Goal: Task Accomplishment & Management: Use online tool/utility

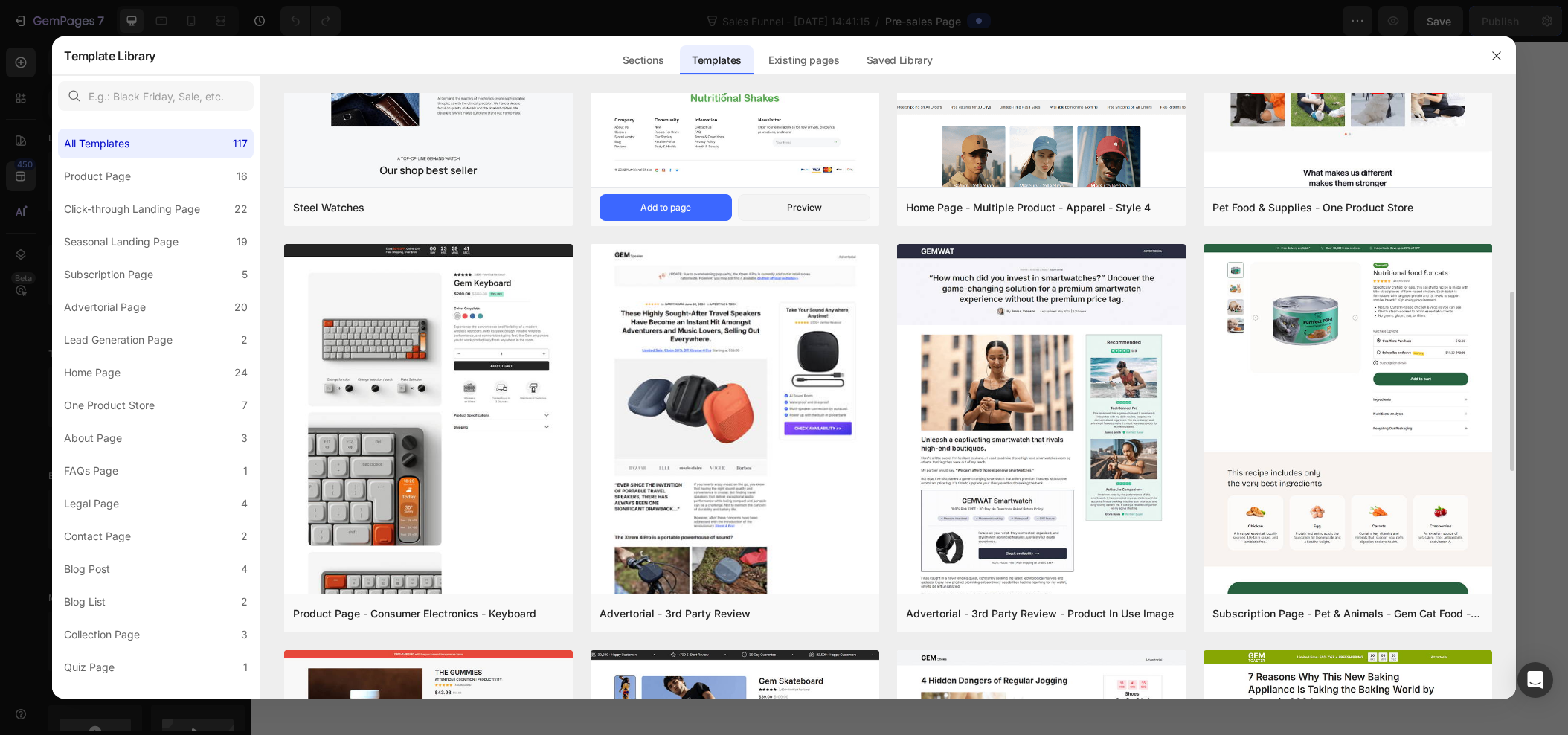
scroll to position [664, 0]
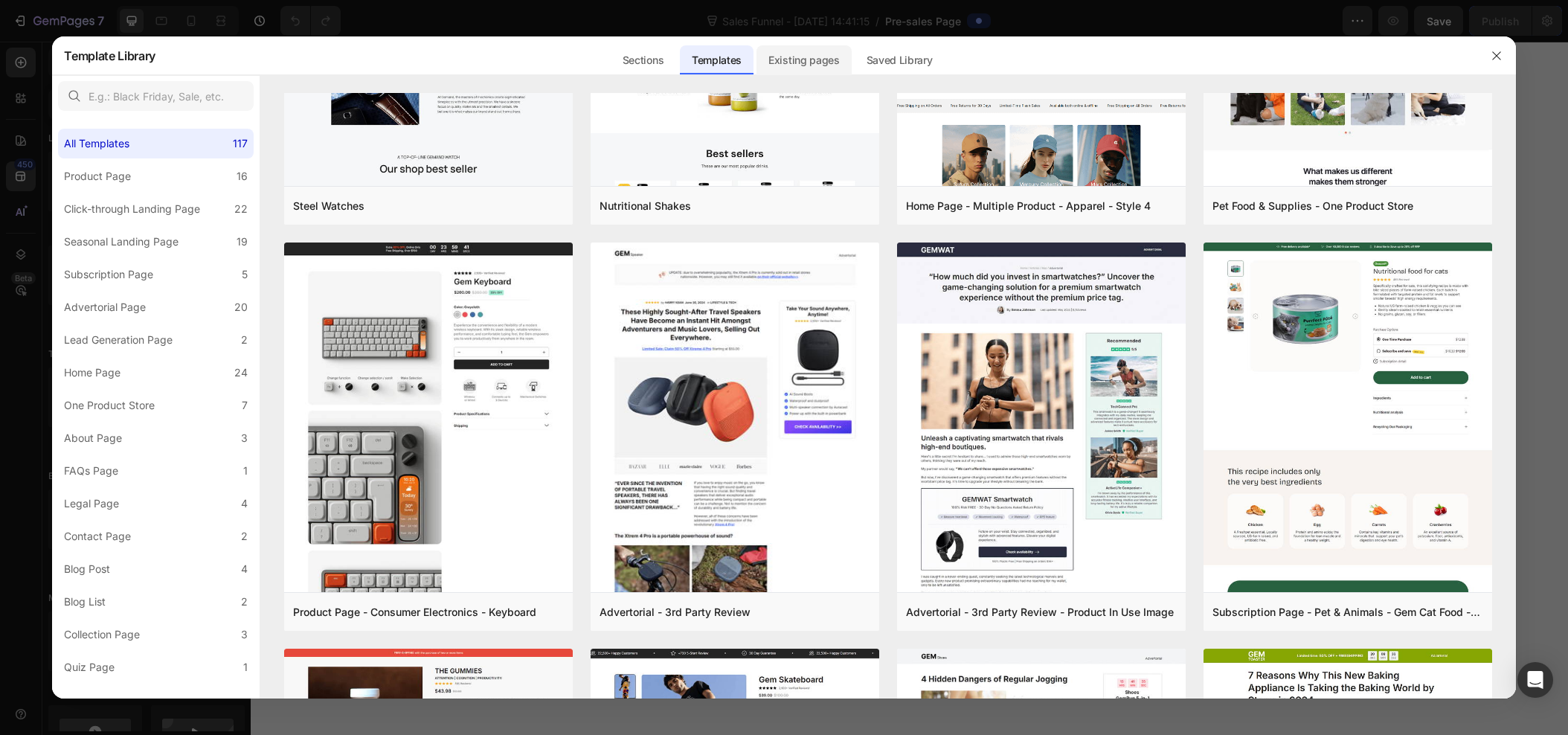
click at [855, 44] on div "Existing pages" at bounding box center [900, 56] width 90 height 39
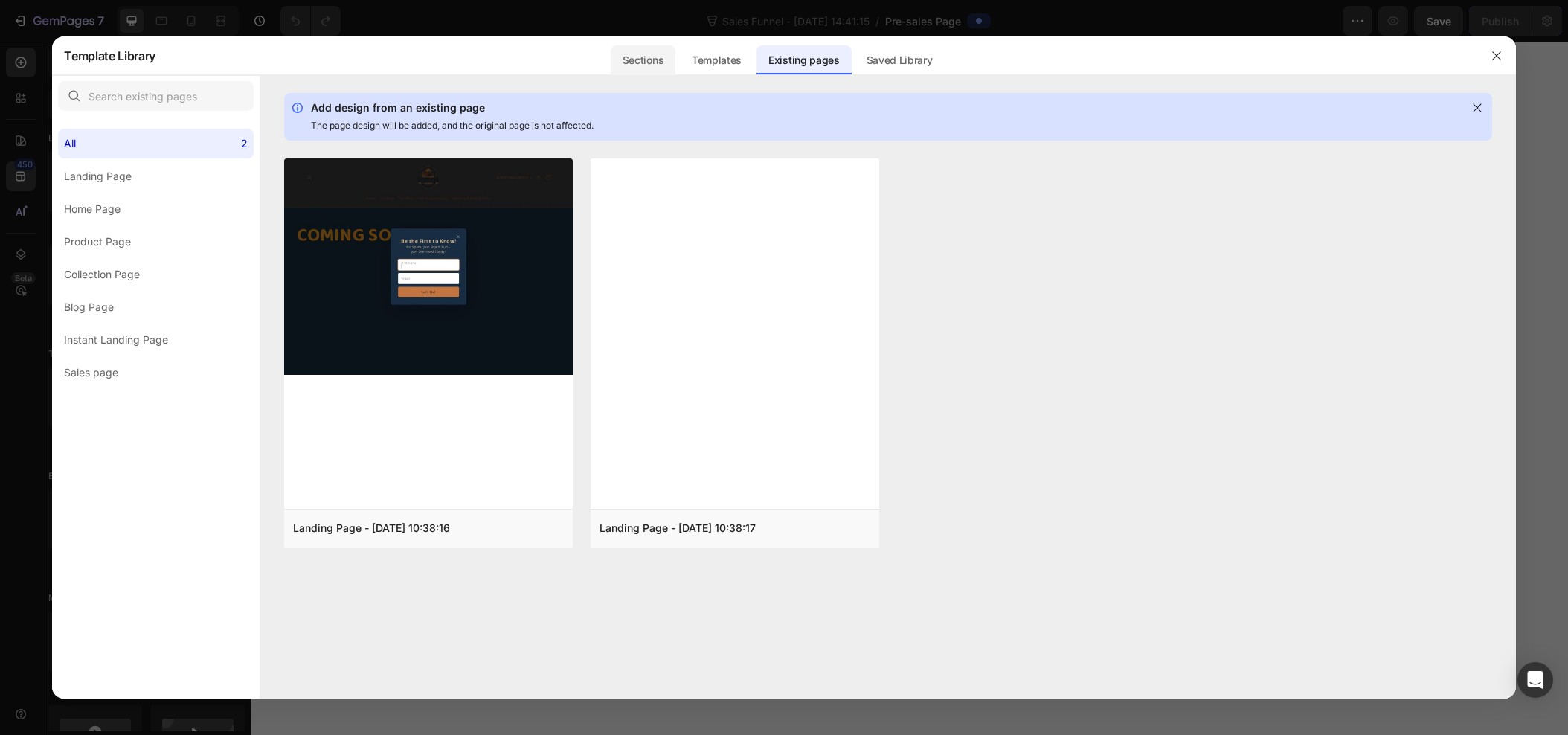
click at [663, 68] on div "Sections" at bounding box center [643, 61] width 64 height 30
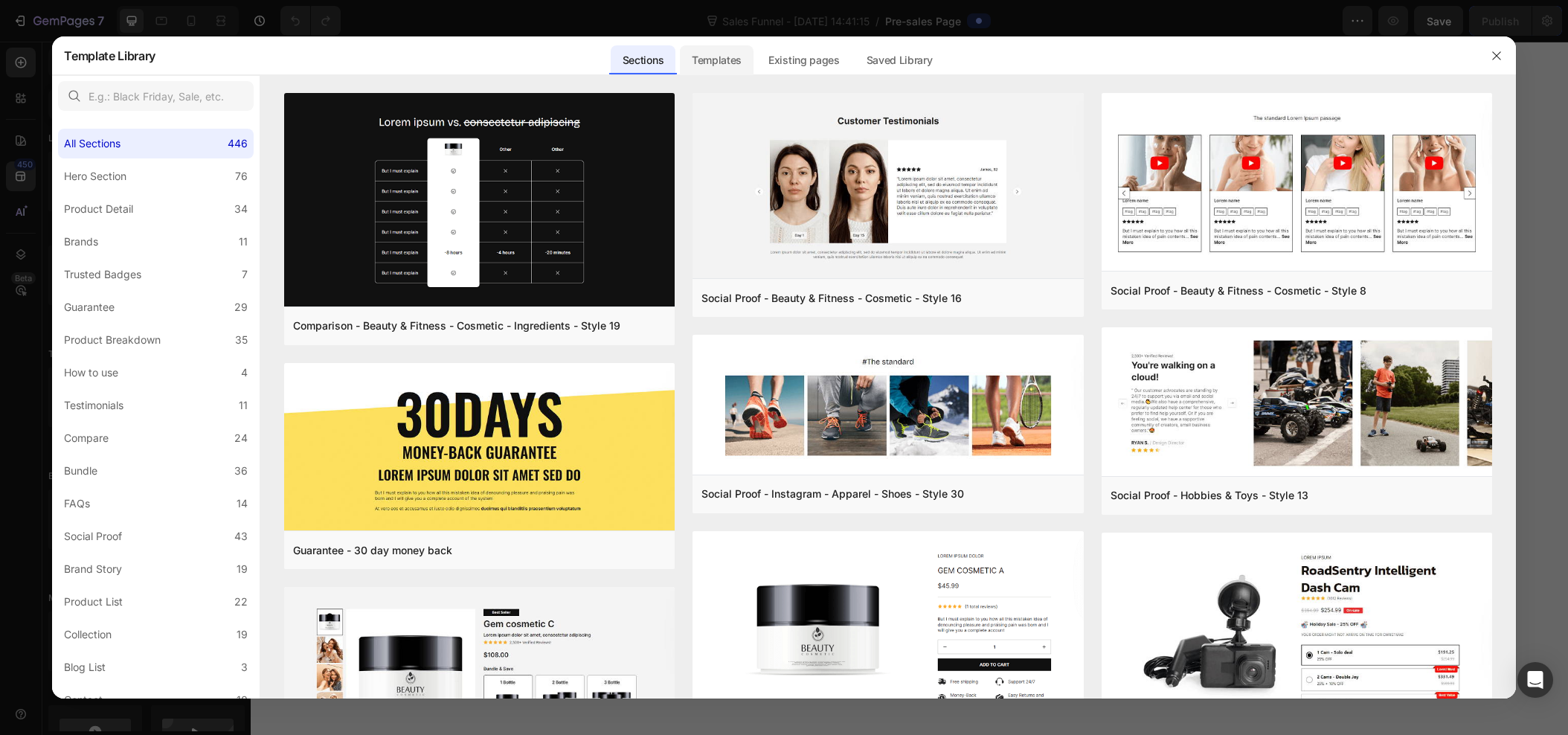
click at [706, 62] on div "Templates" at bounding box center [717, 61] width 73 height 30
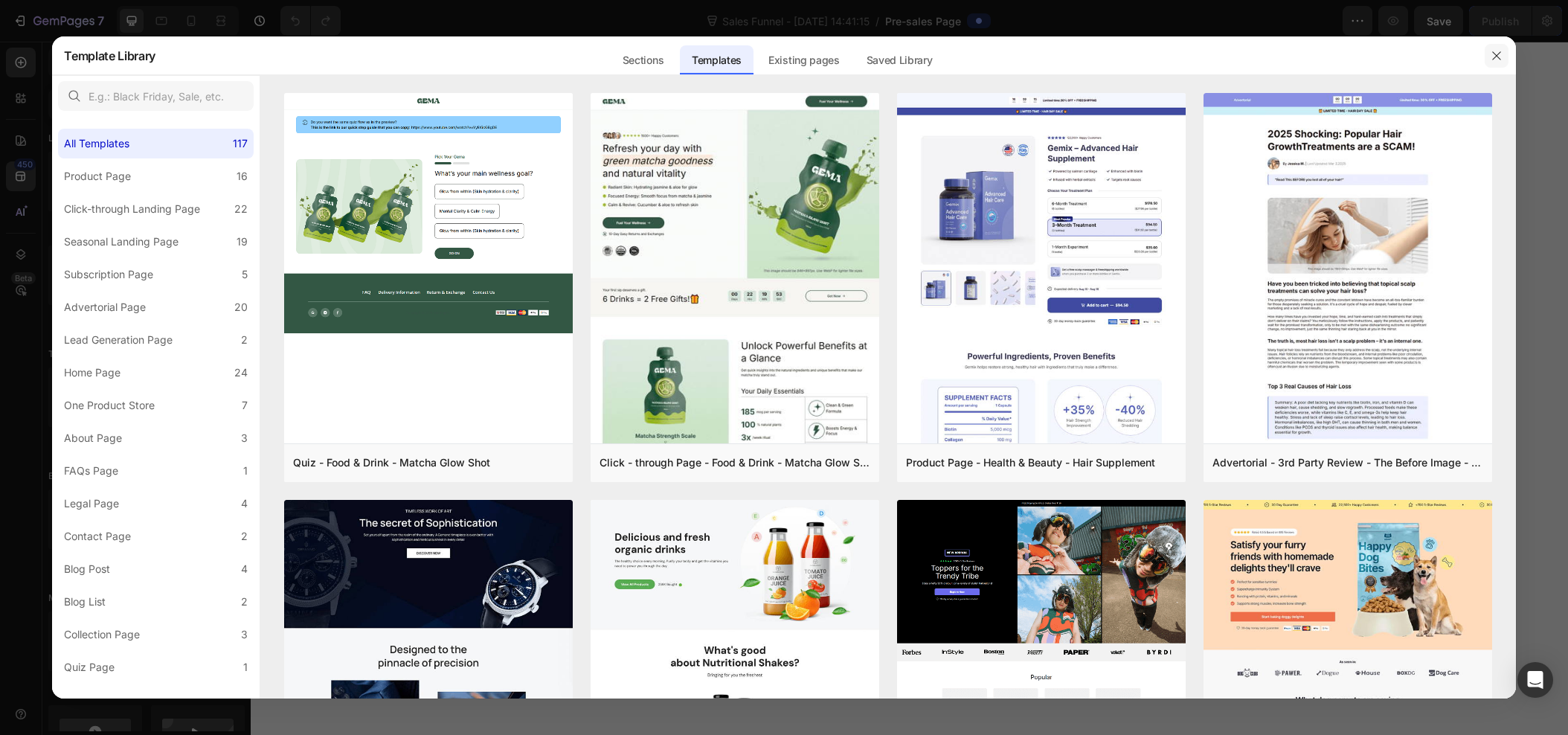
click at [1494, 54] on icon "button" at bounding box center [1497, 56] width 12 height 12
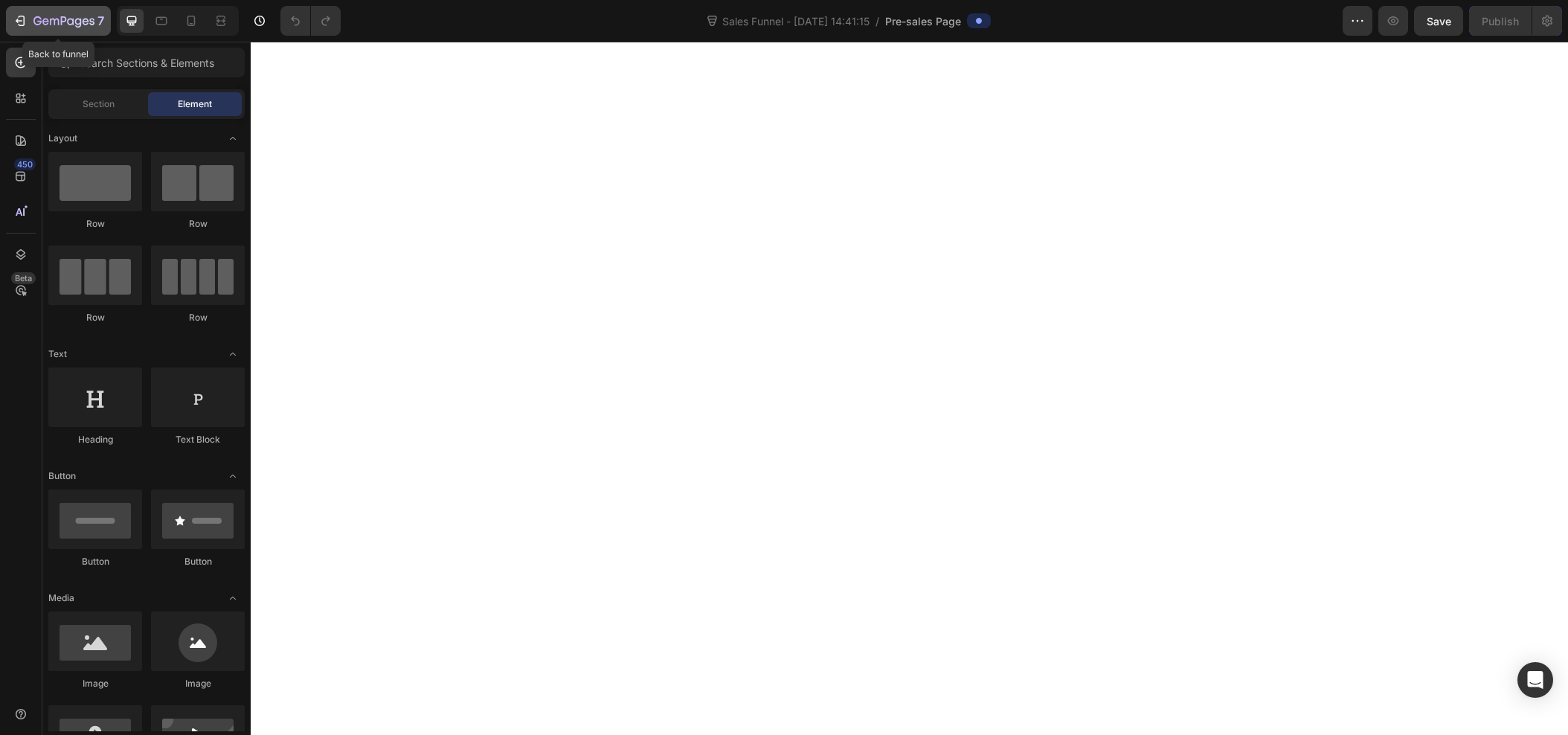
click at [28, 10] on button "7" at bounding box center [58, 21] width 105 height 30
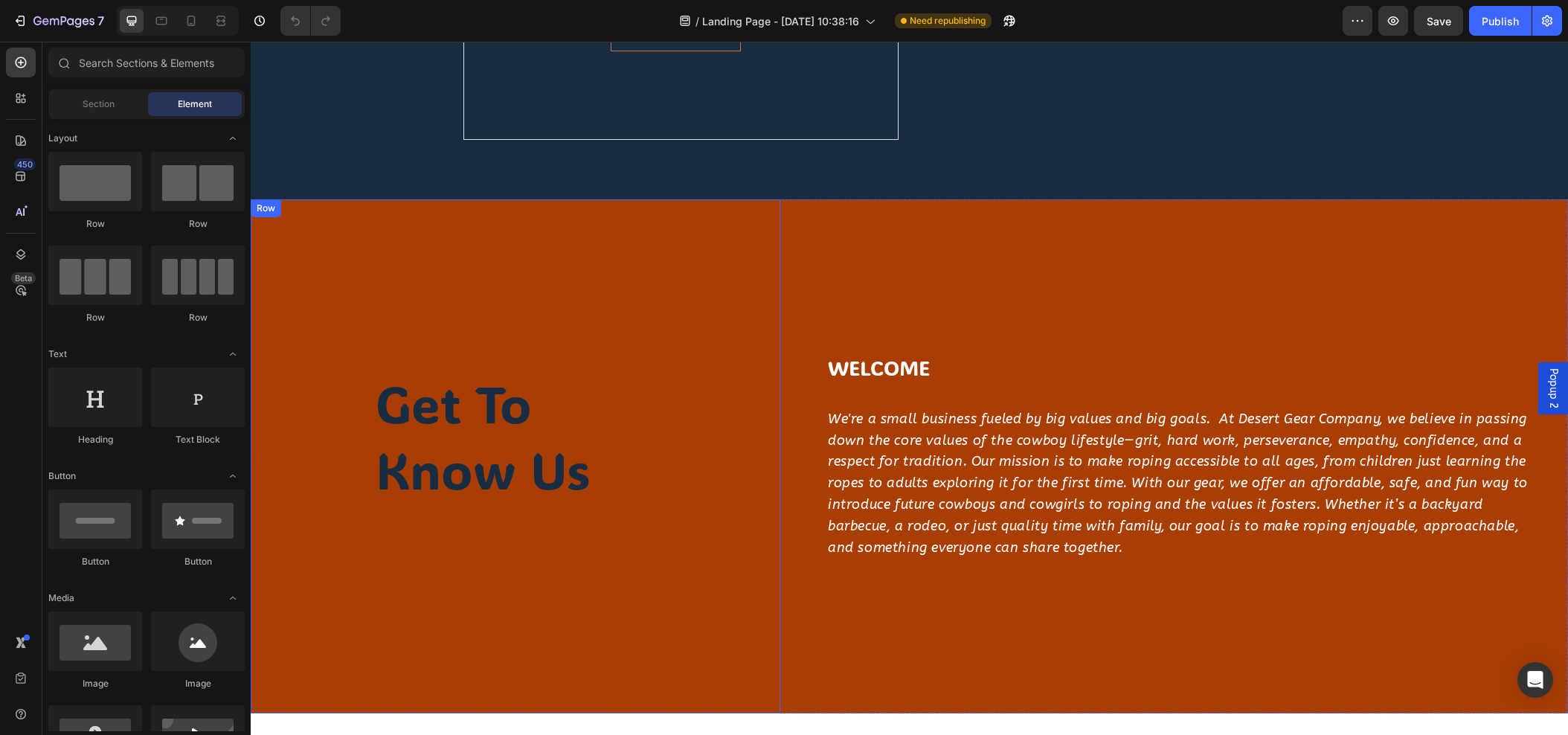
scroll to position [1672, 0]
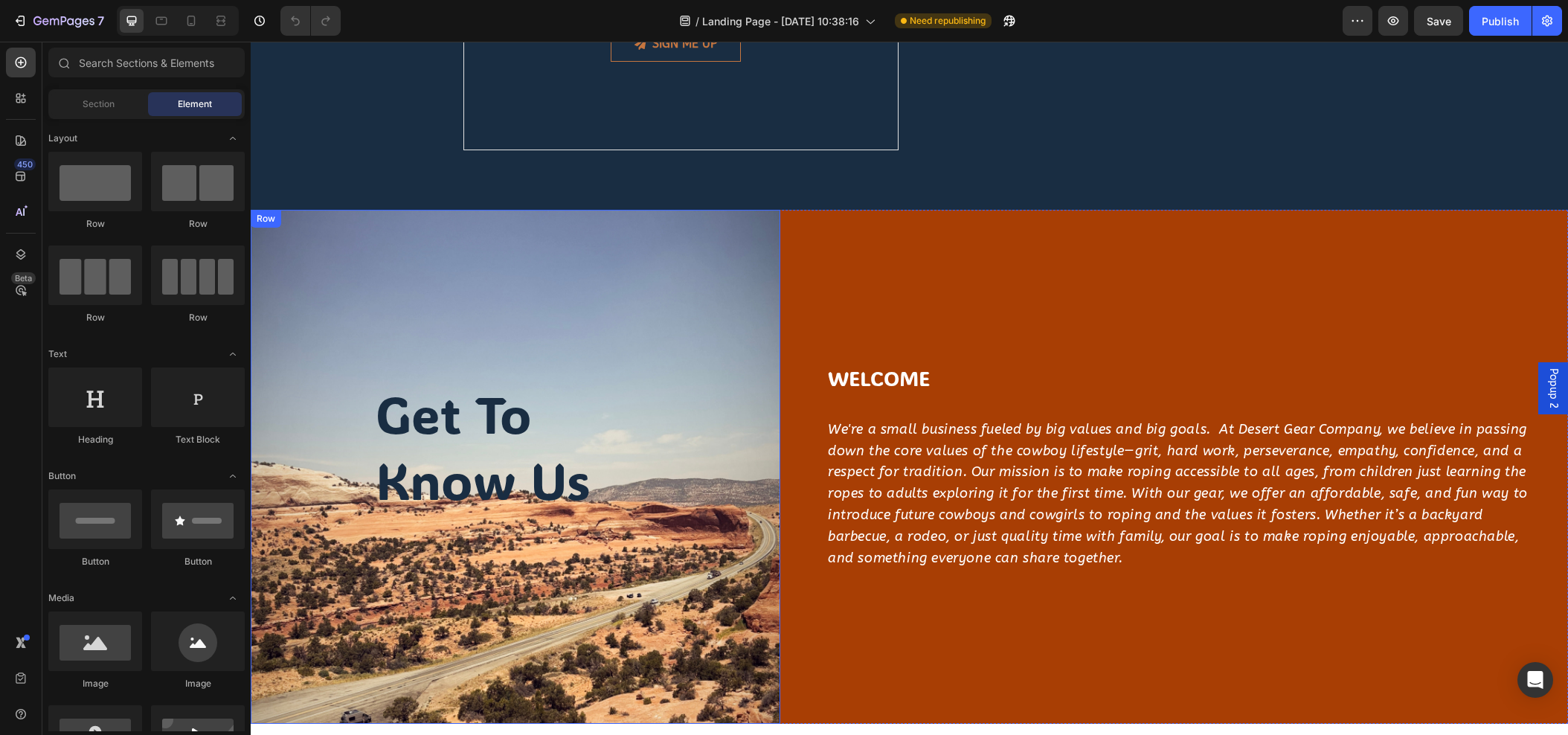
click at [731, 447] on div "get to know us Heading Row" at bounding box center [515, 467] width 529 height 514
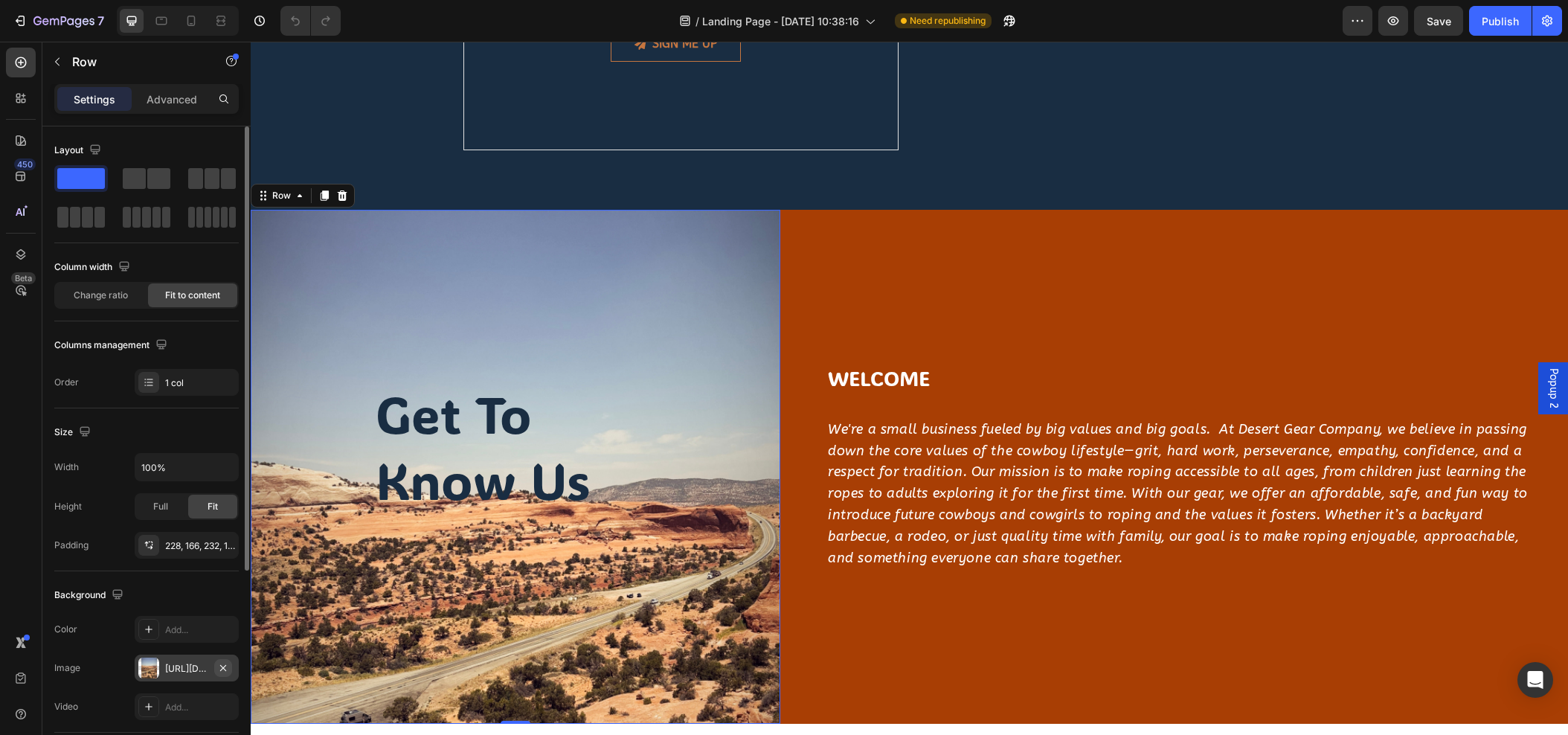
click at [227, 671] on icon "button" at bounding box center [223, 668] width 12 height 12
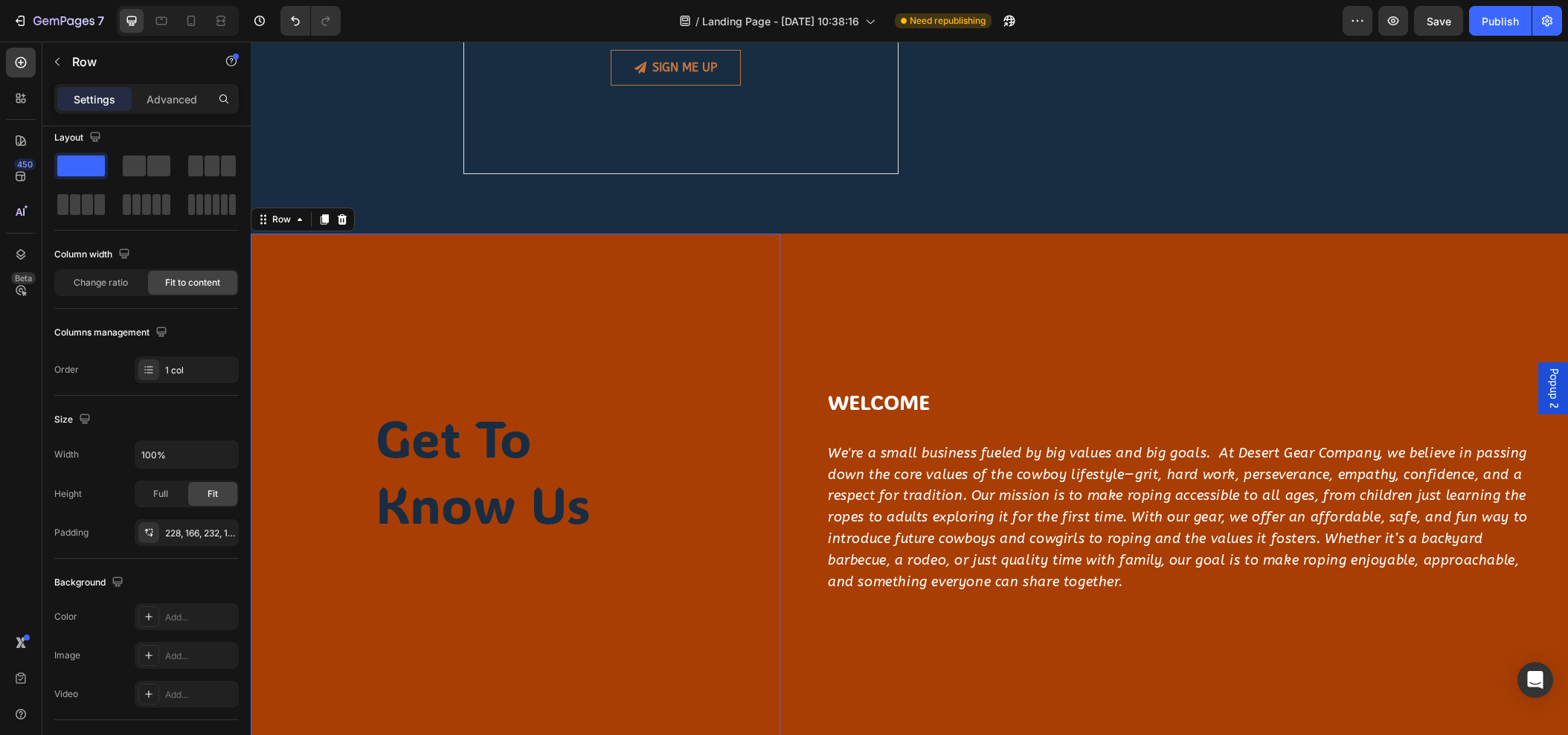
scroll to position [1646, 0]
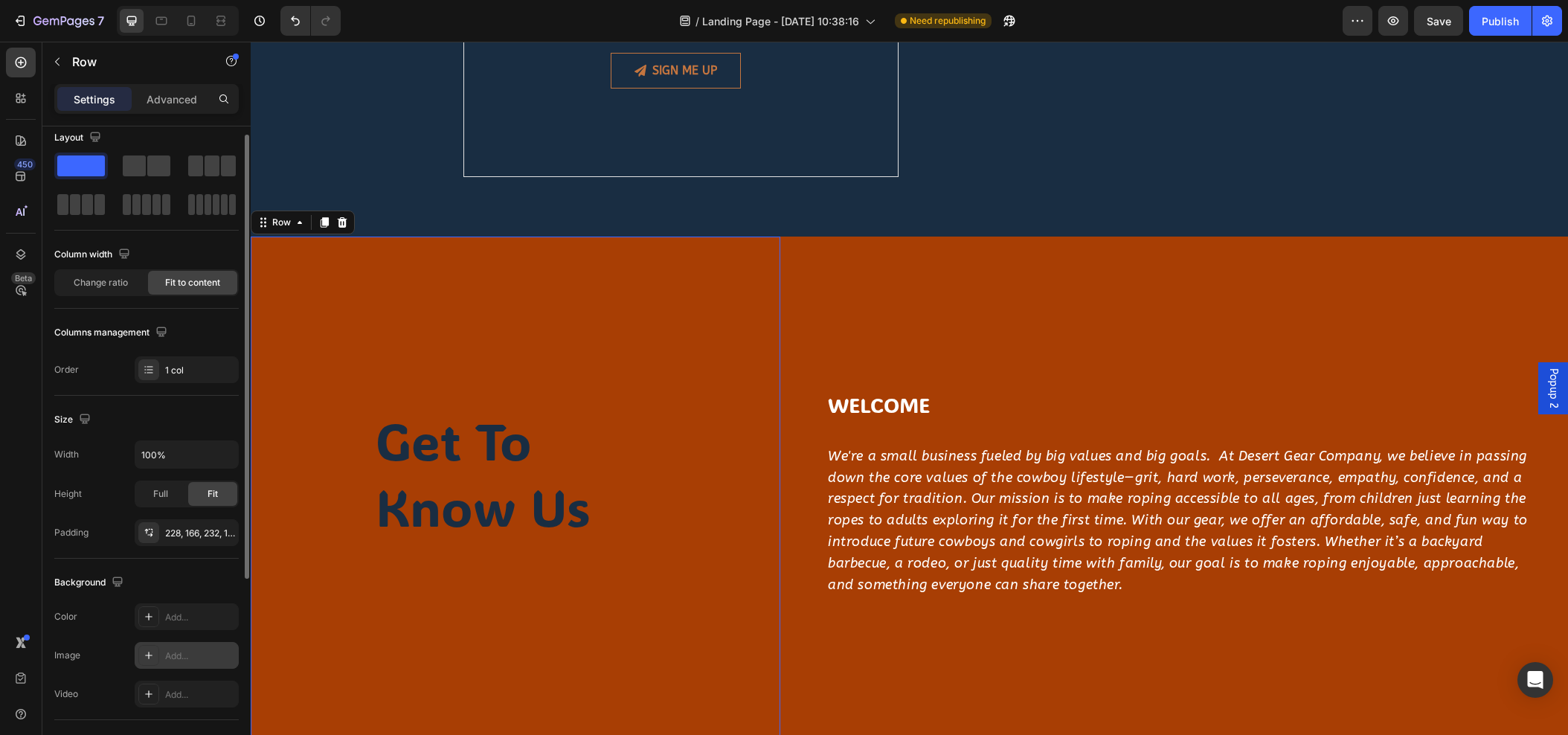
click at [148, 656] on icon at bounding box center [148, 656] width 12 height 12
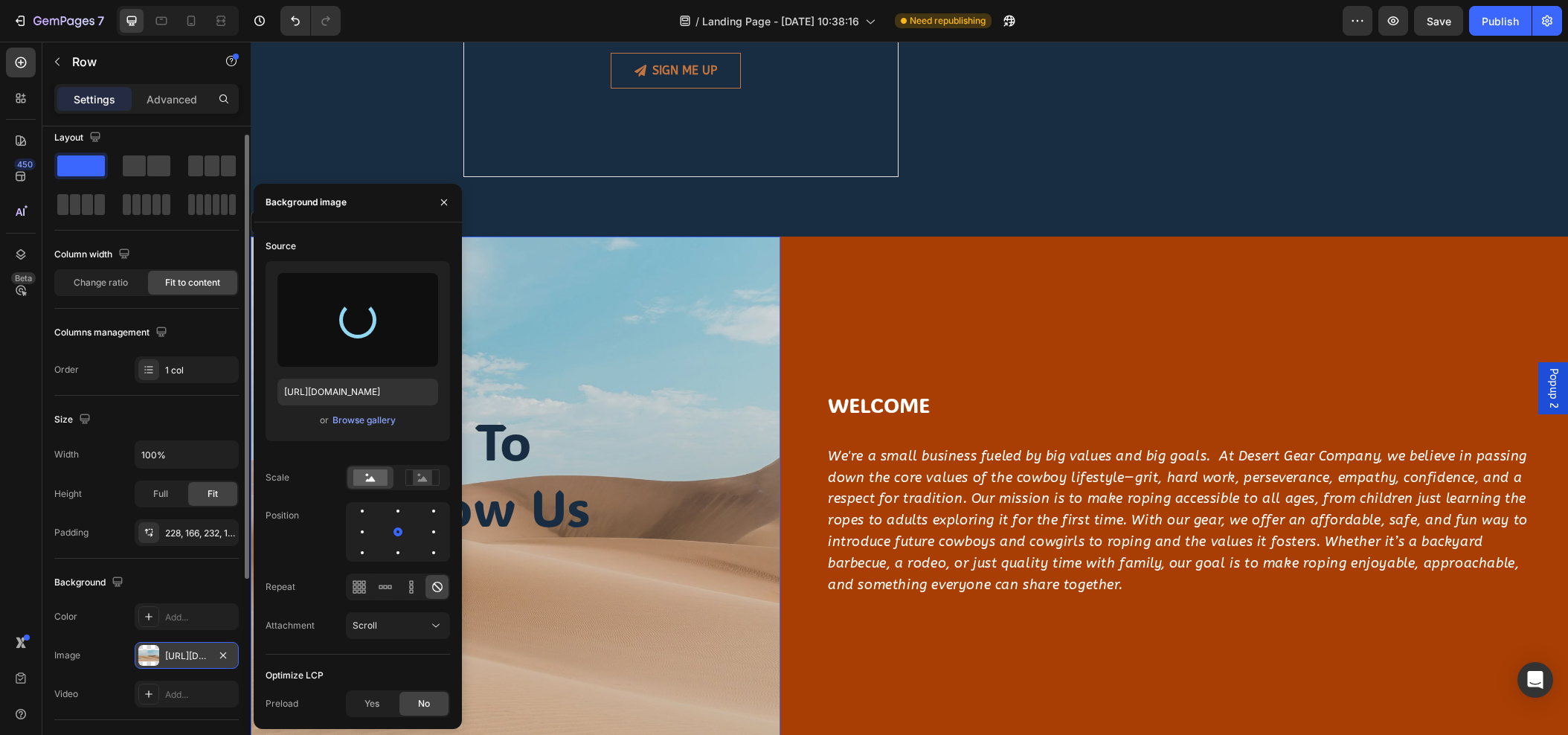
type input "https://cdn.shopify.com/s/files/1/0761/5142/3287/files/gempages_500952628281213…"
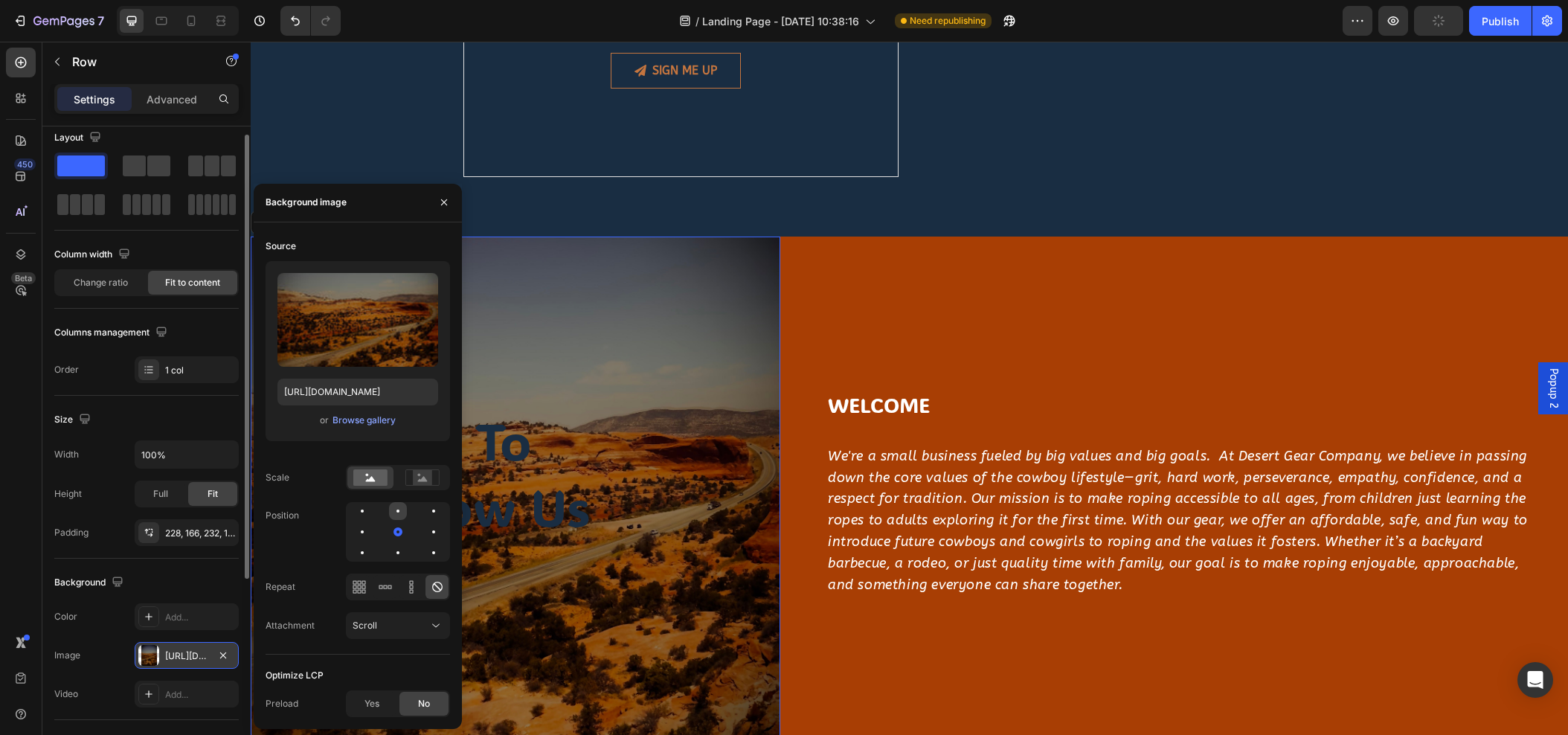
click at [424, 514] on div at bounding box center [433, 512] width 18 height 18
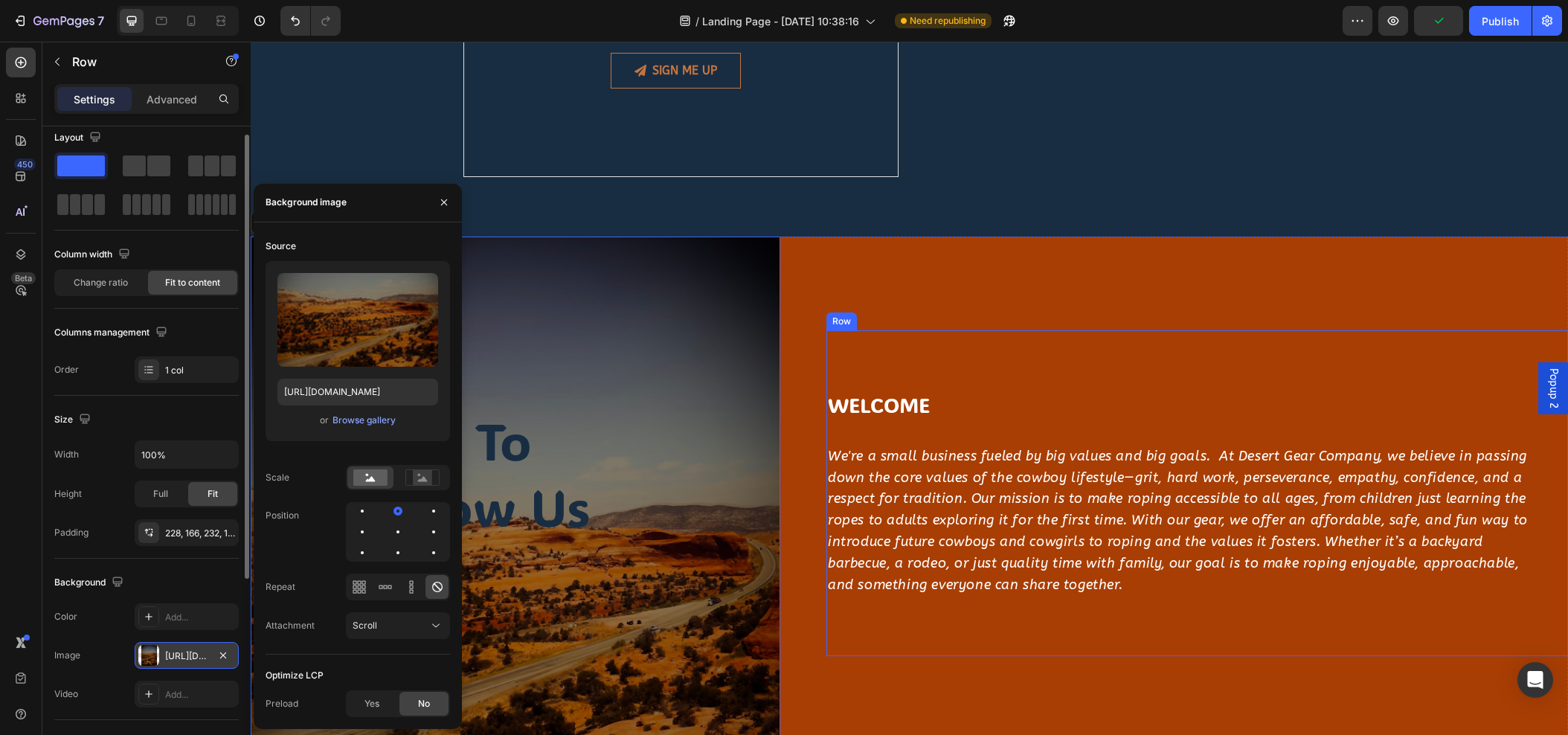
click at [851, 358] on div "WELCOME Heading We're a small business fueled by big values and big goals. At D…" at bounding box center [1197, 493] width 742 height 326
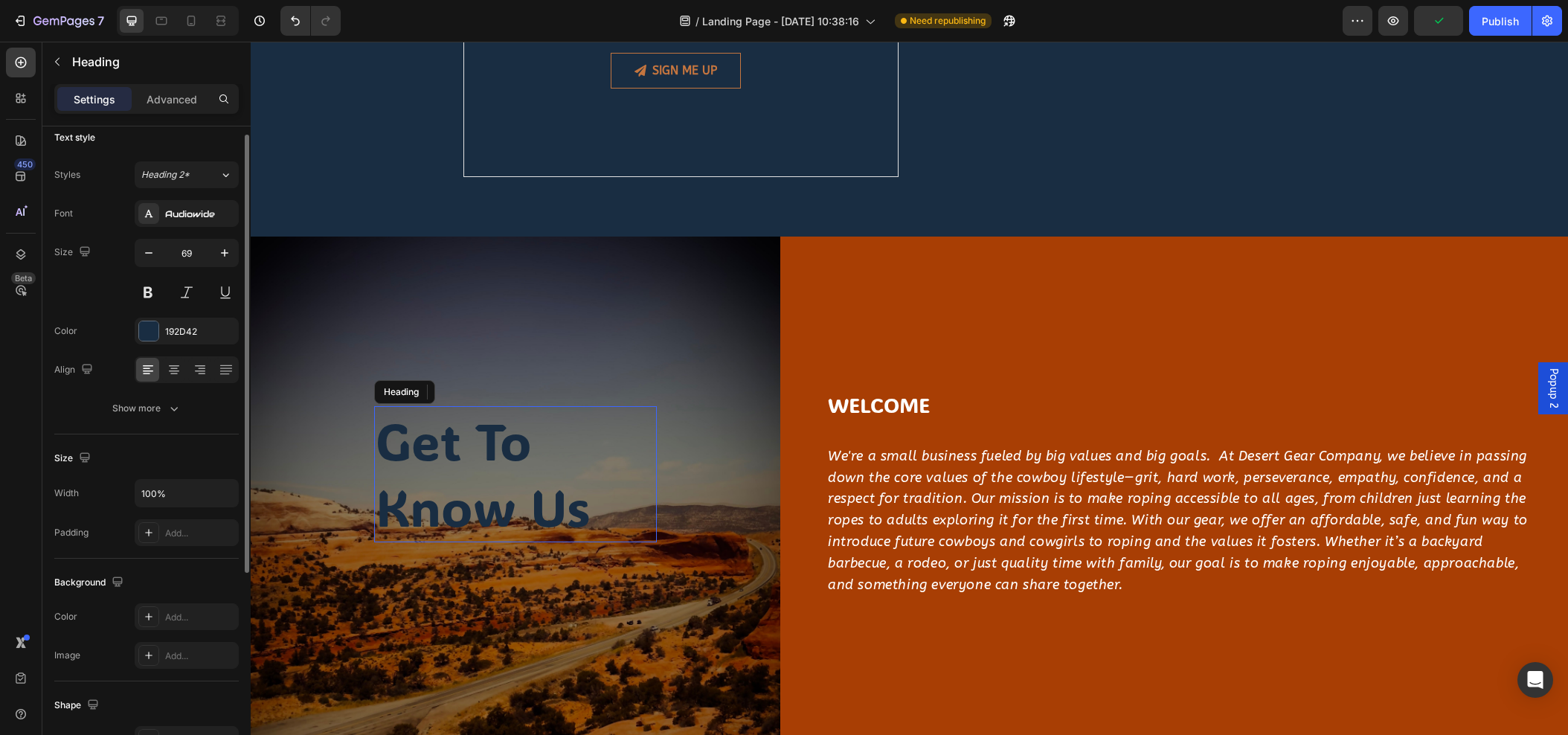
click at [459, 507] on h2 "get to know us" at bounding box center [515, 475] width 283 height 136
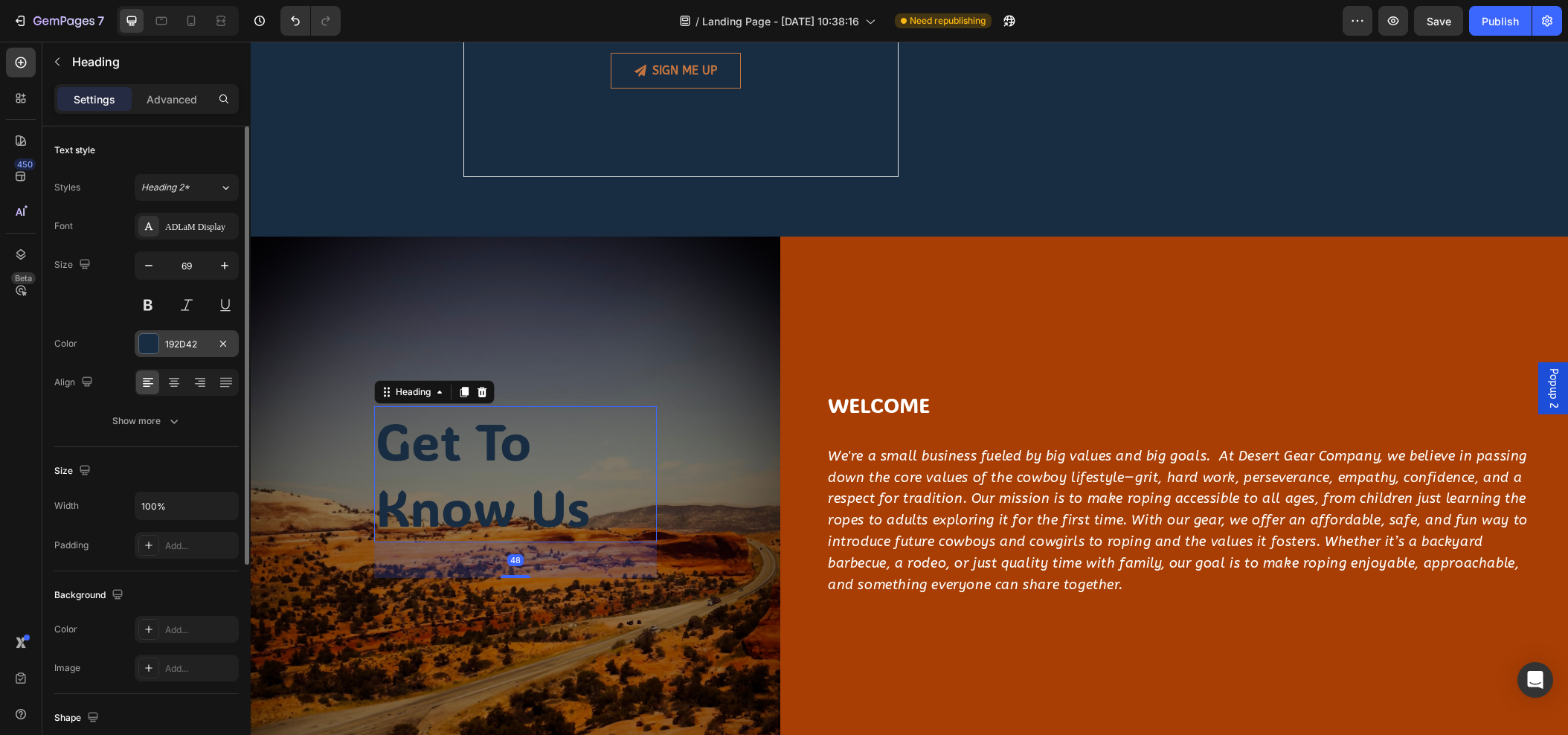
click at [154, 339] on div at bounding box center [149, 344] width 19 height 20
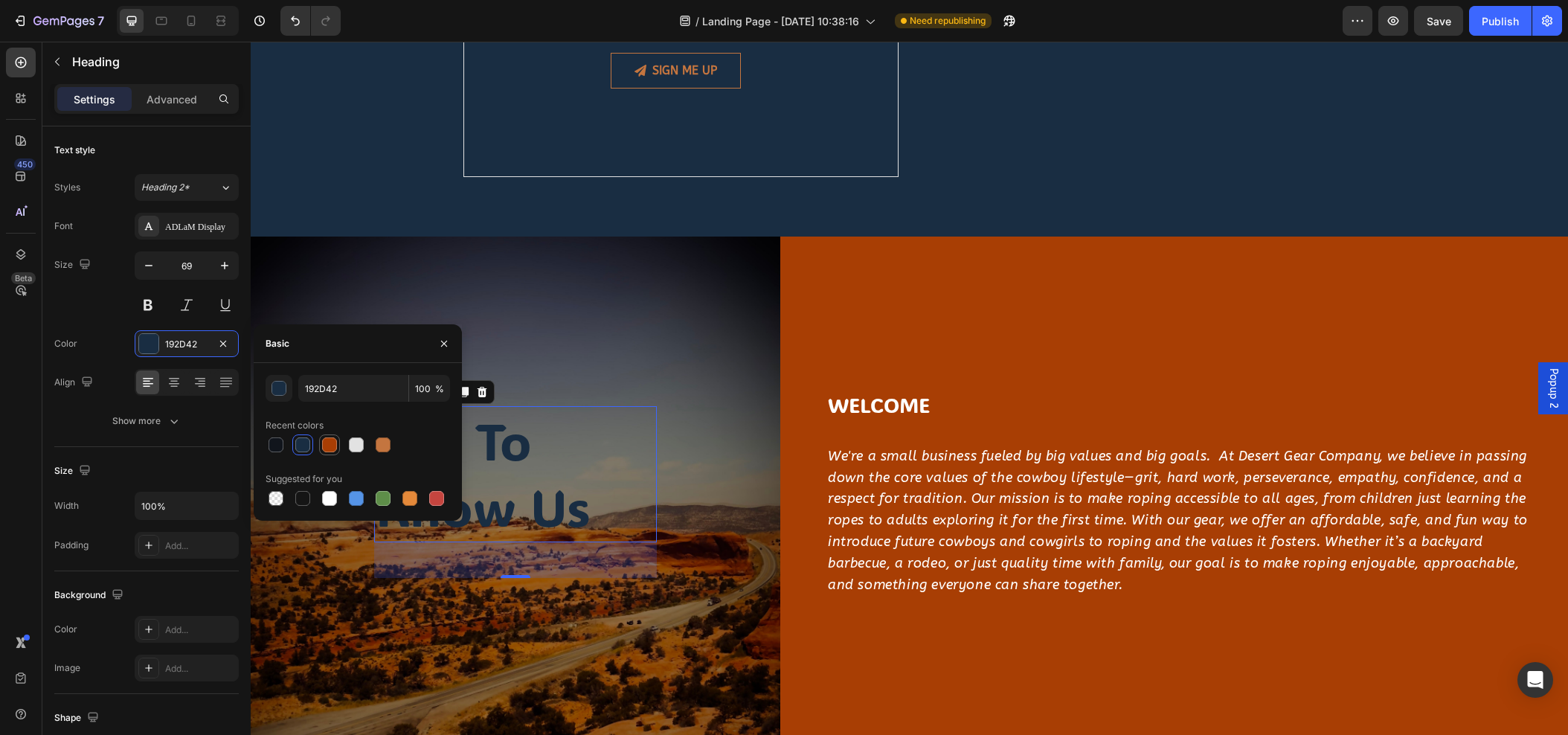
click at [324, 447] on div at bounding box center [330, 445] width 15 height 15
click at [327, 500] on div at bounding box center [330, 499] width 15 height 15
type input "FFFFFF"
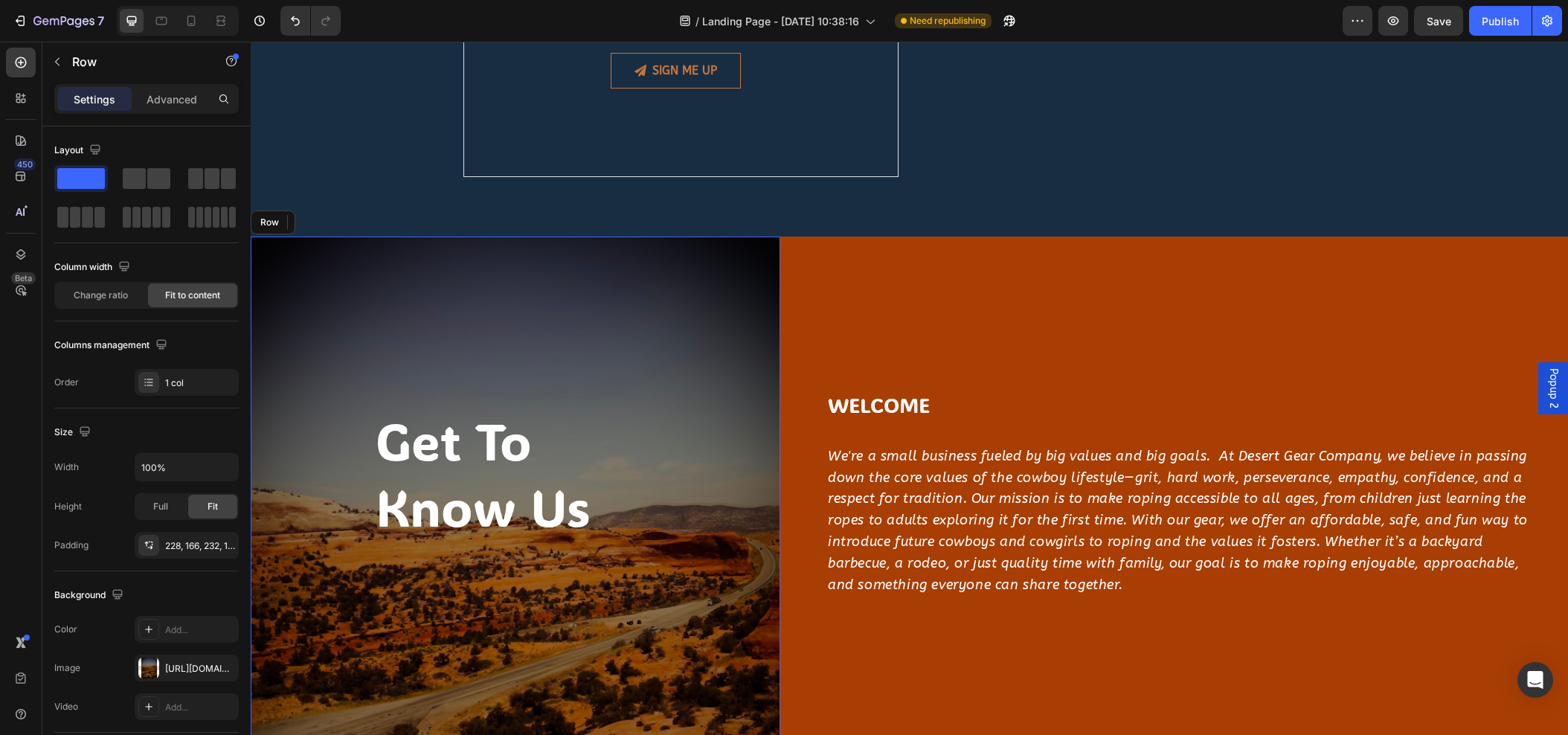
click at [615, 334] on div "get to know us Heading 48 Row" at bounding box center [515, 494] width 529 height 514
click at [675, 316] on div "get to know us Heading Row 0" at bounding box center [515, 494] width 529 height 514
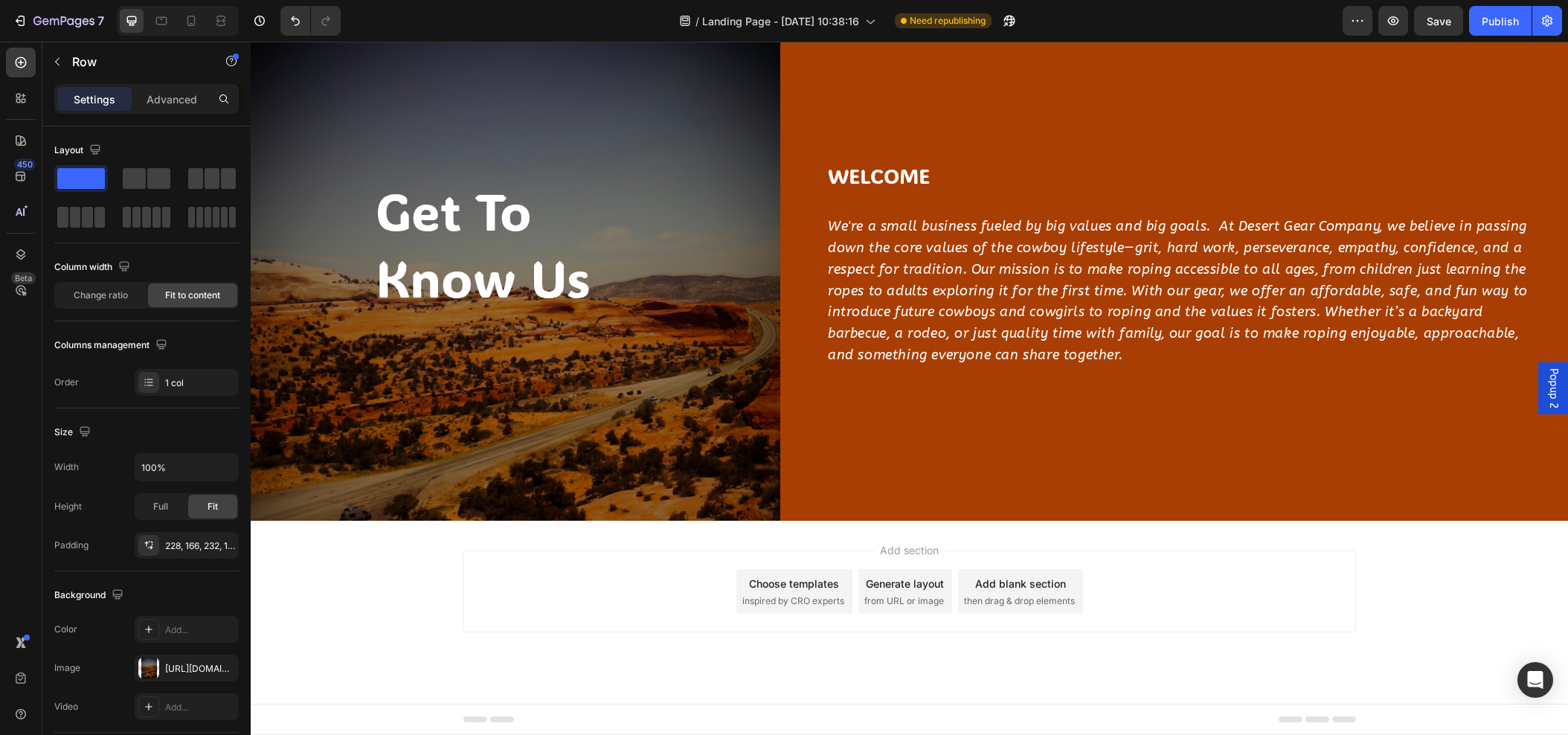
scroll to position [1873, 0]
click at [374, 522] on div "Add section Choose templates inspired by CRO experts Generate layout from URL o…" at bounding box center [909, 613] width 1318 height 183
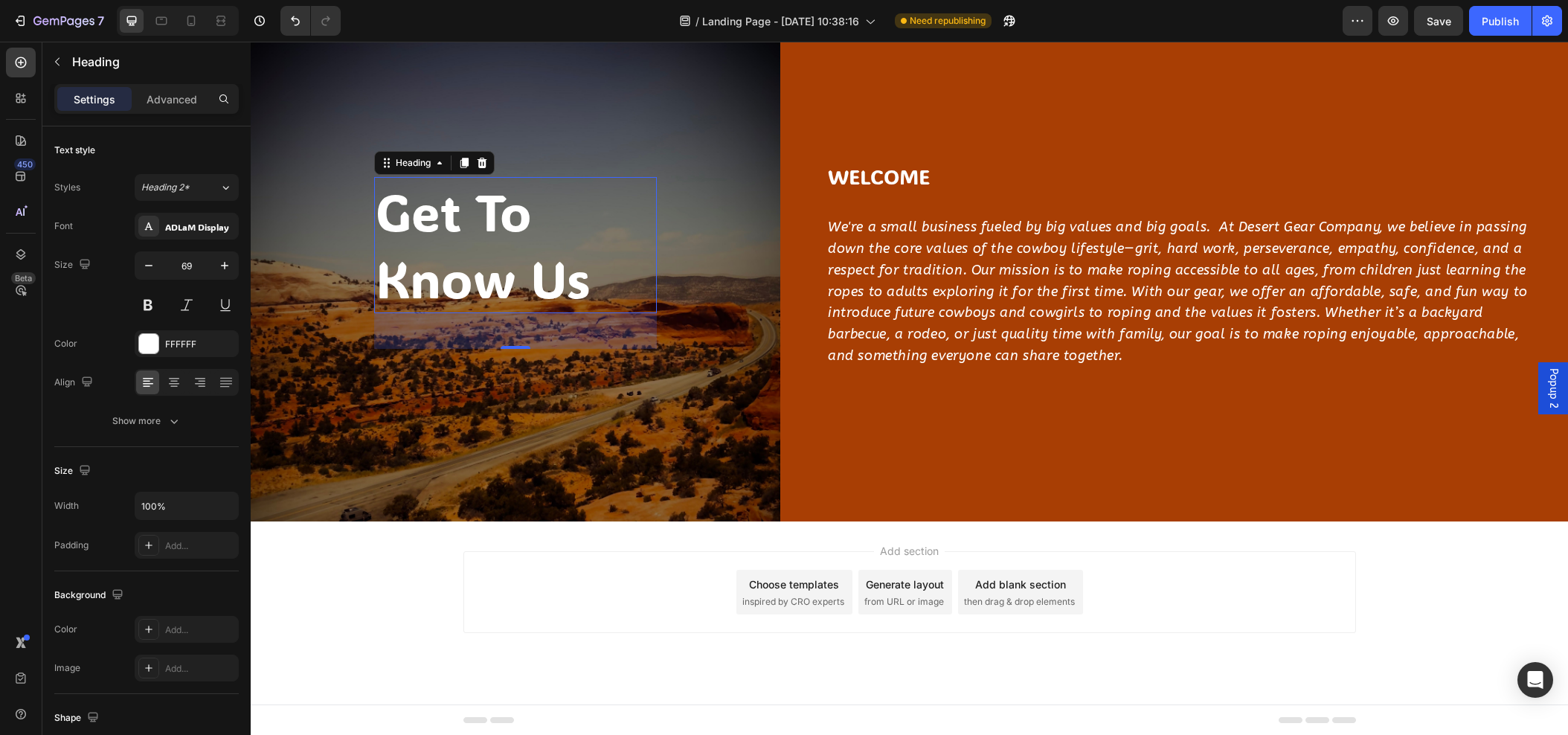
click at [476, 282] on h2 "get to know us" at bounding box center [515, 245] width 283 height 136
click at [565, 626] on div "Add section Choose templates inspired by CRO experts Generate layout from URL o…" at bounding box center [910, 592] width 893 height 82
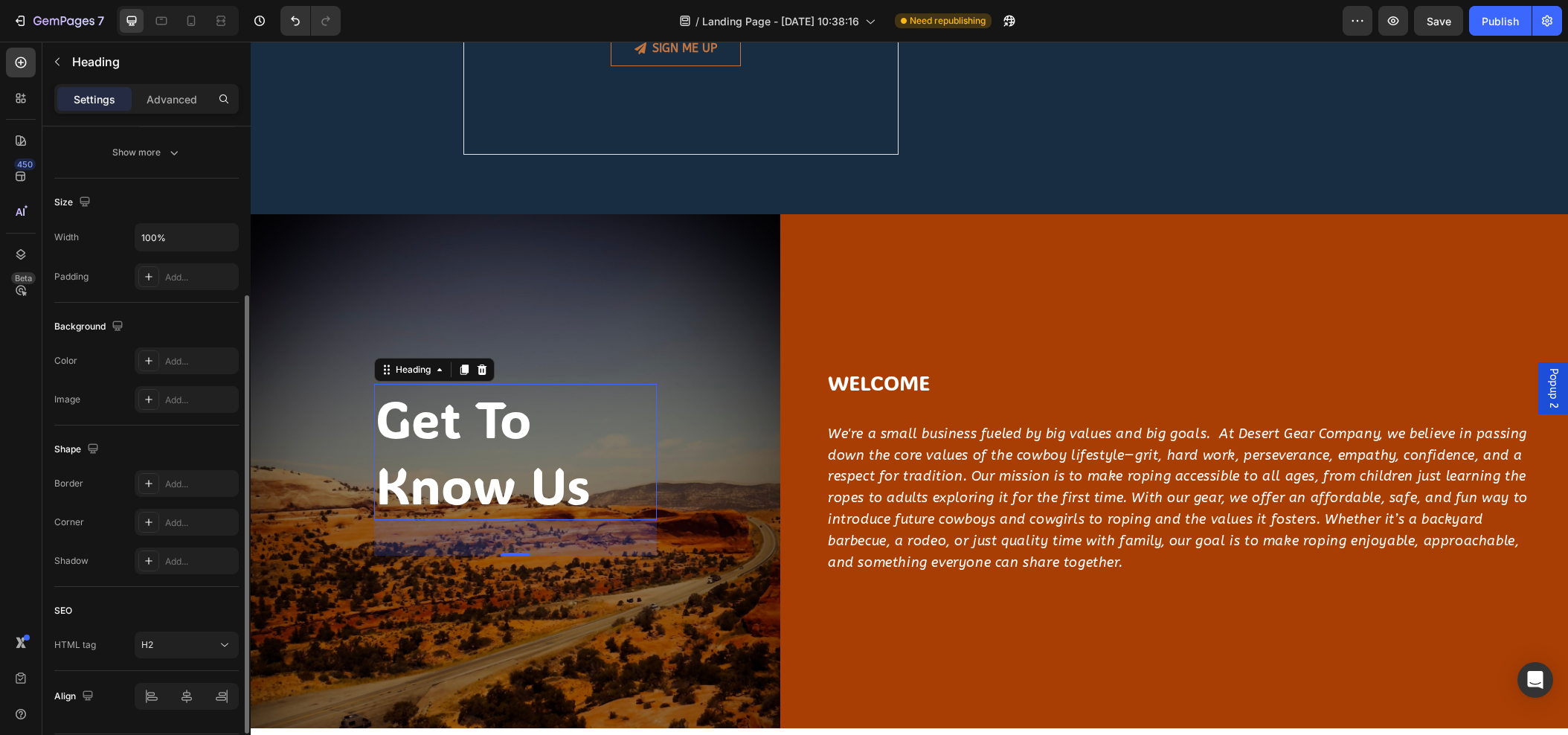
scroll to position [269, 0]
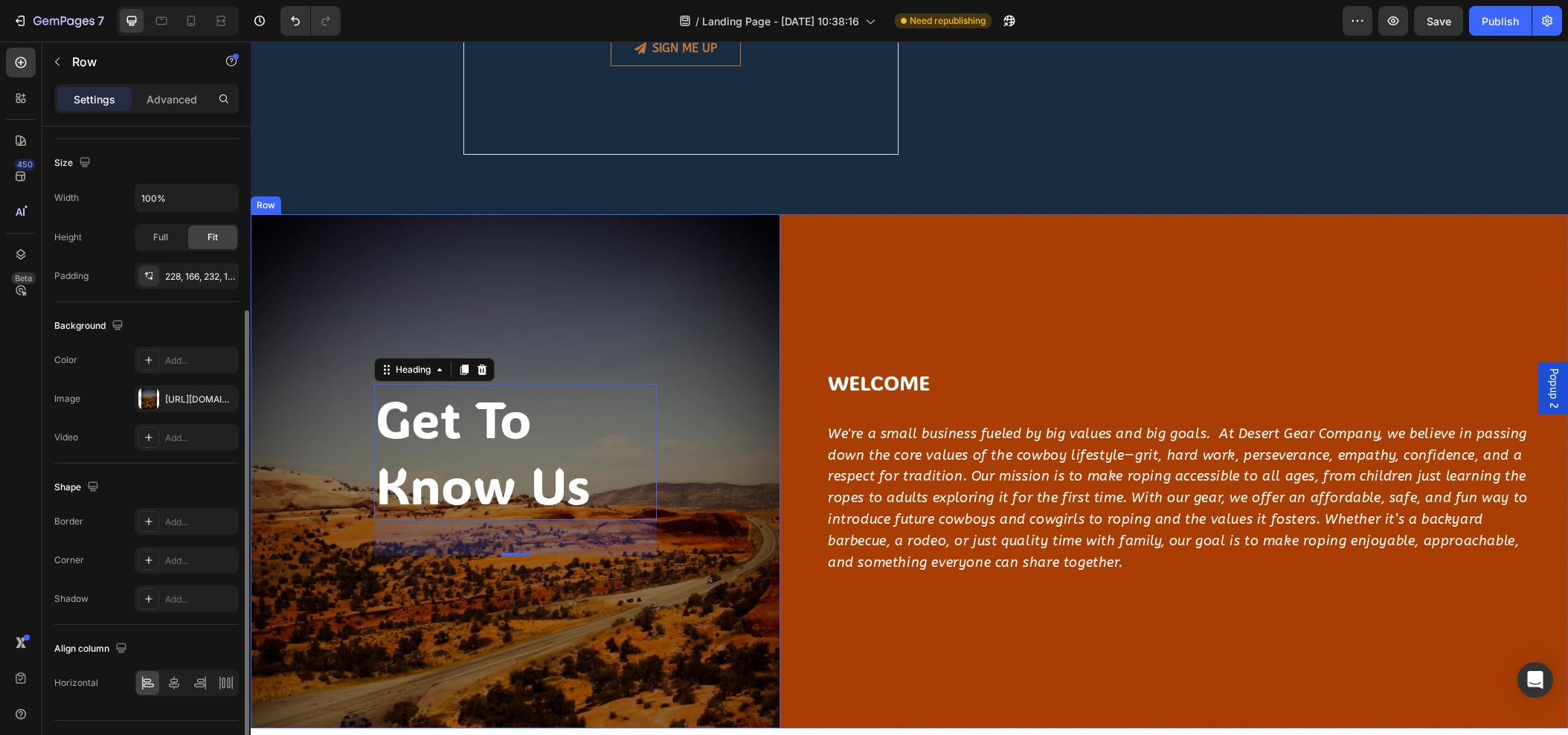
click at [374, 629] on div "get to know us Heading 48 Row" at bounding box center [515, 472] width 529 height 514
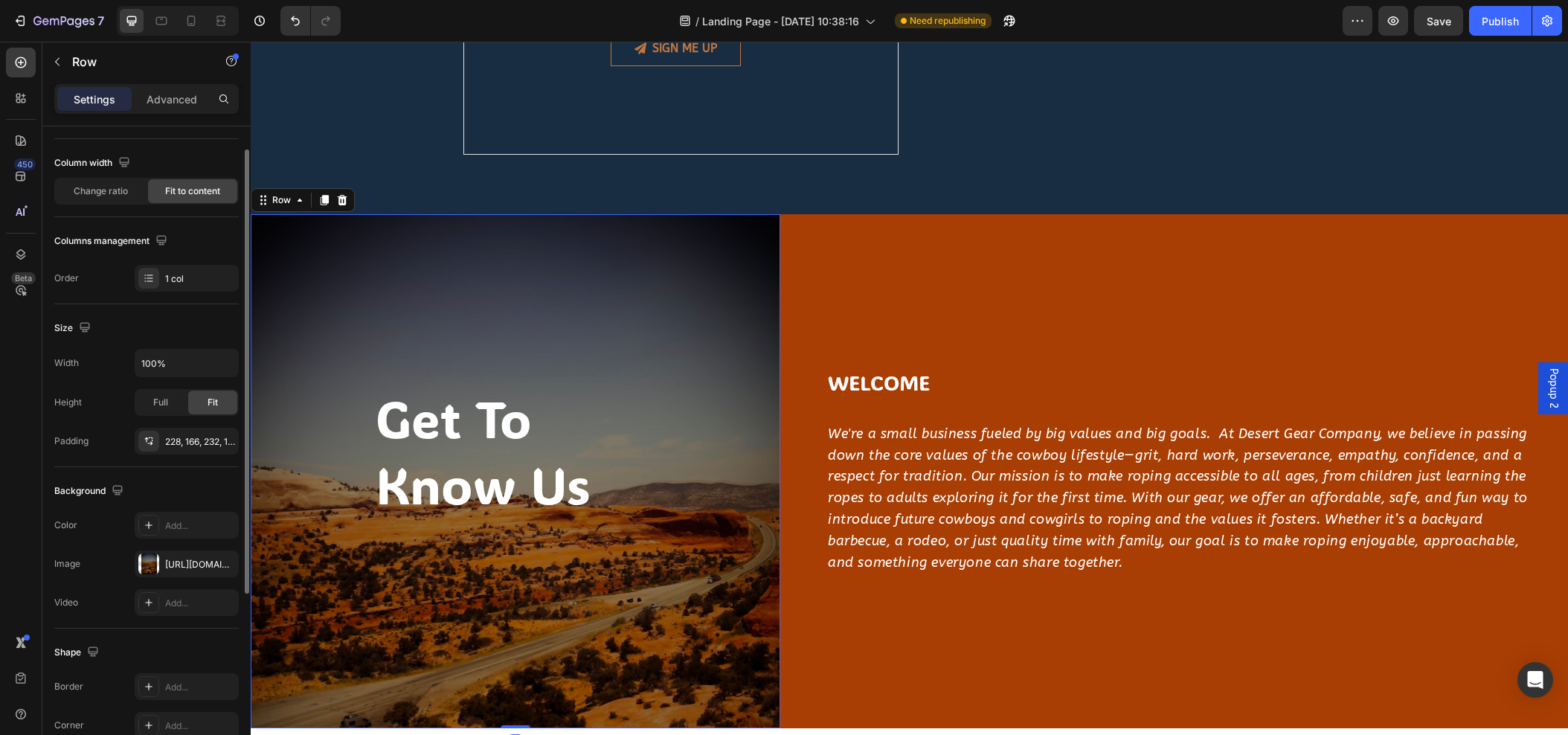
scroll to position [143, 0]
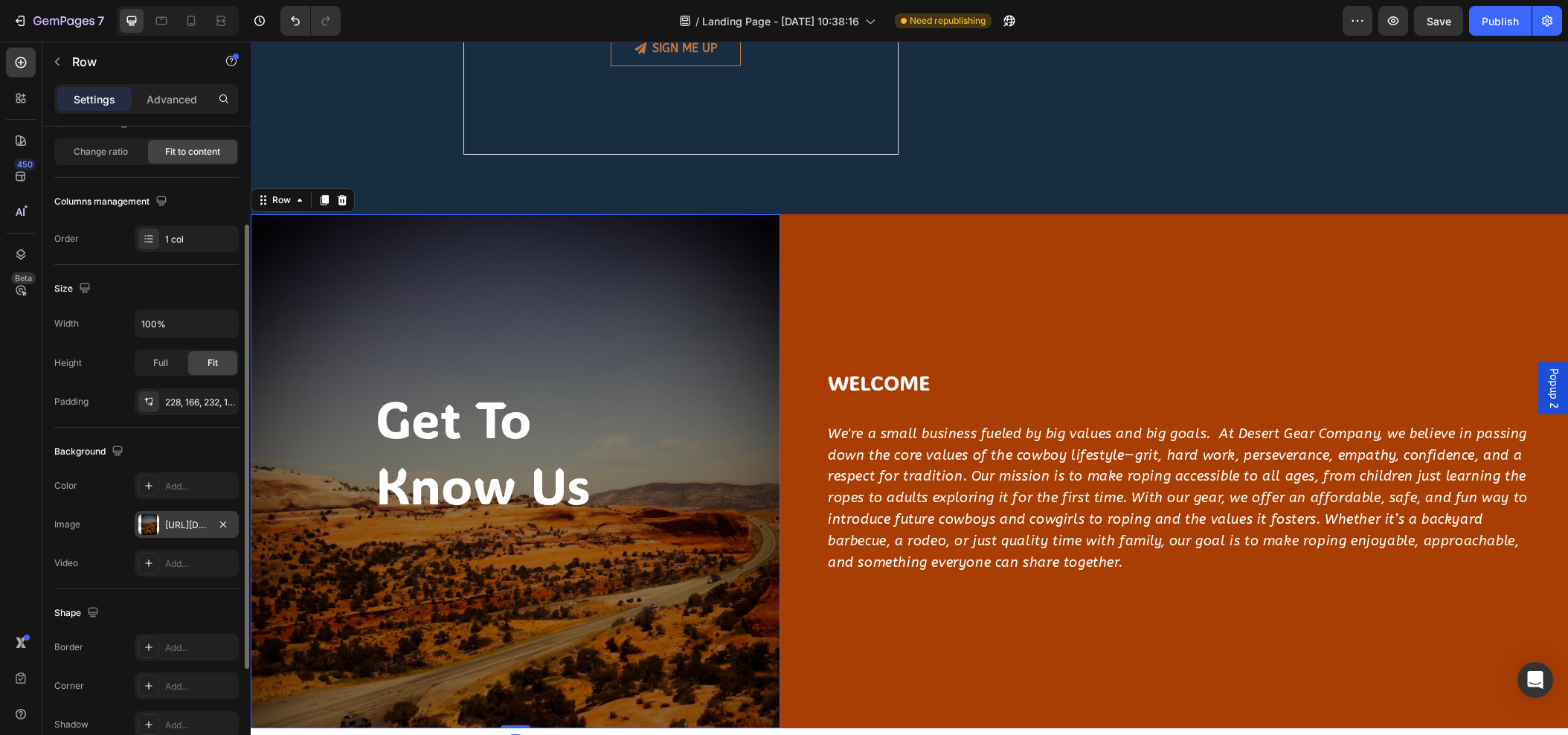
click at [187, 520] on div "https://cdn.shopify.com/s/files/1/0761/5142/3287/files/gempages_500952628281213…" at bounding box center [187, 526] width 43 height 14
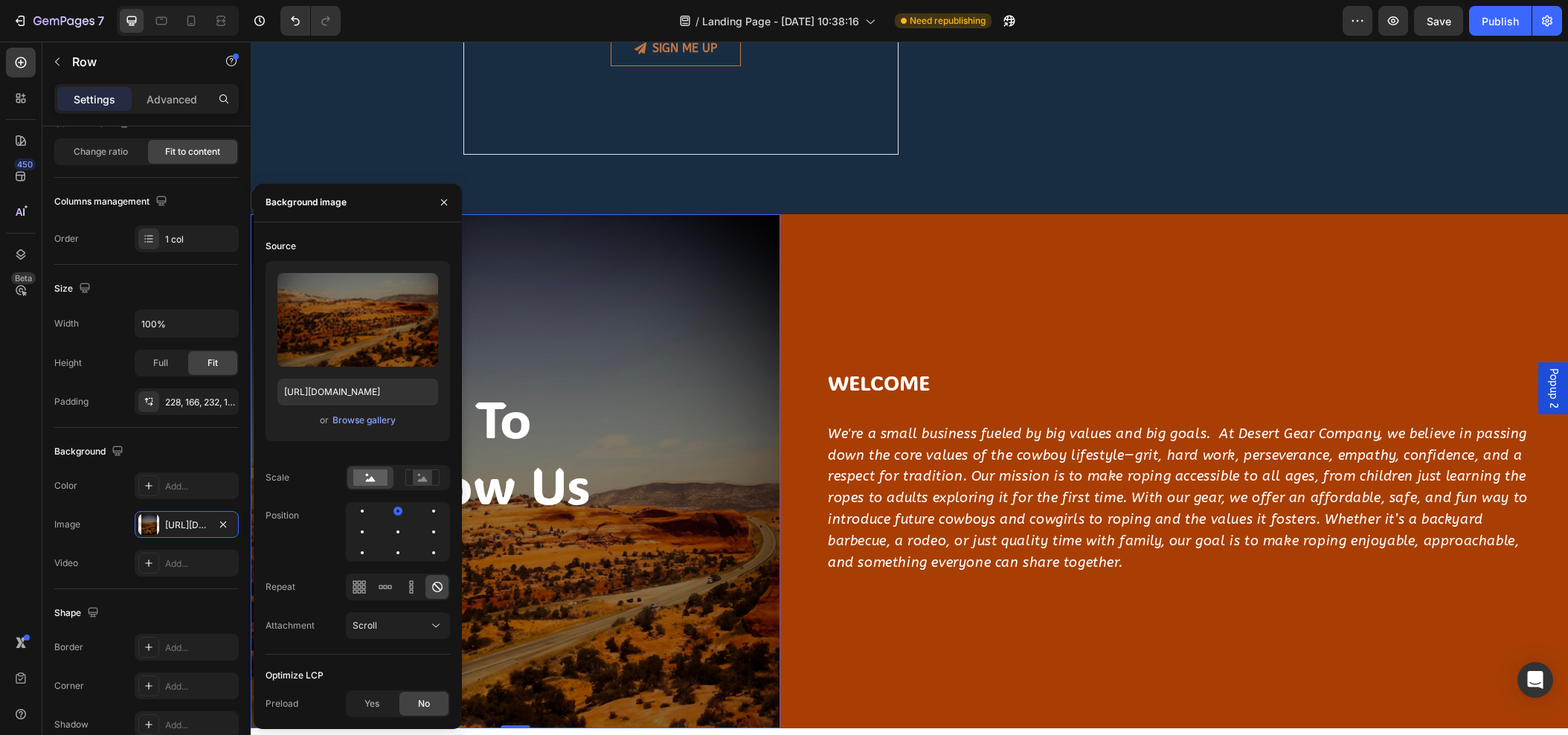
click at [377, 512] on div at bounding box center [397, 532] width 104 height 59
click at [389, 513] on div at bounding box center [398, 512] width 18 height 18
click at [424, 514] on div at bounding box center [433, 512] width 18 height 18
click at [371, 523] on div at bounding box center [362, 532] width 18 height 18
click at [493, 535] on div "get to know us Heading" at bounding box center [515, 470] width 283 height 172
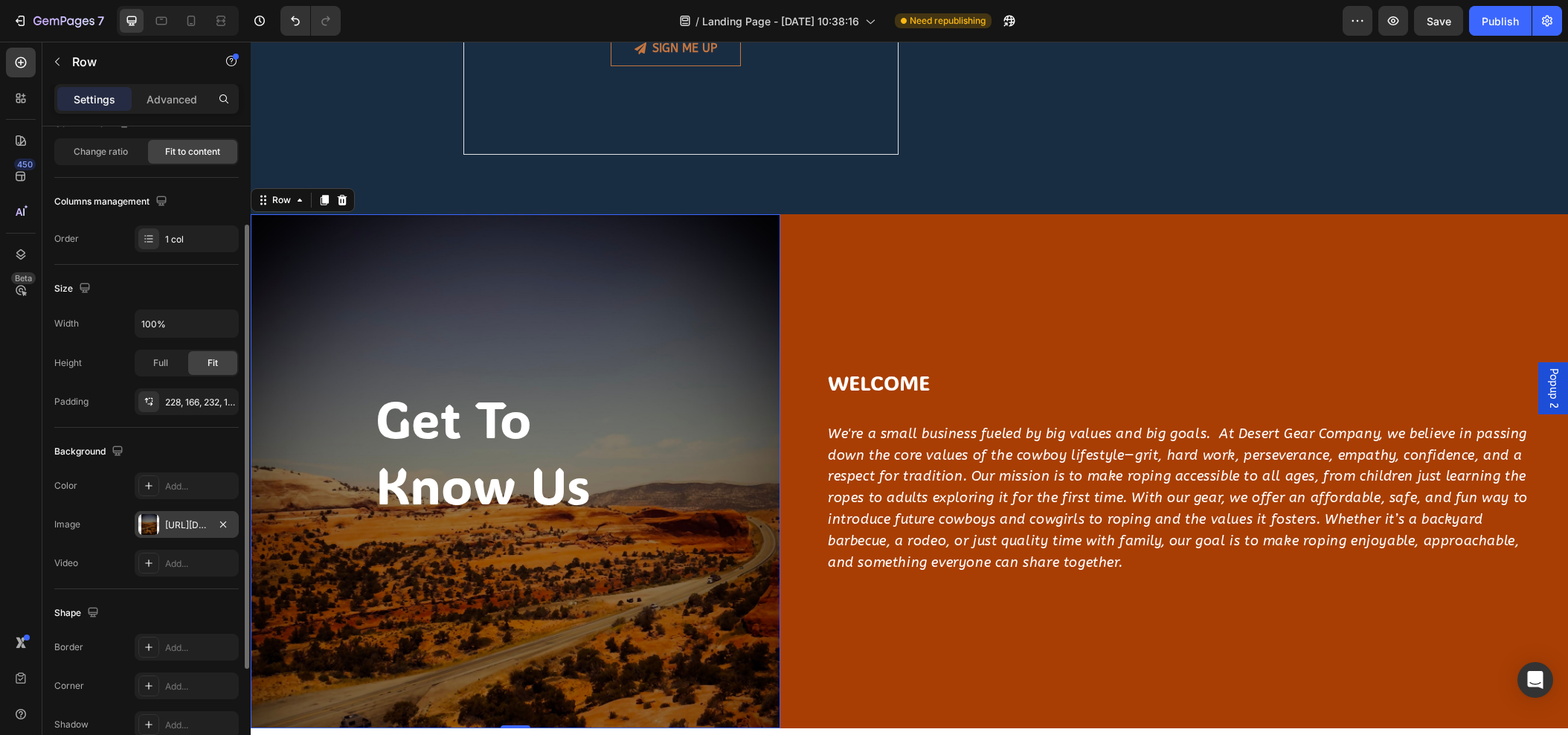
click at [195, 524] on div "https://cdn.shopify.com/s/files/1/0761/5142/3287/files/gempages_500952628281213…" at bounding box center [187, 526] width 43 height 14
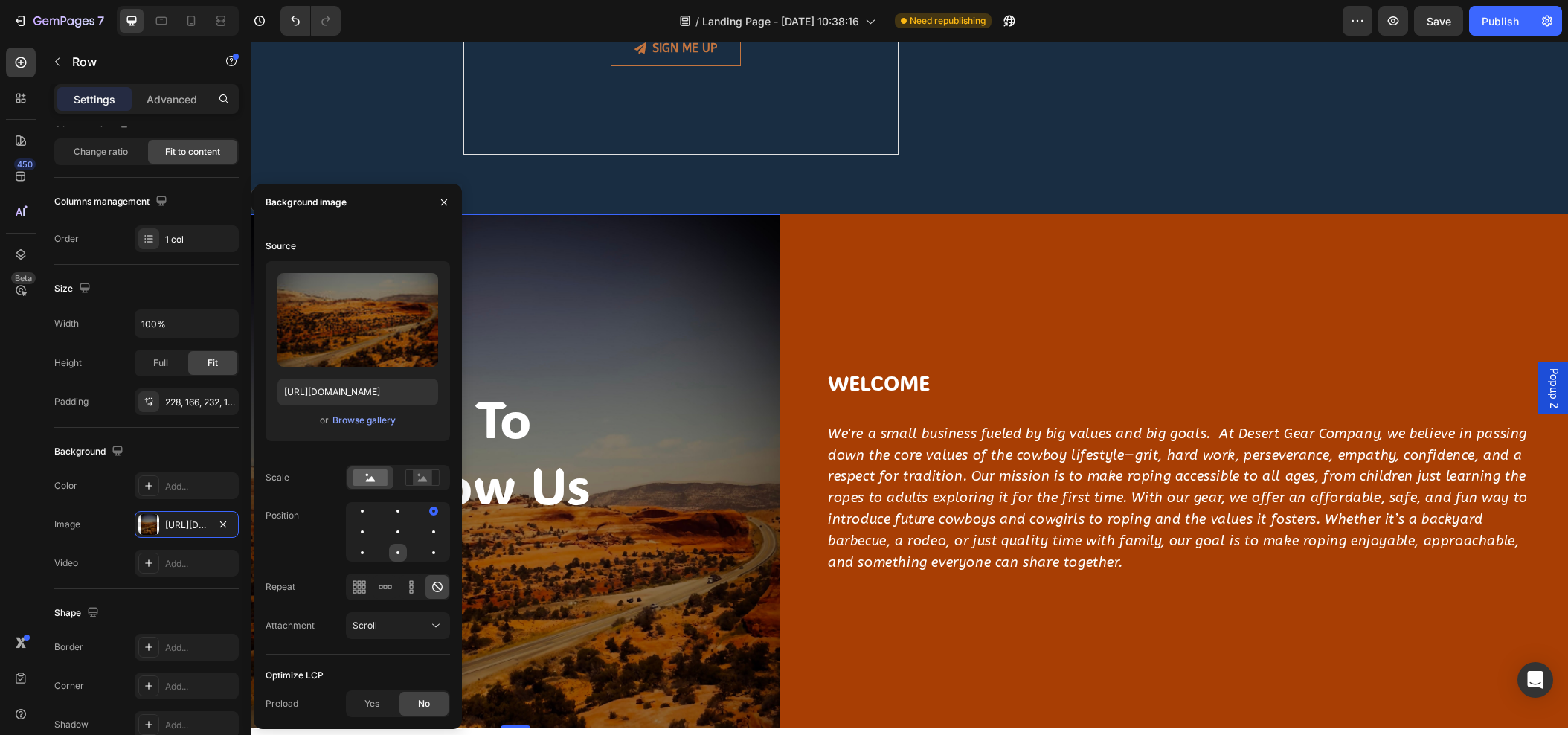
click at [424, 551] on div at bounding box center [433, 553] width 18 height 18
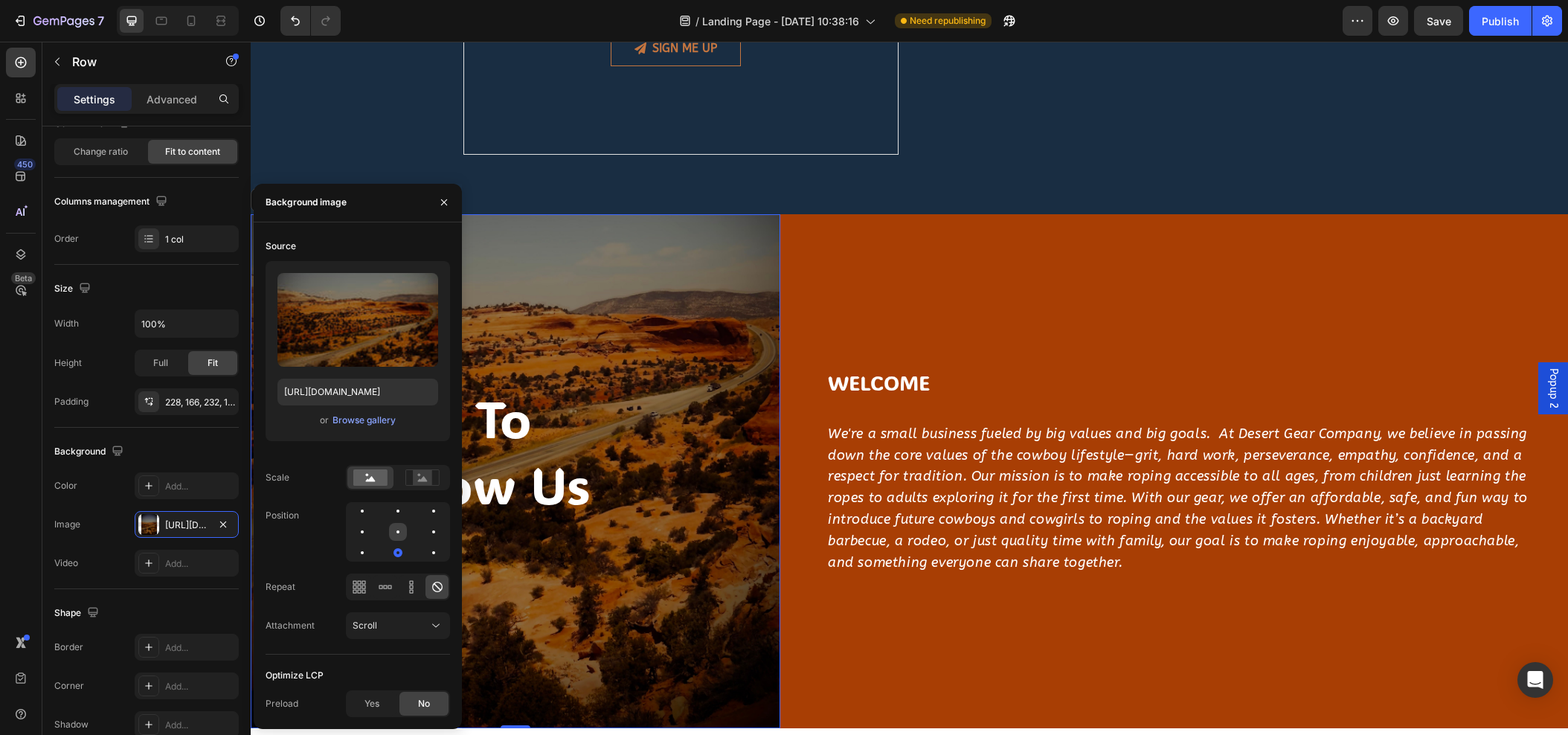
click at [424, 528] on div at bounding box center [433, 532] width 18 height 18
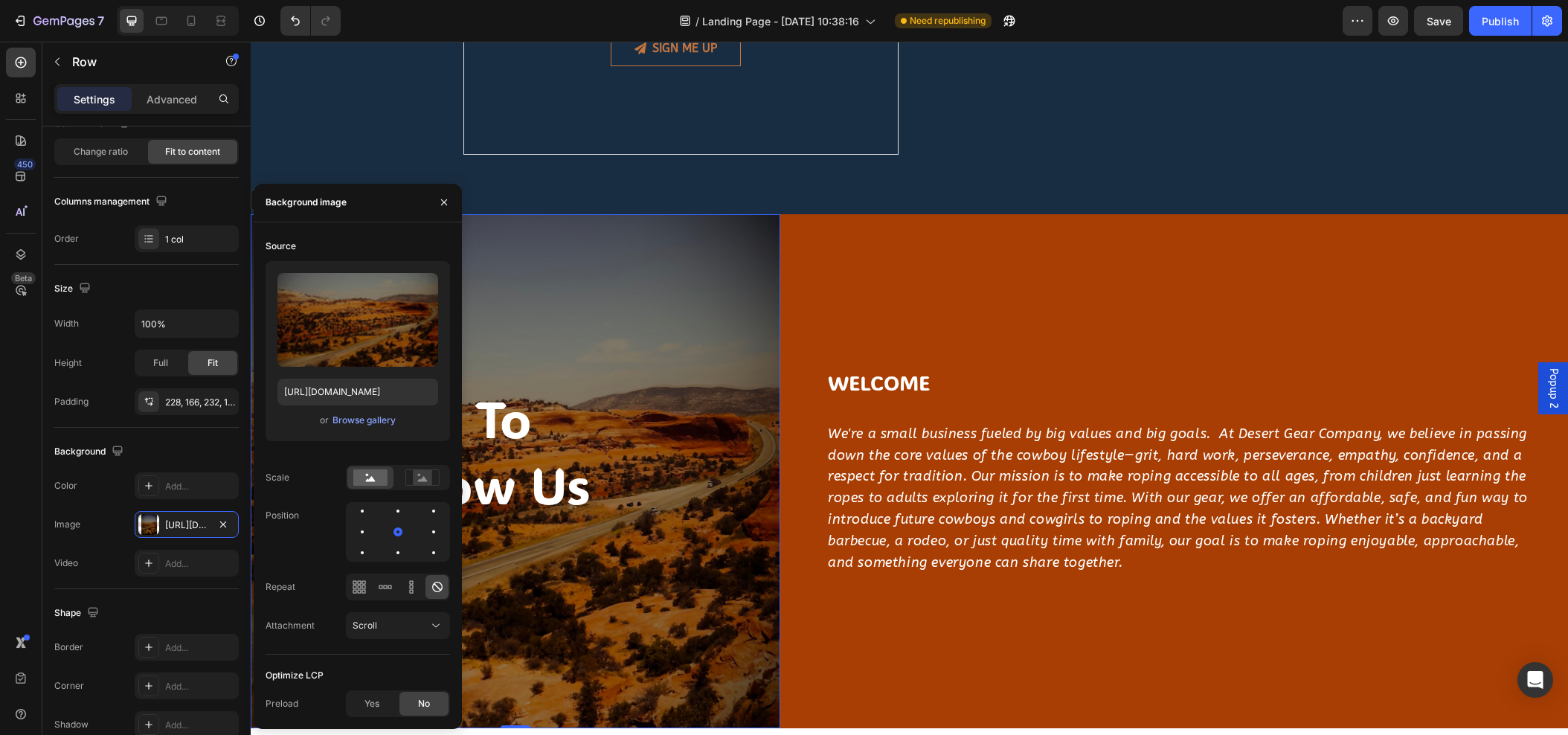
click at [572, 539] on div "get to know us Heading" at bounding box center [515, 470] width 283 height 172
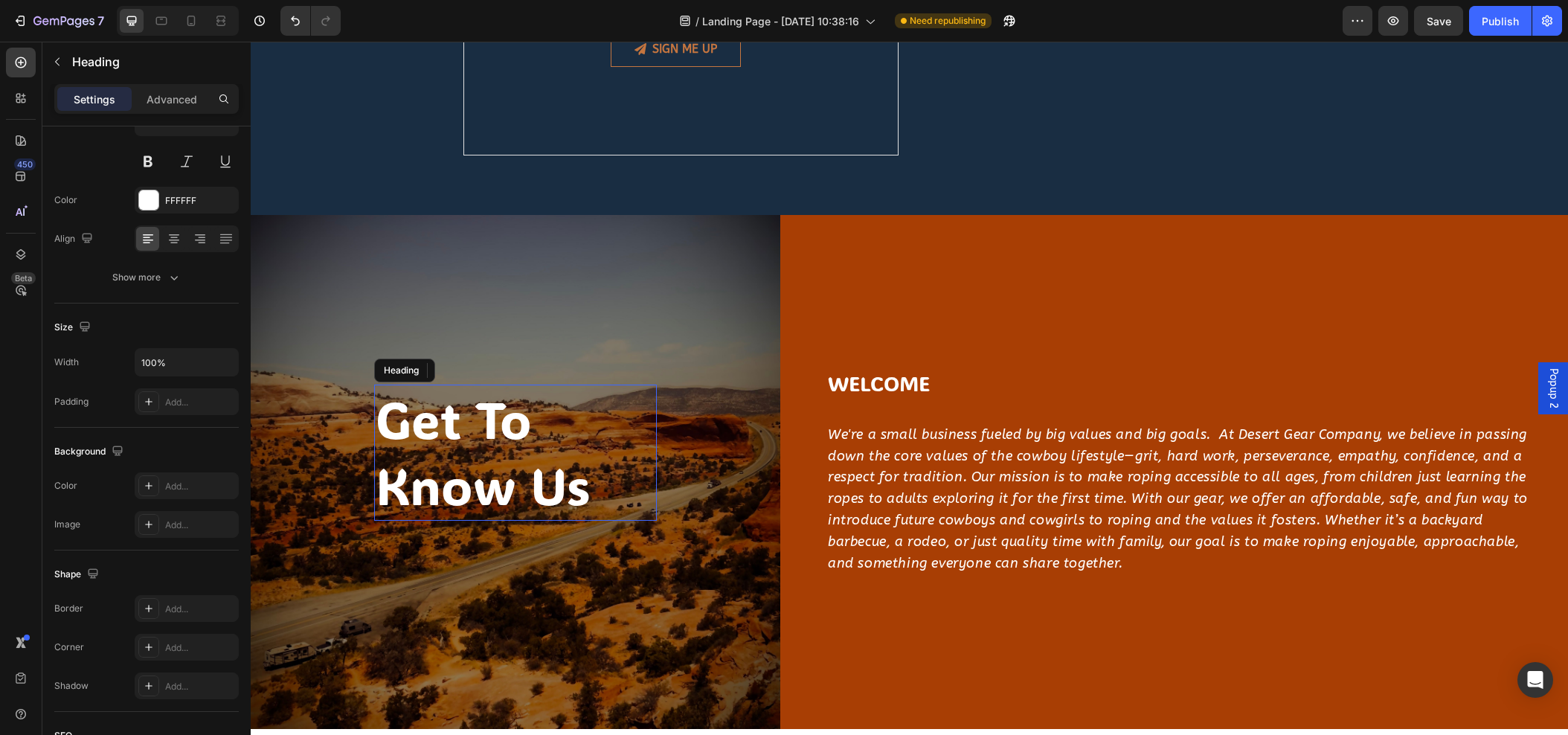
click at [449, 472] on h2 "get to know us" at bounding box center [515, 453] width 283 height 136
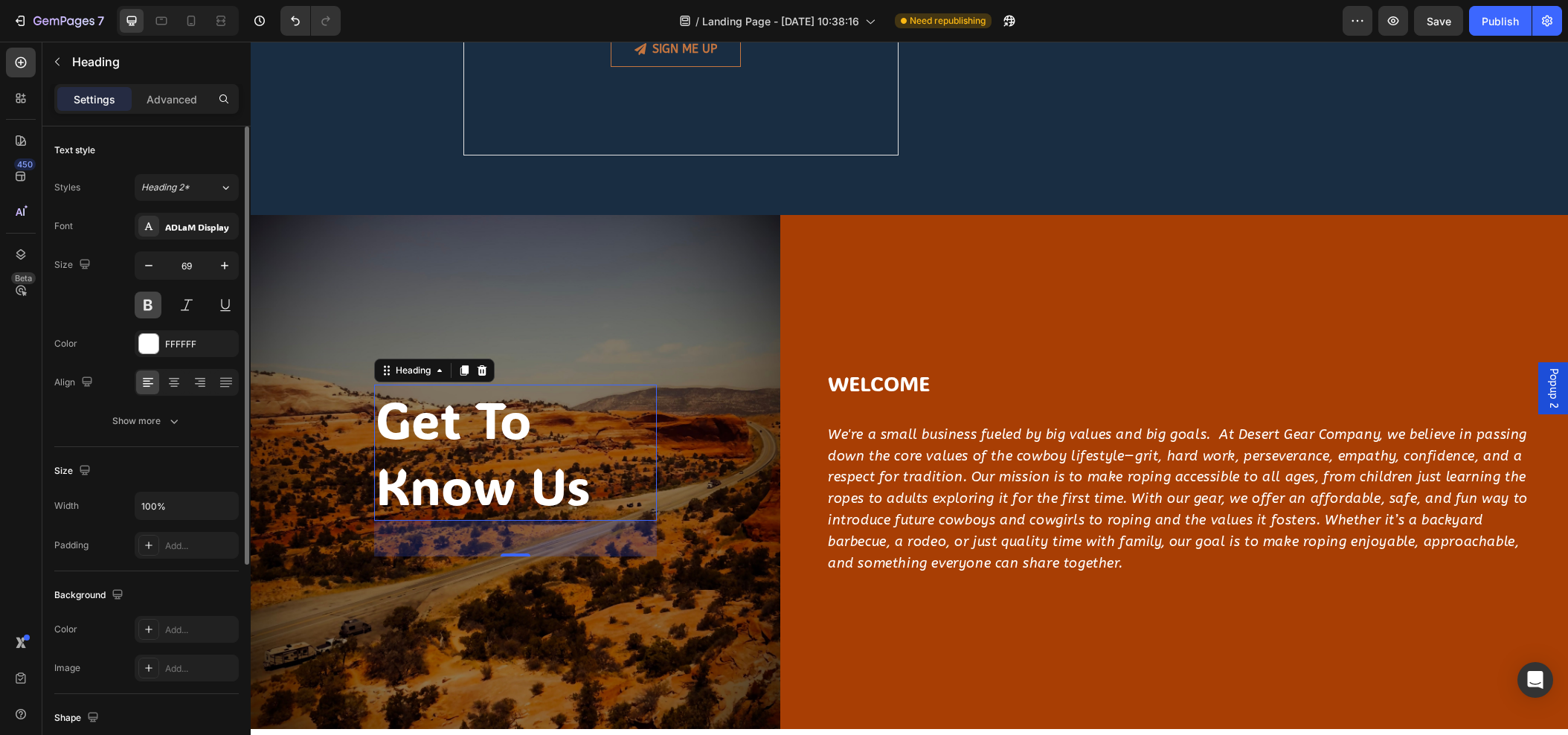
click at [148, 314] on button at bounding box center [148, 305] width 27 height 27
click at [181, 416] on button "Show more" at bounding box center [146, 422] width 184 height 27
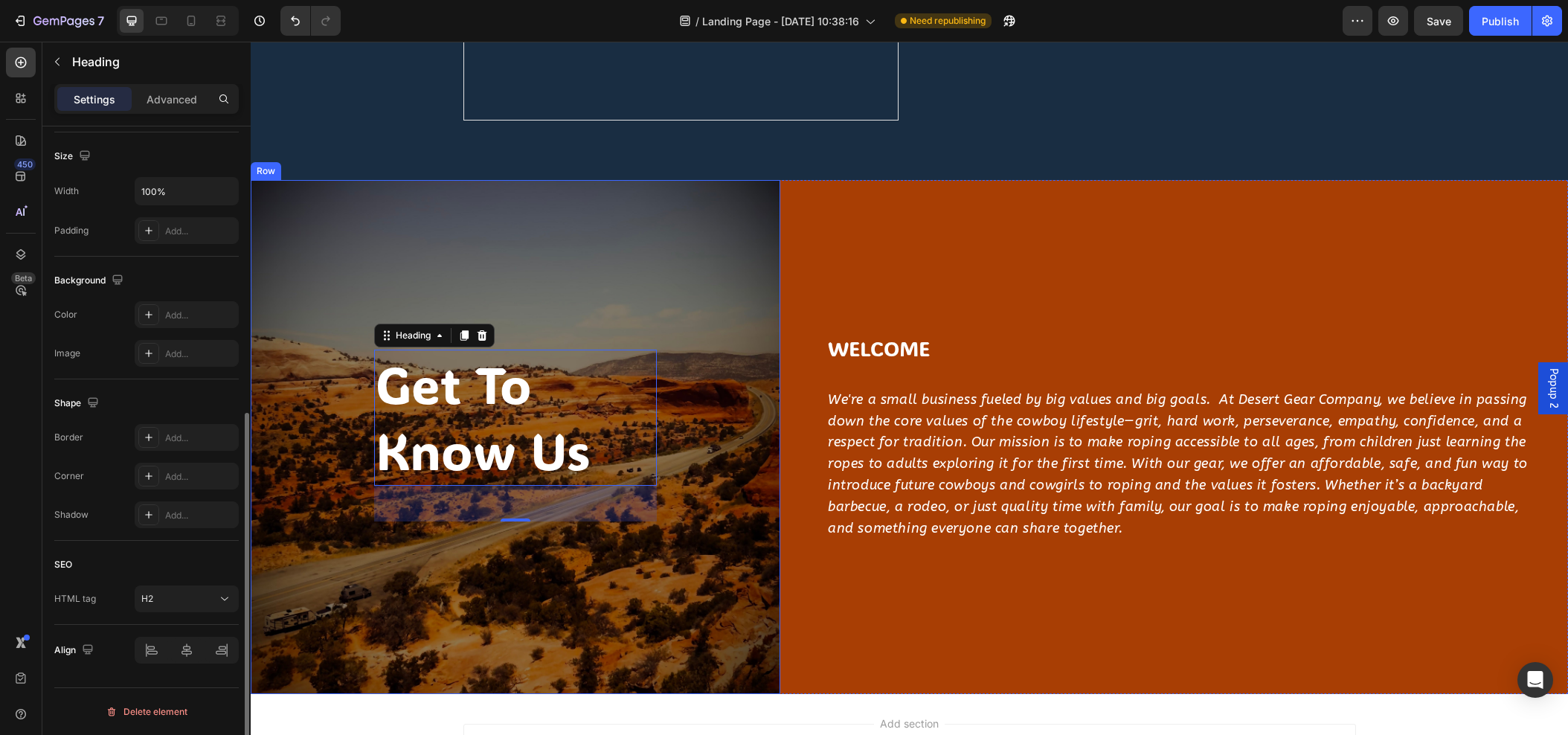
scroll to position [1710, 0]
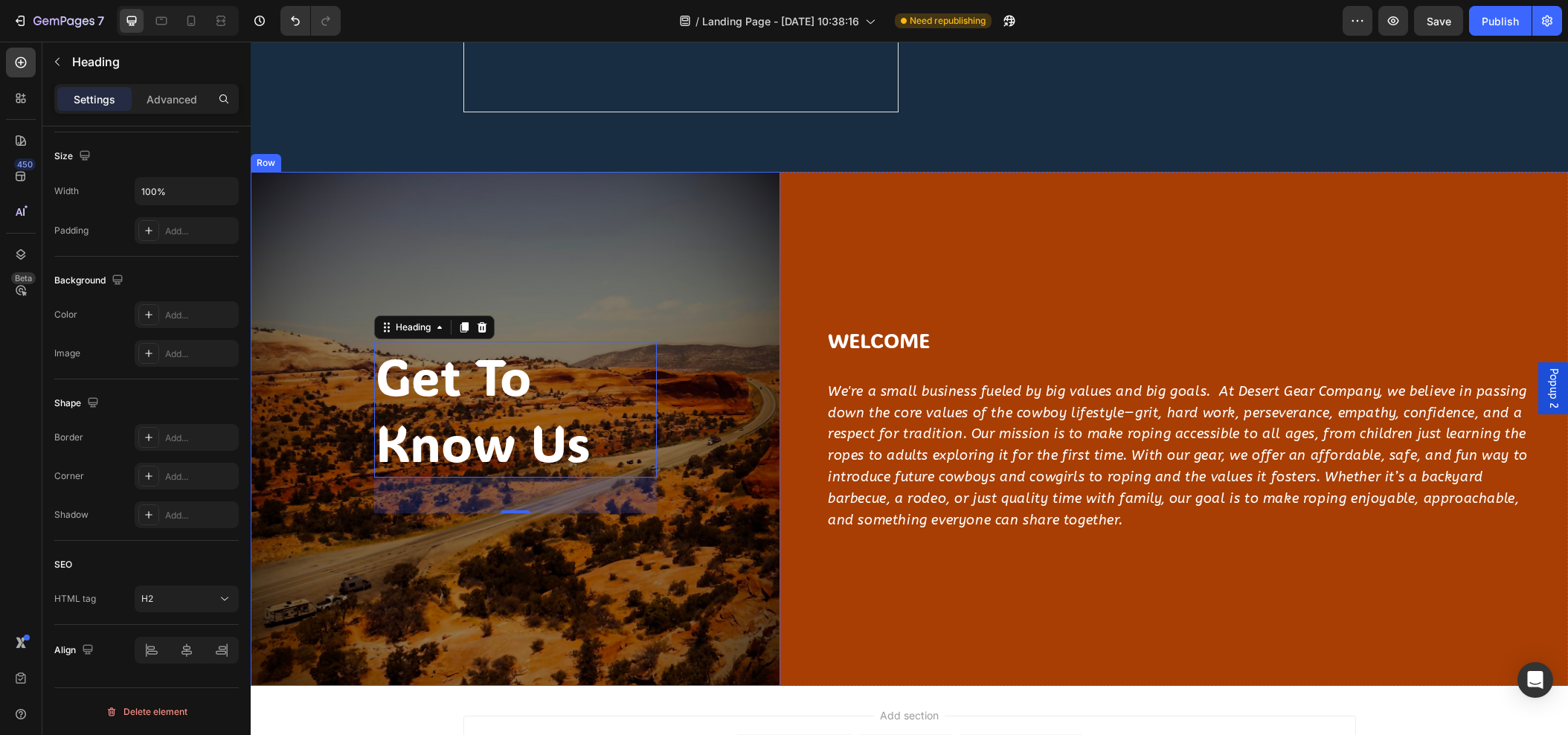
click at [388, 520] on div "get to know us Heading 48 Row" at bounding box center [515, 429] width 529 height 514
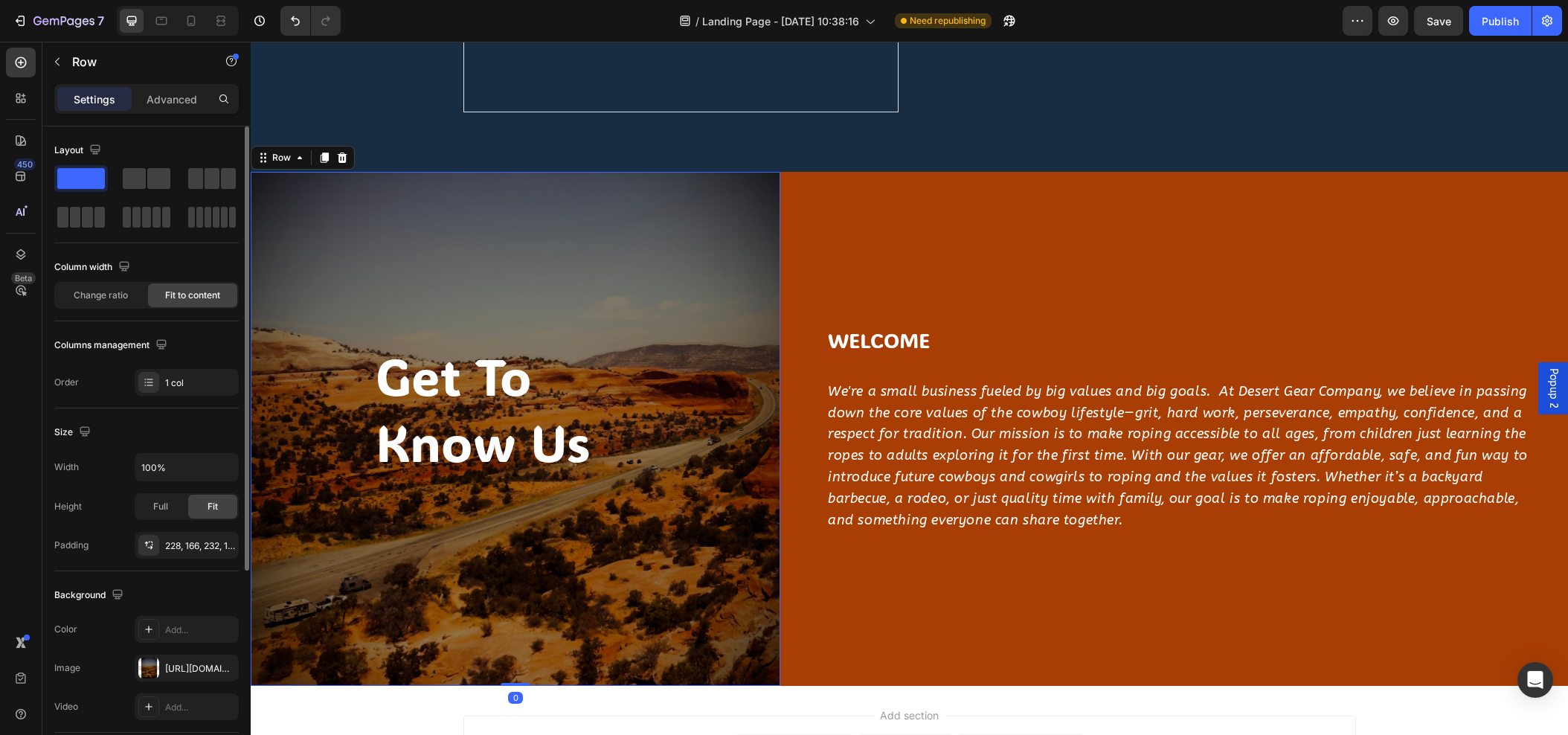
click at [402, 495] on div "get to know us Heading" at bounding box center [515, 427] width 283 height 172
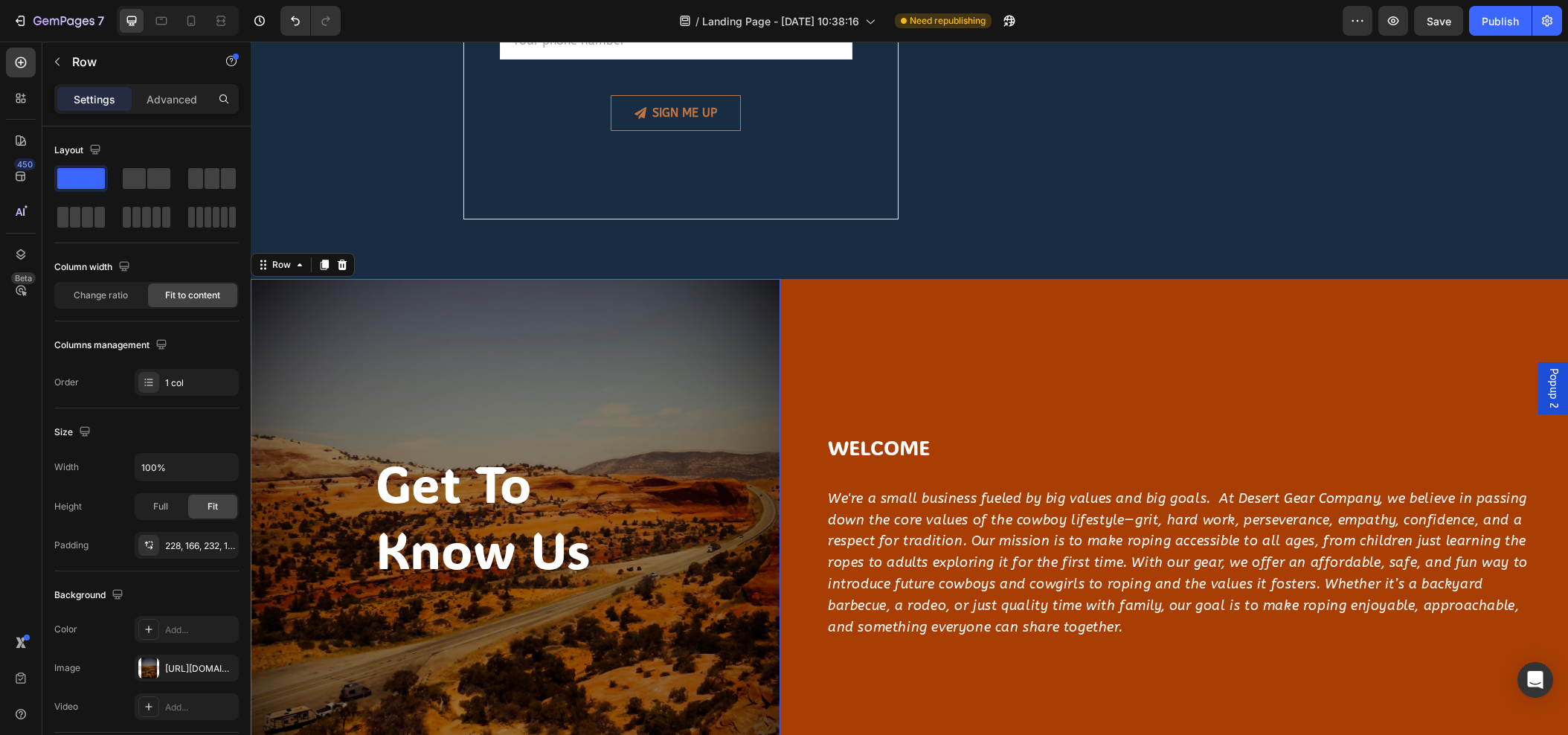
scroll to position [1552, 0]
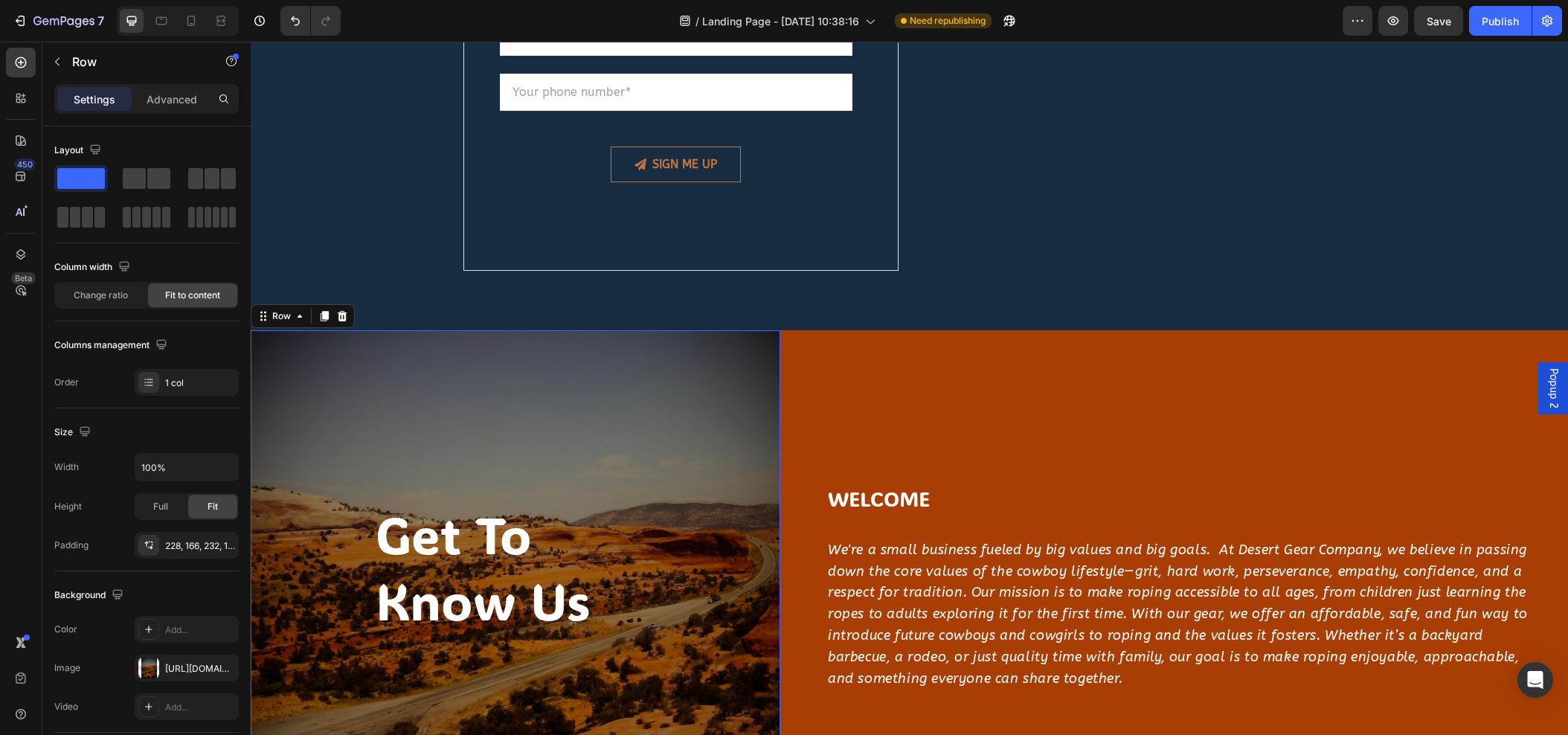
click at [421, 399] on div "get to know us Heading Row 0" at bounding box center [515, 587] width 529 height 514
click at [172, 662] on div "https://cdn.shopify.com/s/files/1/0761/5142/3287/files/gempages_500952628281213…" at bounding box center [187, 669] width 43 height 14
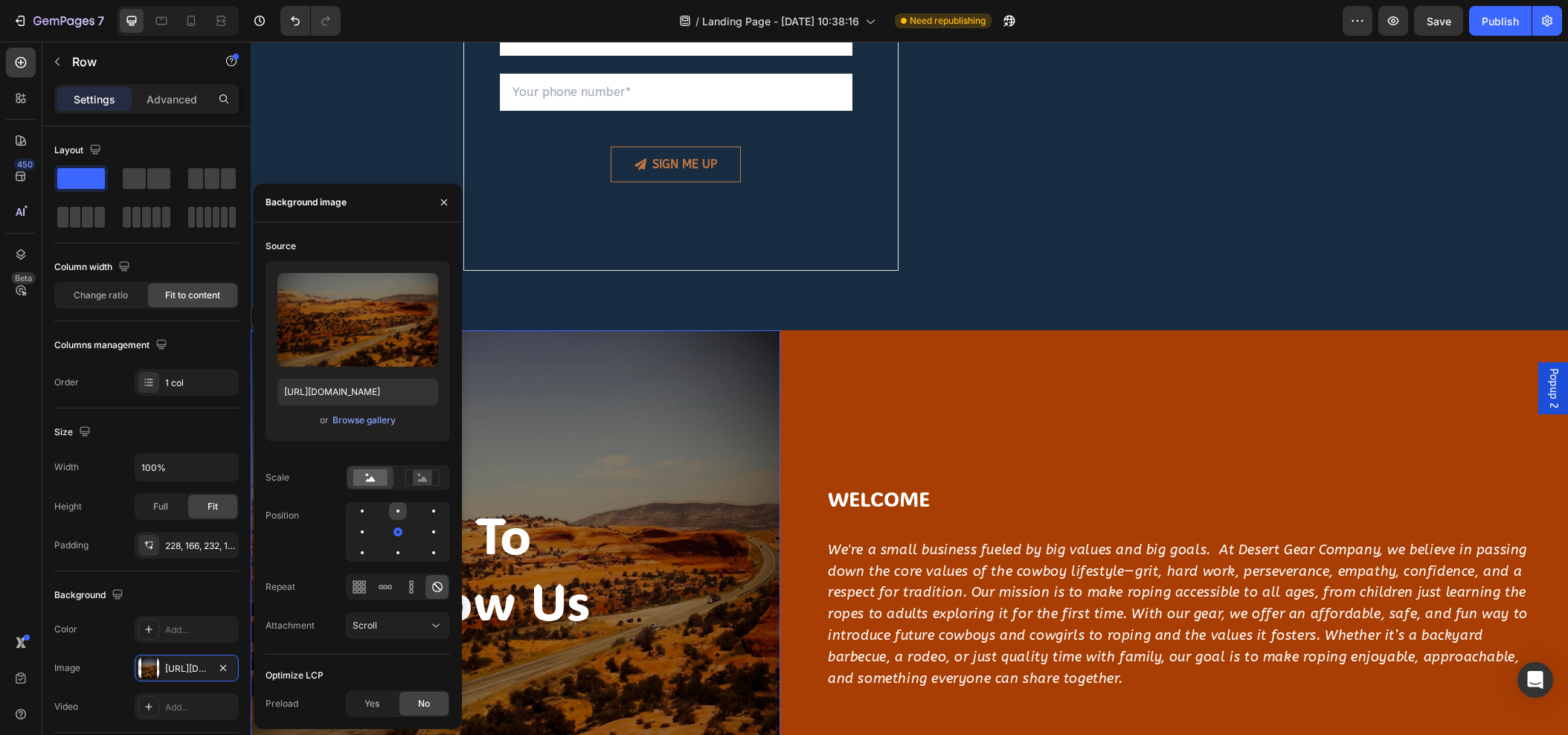
click at [397, 512] on div at bounding box center [398, 512] width 3 height 3
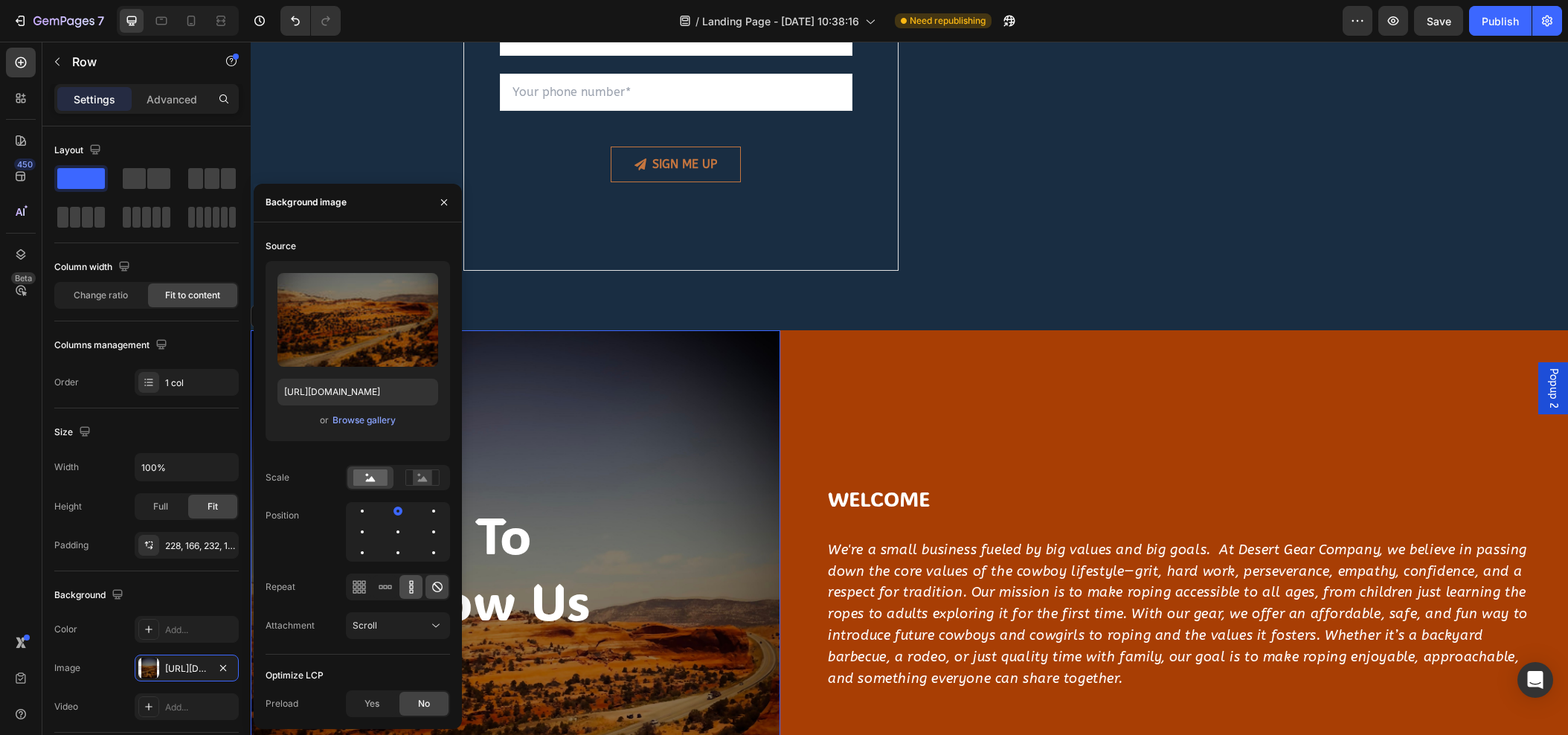
click at [419, 596] on div at bounding box center [411, 587] width 23 height 24
click at [436, 590] on icon at bounding box center [437, 587] width 15 height 15
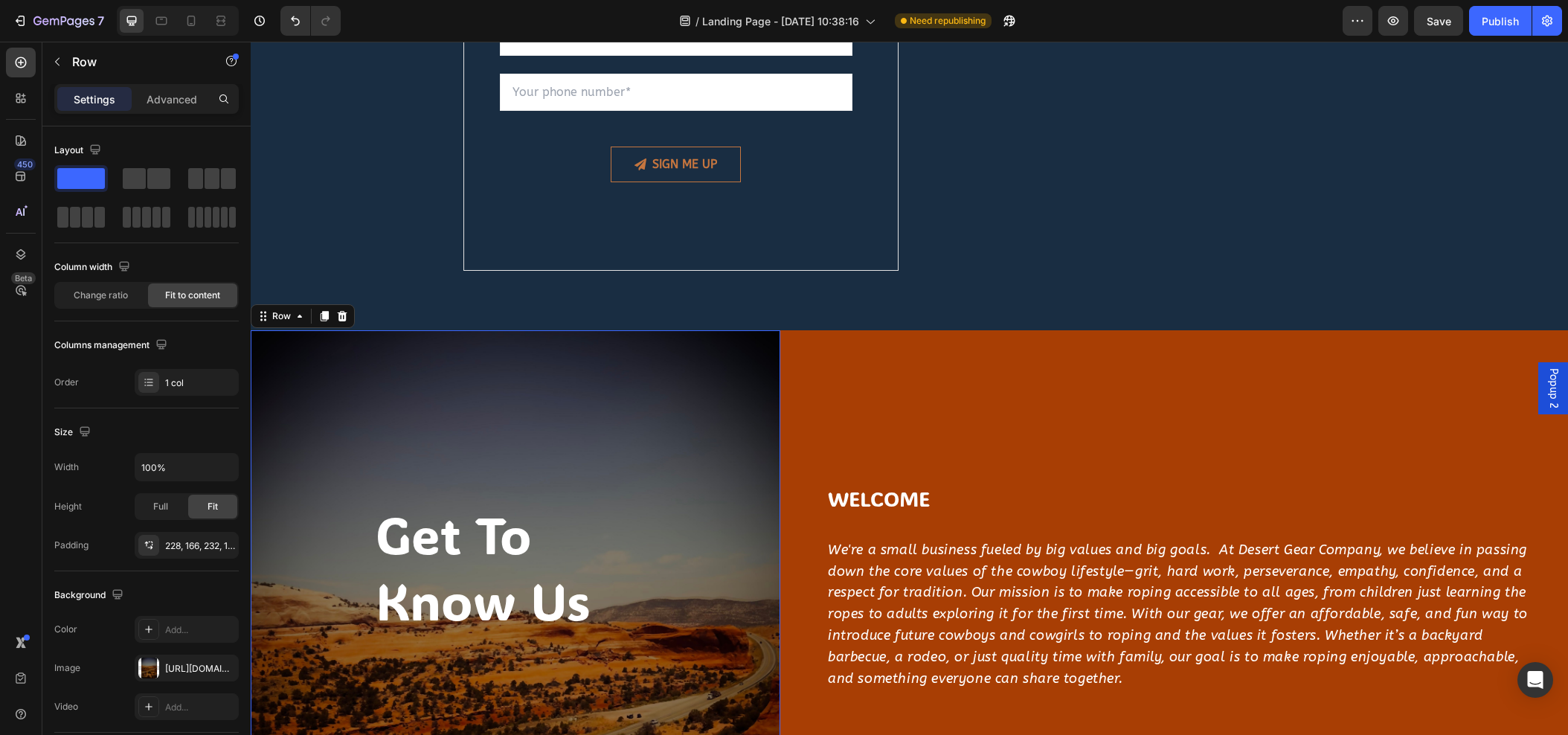
click at [667, 496] on div "get to know us Heading Row 0" at bounding box center [515, 587] width 529 height 514
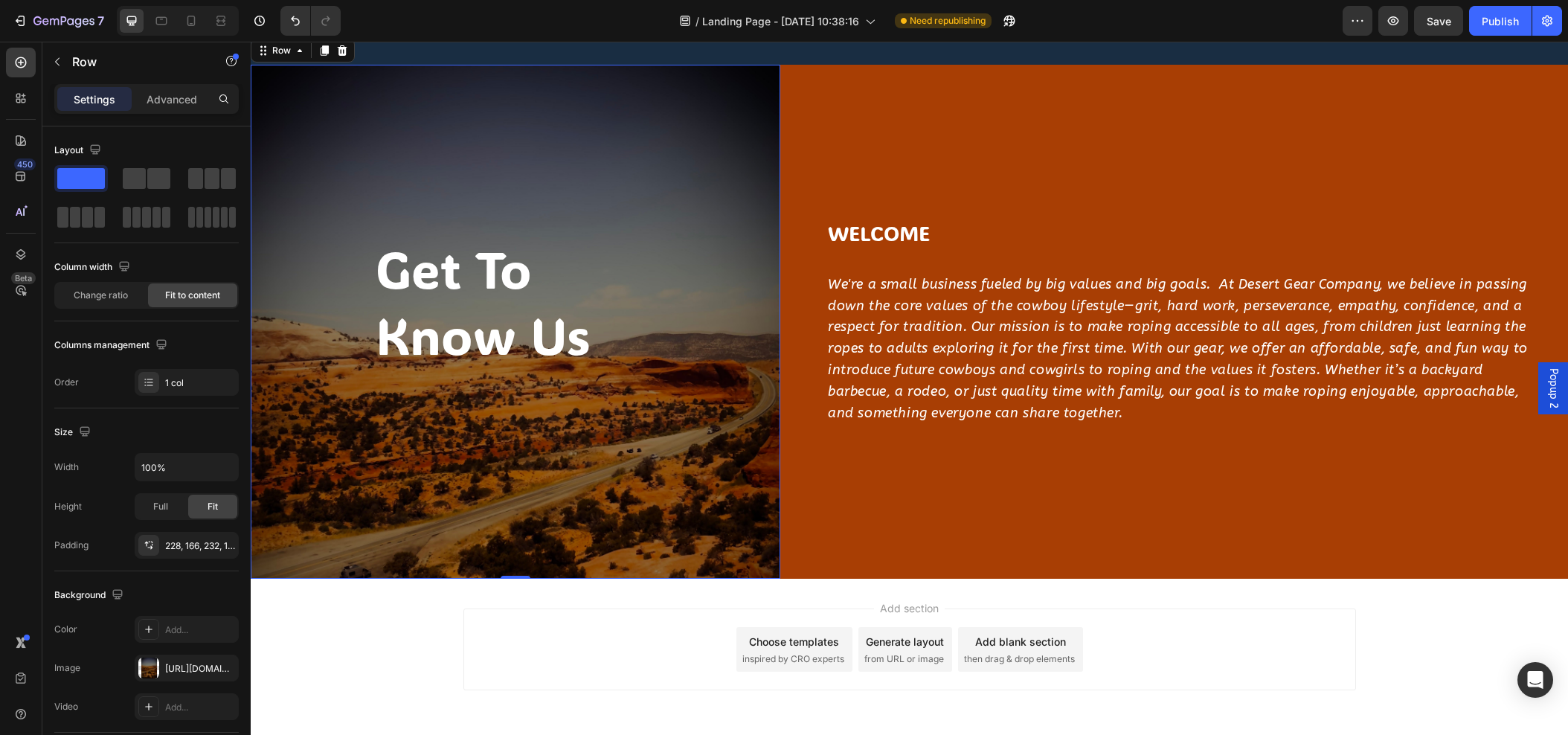
scroll to position [1833, 0]
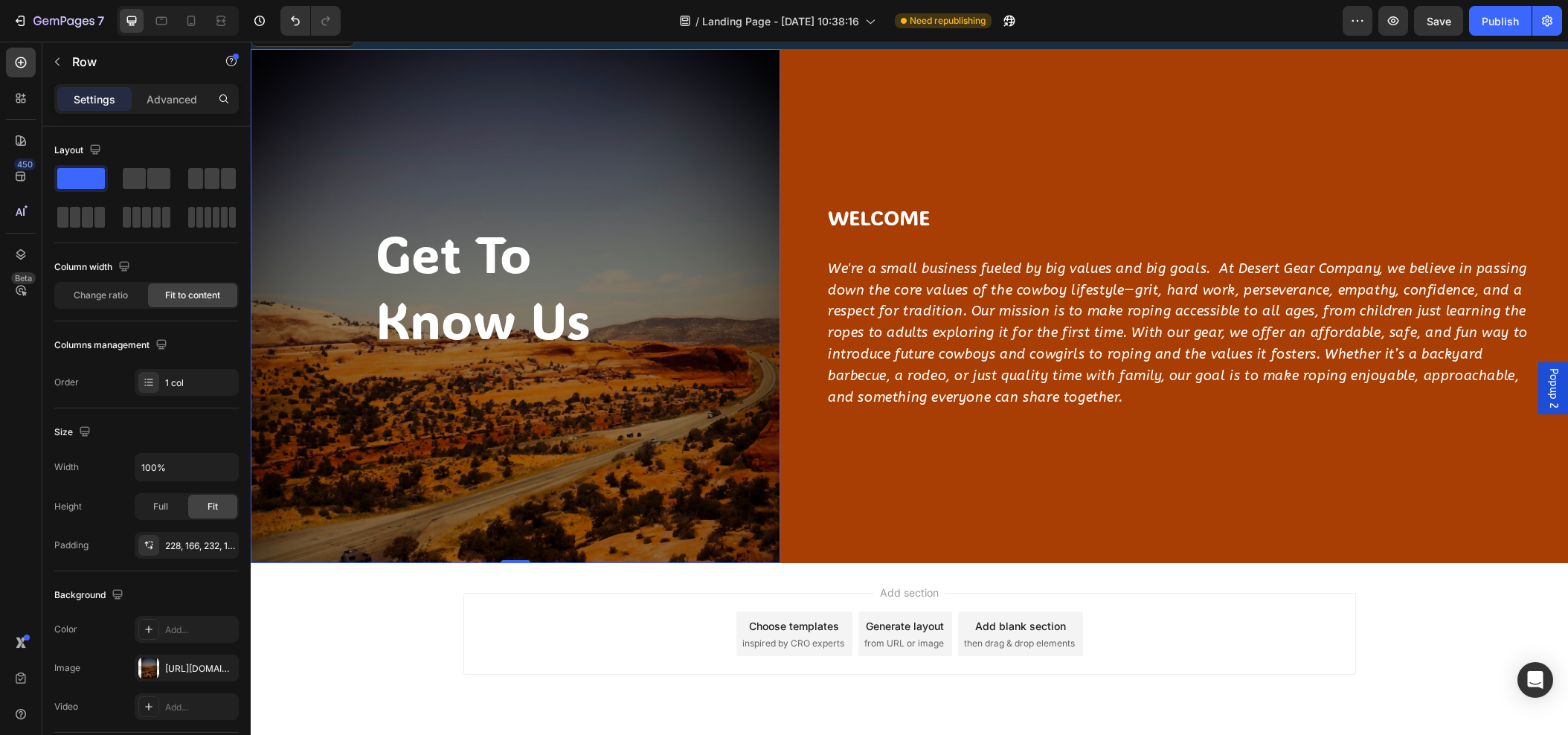
click at [482, 589] on div "Add section Choose templates inspired by CRO experts Generate layout from URL o…" at bounding box center [909, 655] width 1318 height 183
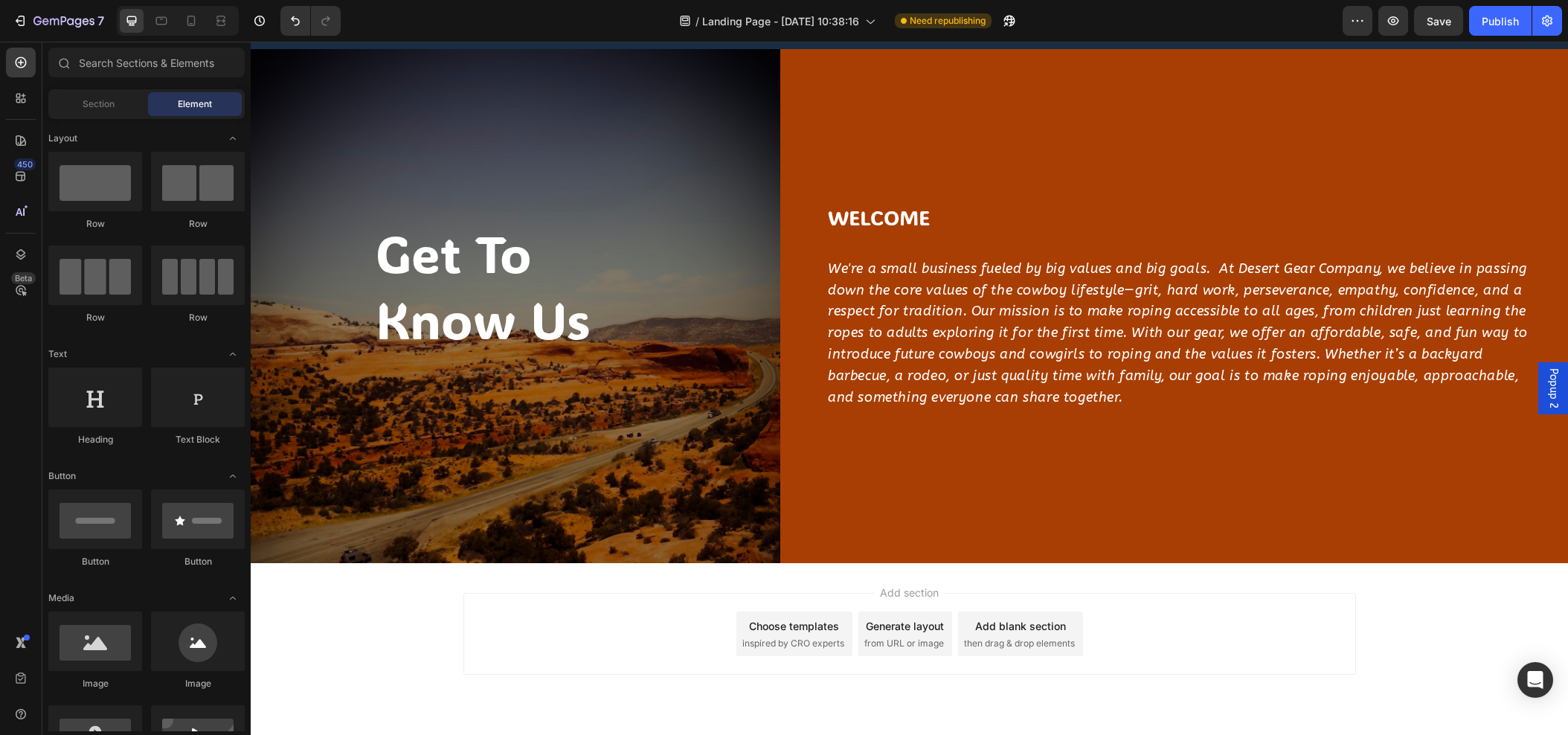
scroll to position [1873, 0]
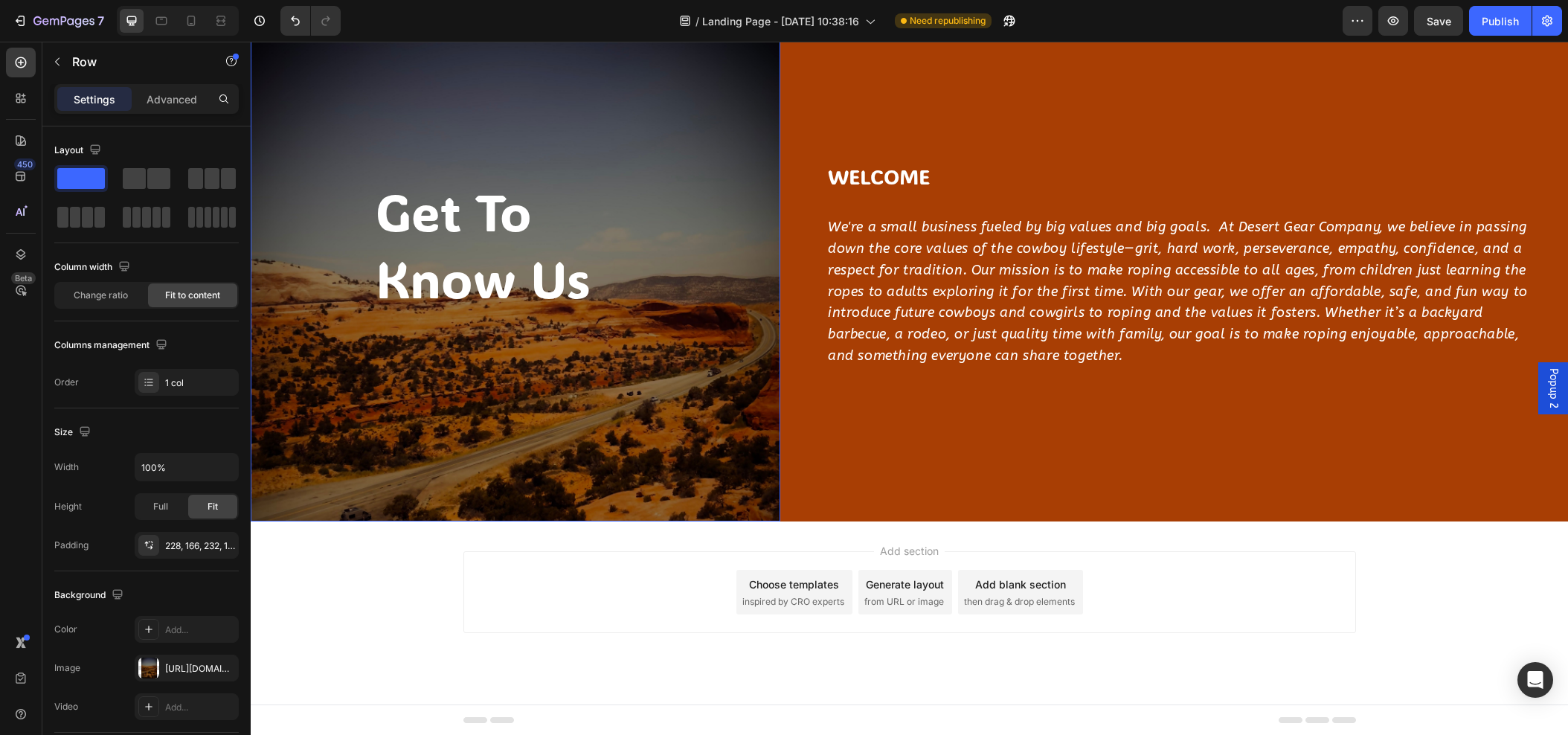
click at [326, 369] on div "get to know us Heading Row" at bounding box center [515, 265] width 529 height 514
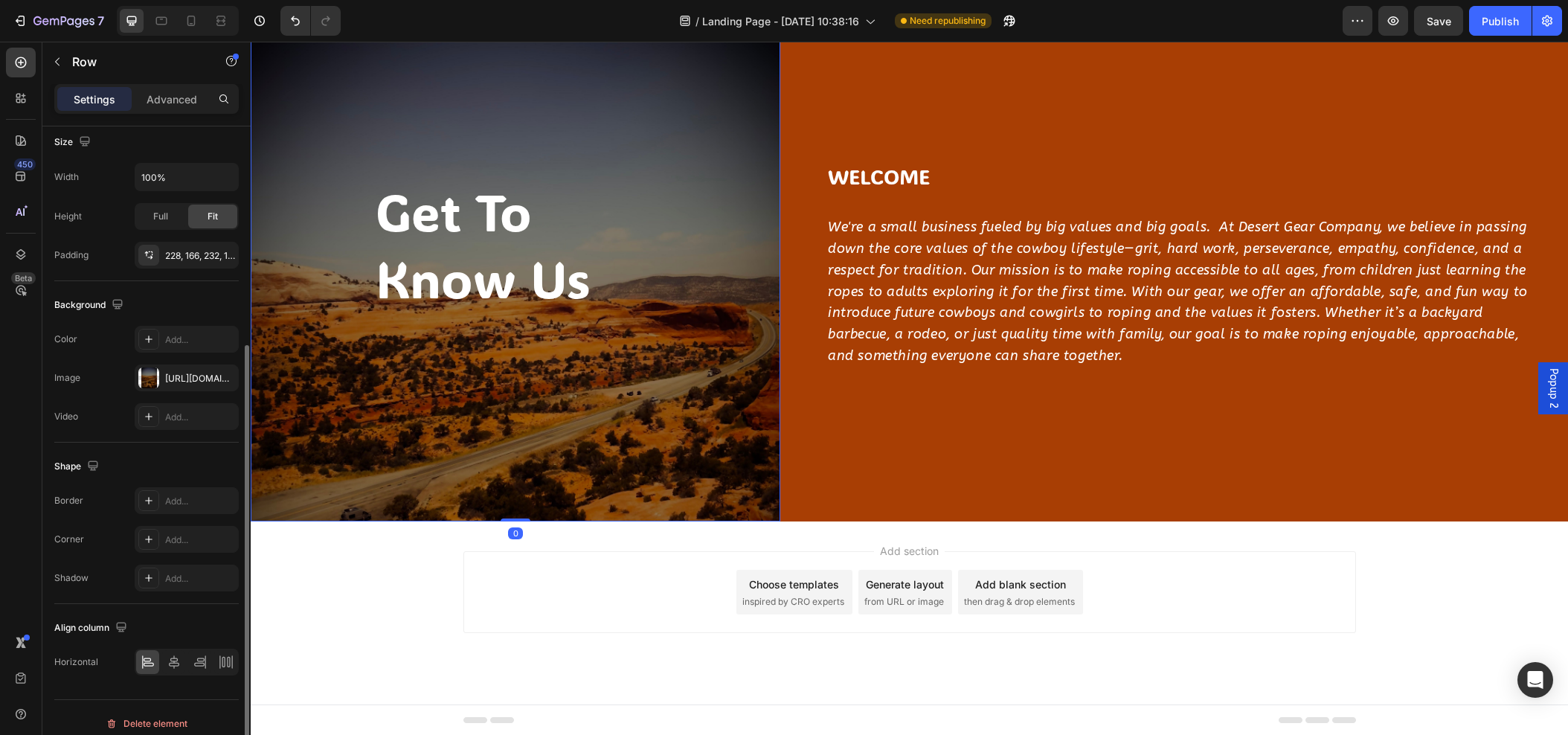
scroll to position [302, 0]
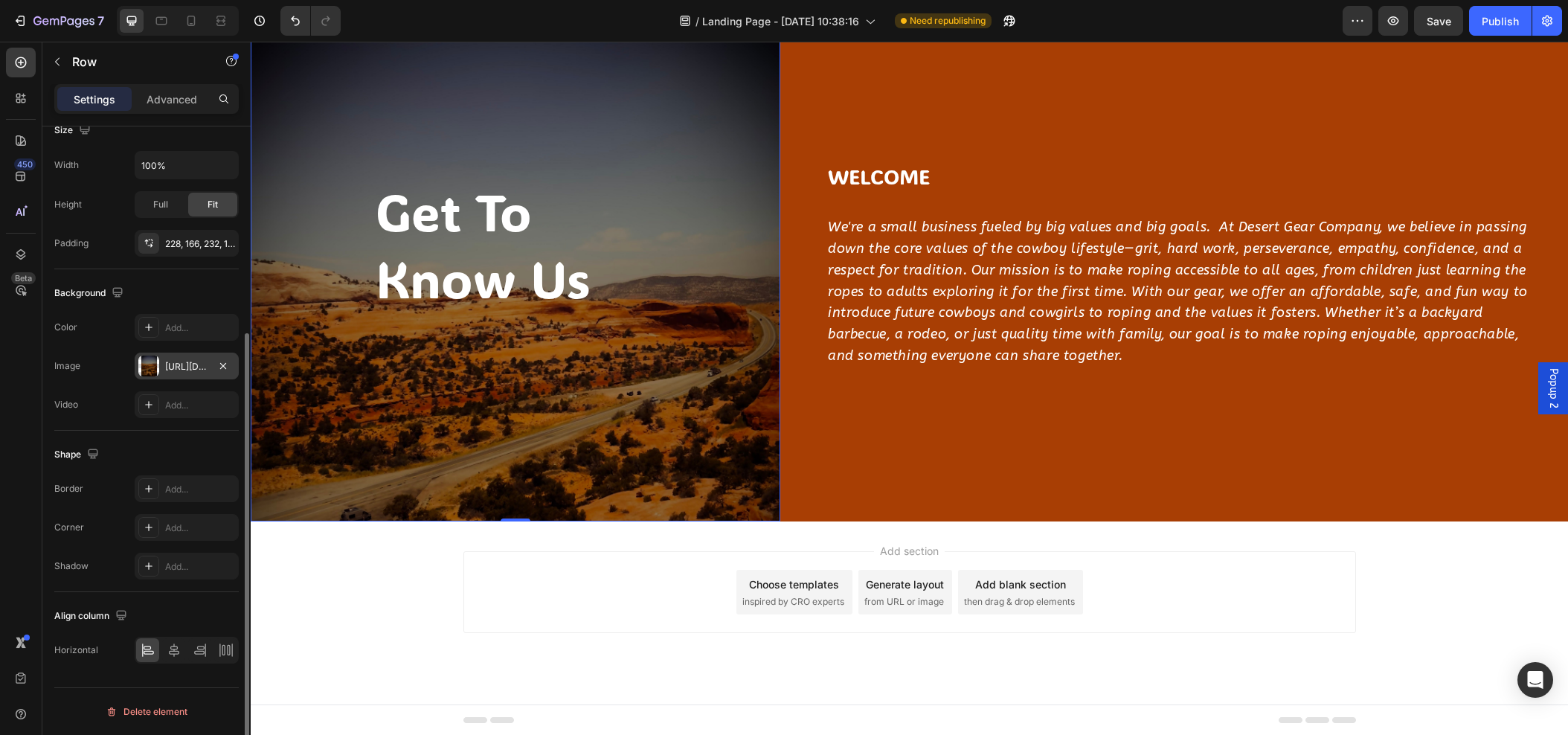
click at [197, 368] on div "https://cdn.shopify.com/s/files/1/0761/5142/3287/files/gempages_500952628281213…" at bounding box center [187, 367] width 43 height 14
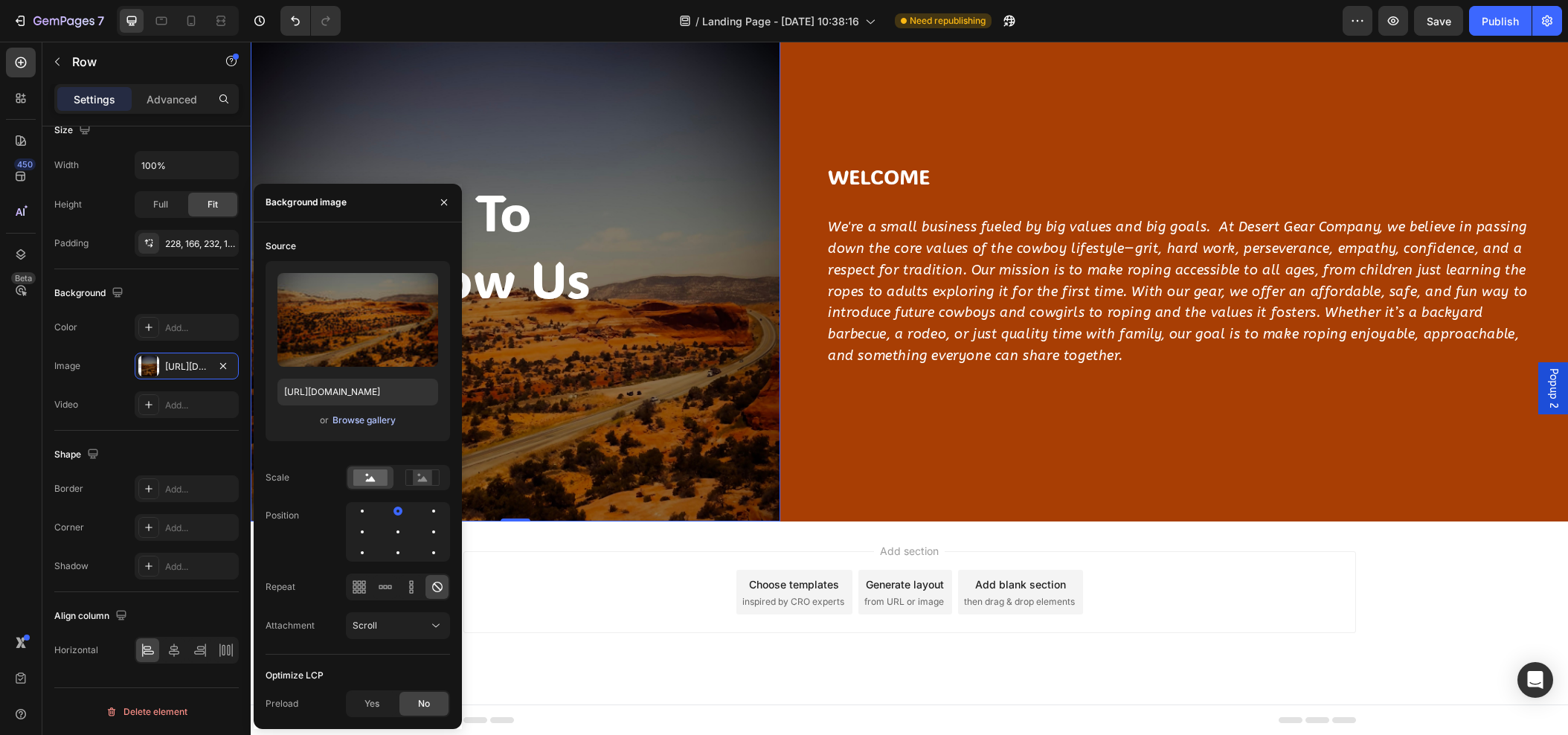
click at [355, 422] on div "Browse gallery" at bounding box center [364, 421] width 63 height 14
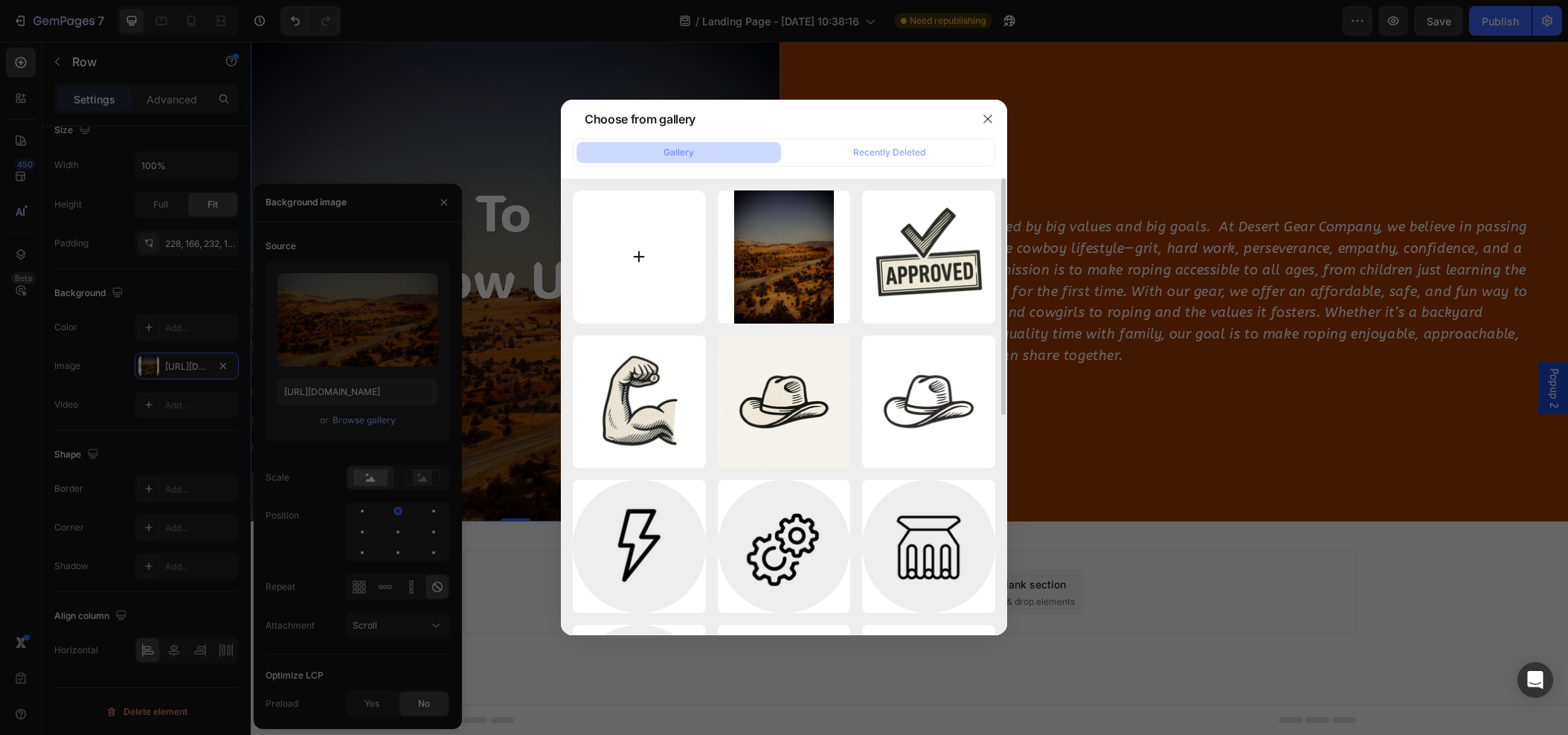
click at [646, 256] on input "file" at bounding box center [640, 257] width 133 height 134
type input "C:\fakepath\IMG_8007.jpg"
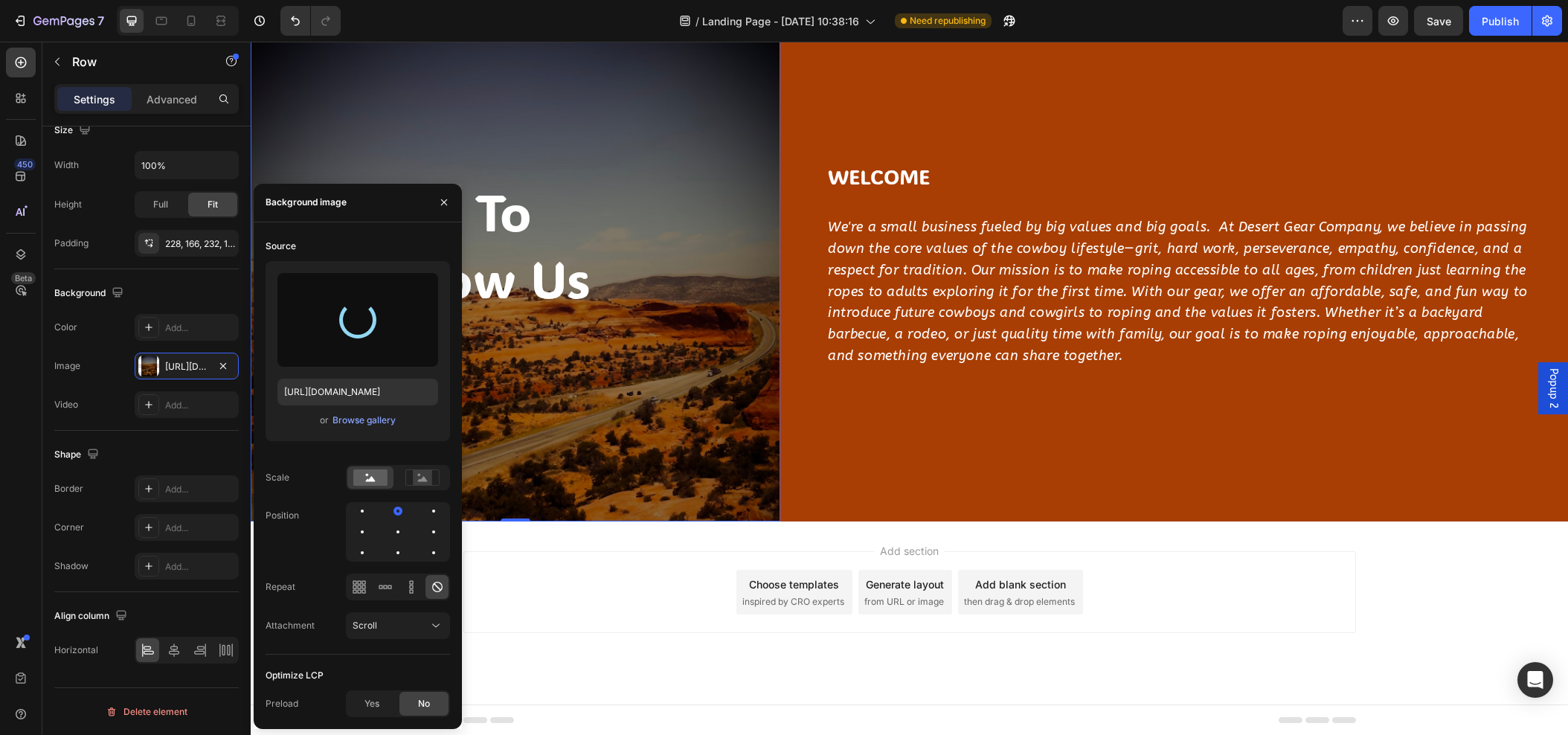
type input "https://cdn.shopify.com/s/files/1/0761/5142/3287/files/gempages_500952628281213…"
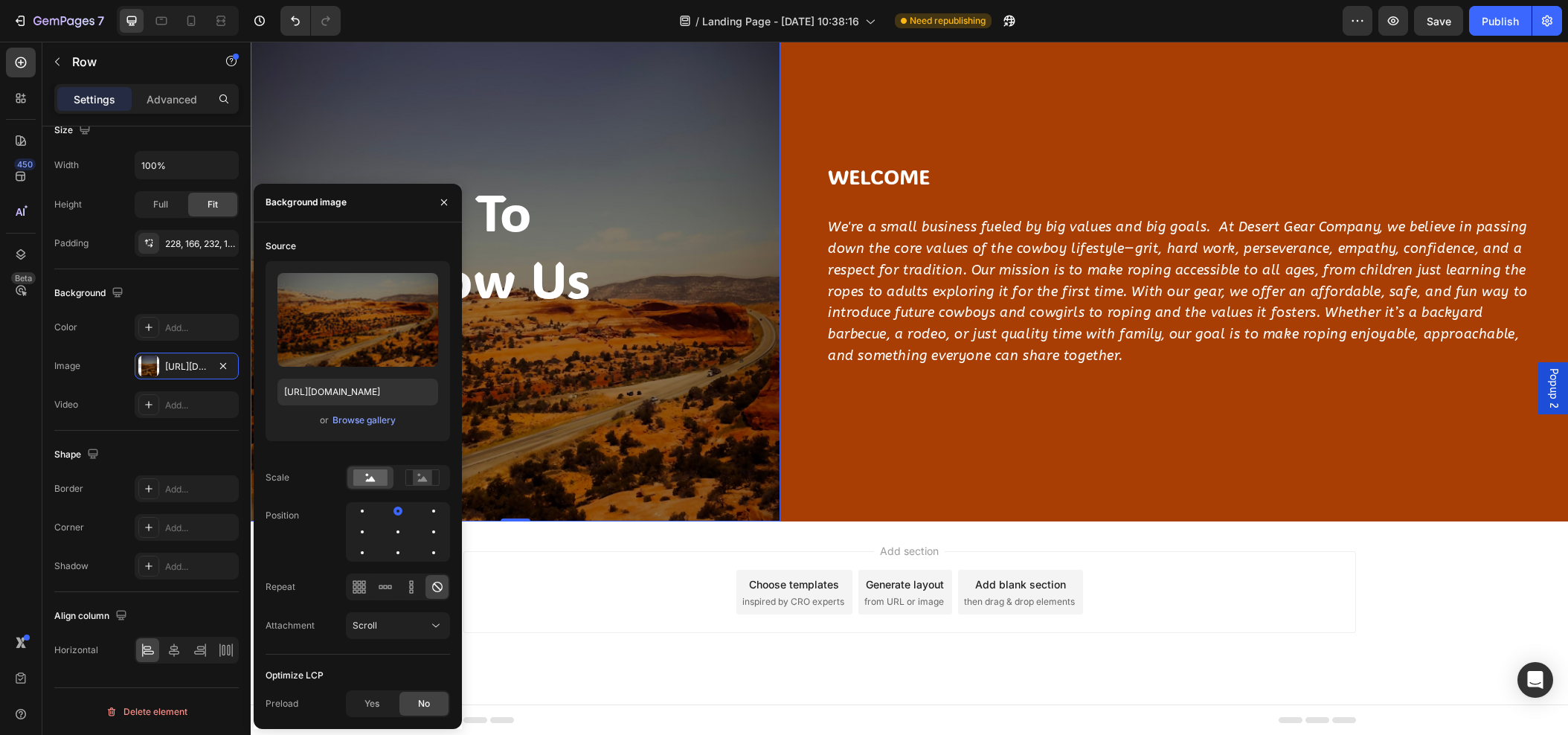
click at [898, 536] on div "Add section Choose templates inspired by CRO experts Generate layout from URL o…" at bounding box center [909, 613] width 1318 height 183
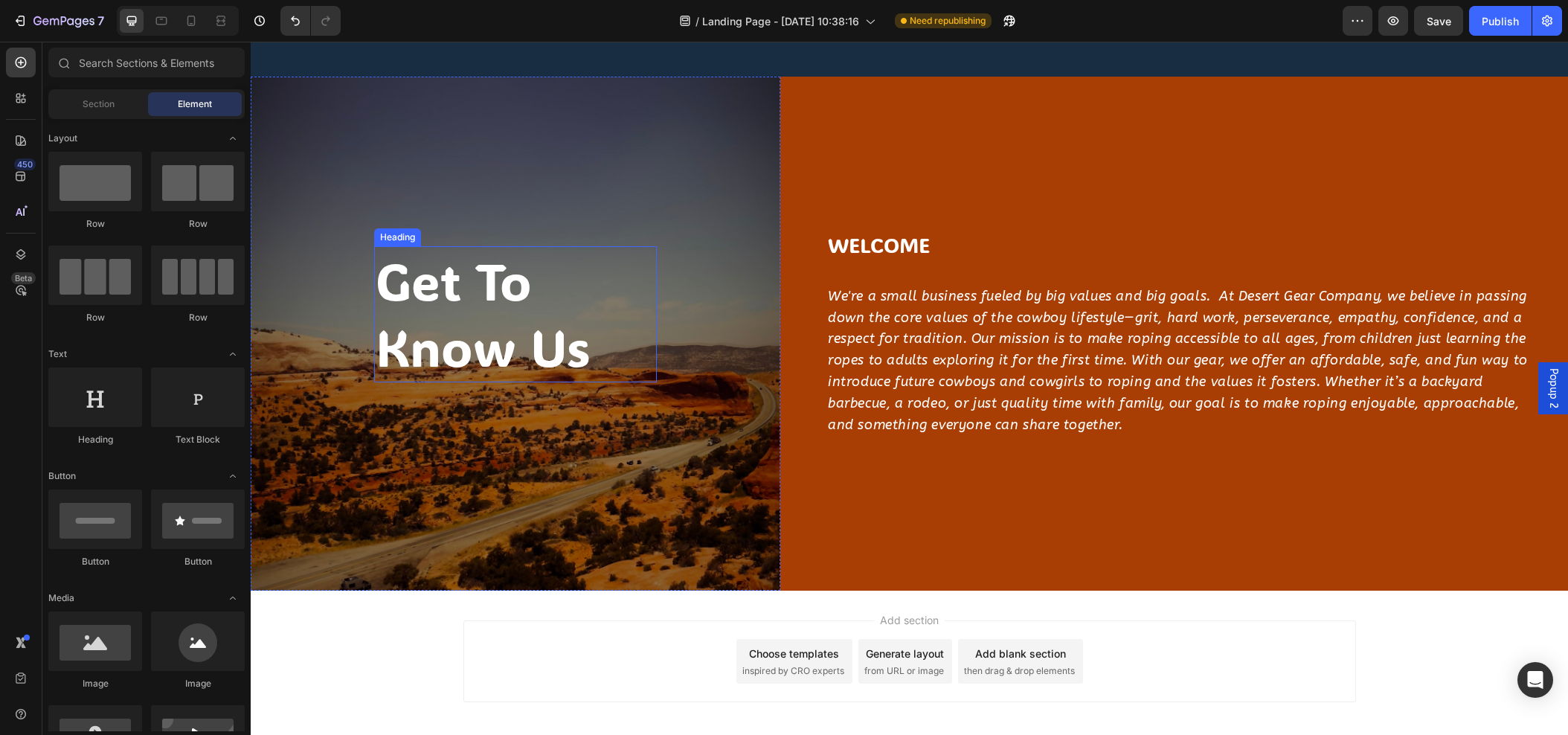
scroll to position [1823, 0]
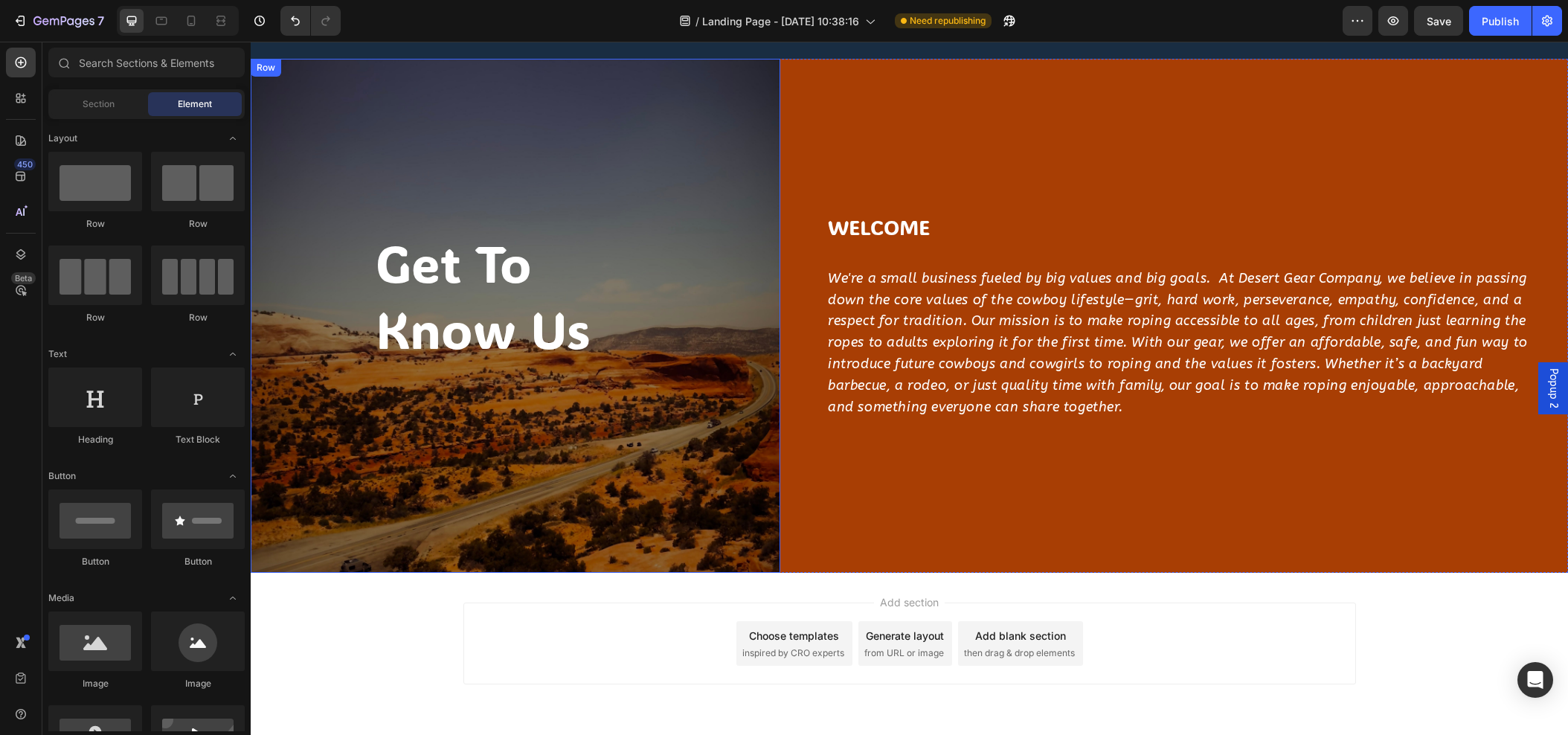
click at [474, 451] on div "get to know us Heading Row" at bounding box center [515, 316] width 529 height 514
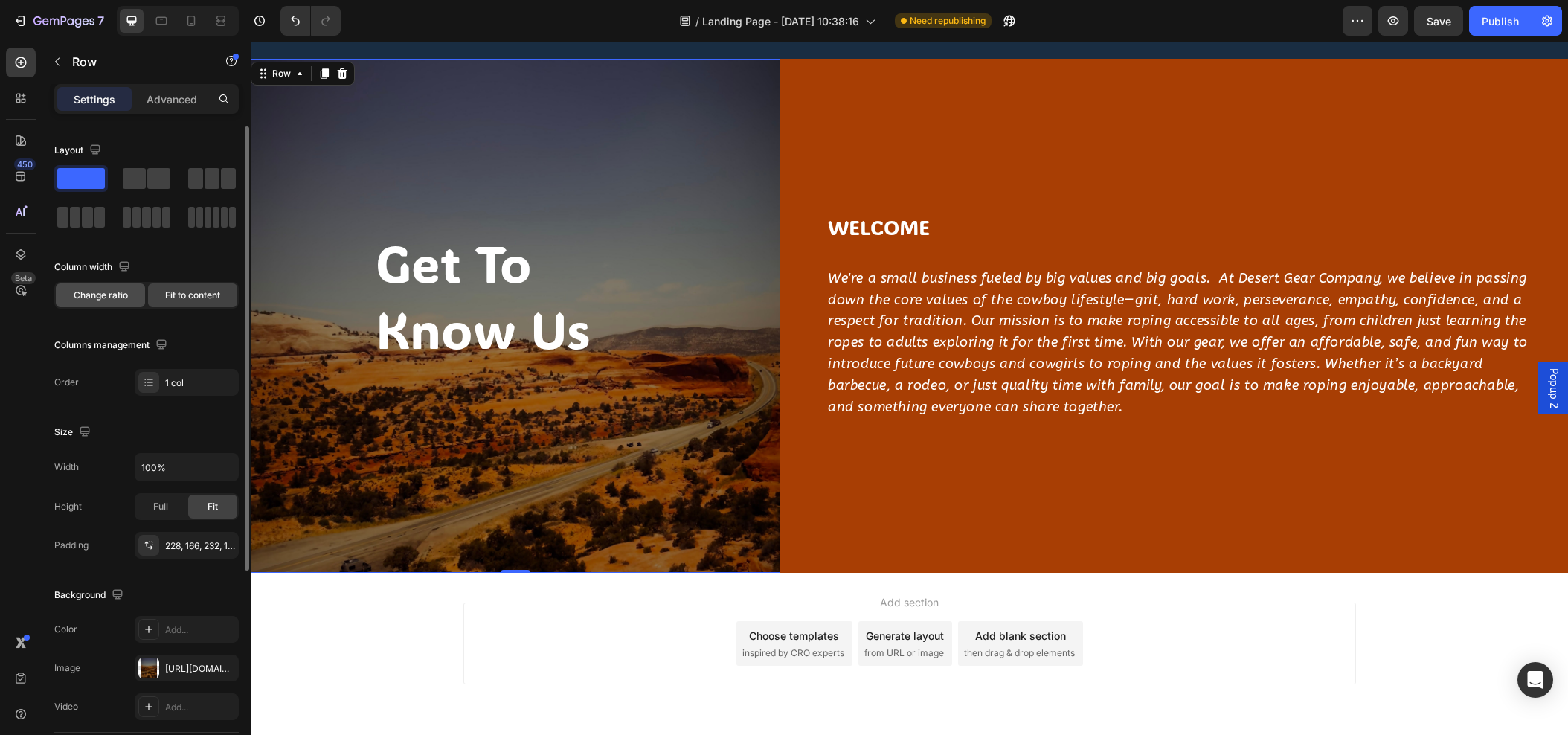
click at [104, 295] on span "Change ratio" at bounding box center [100, 296] width 54 height 14
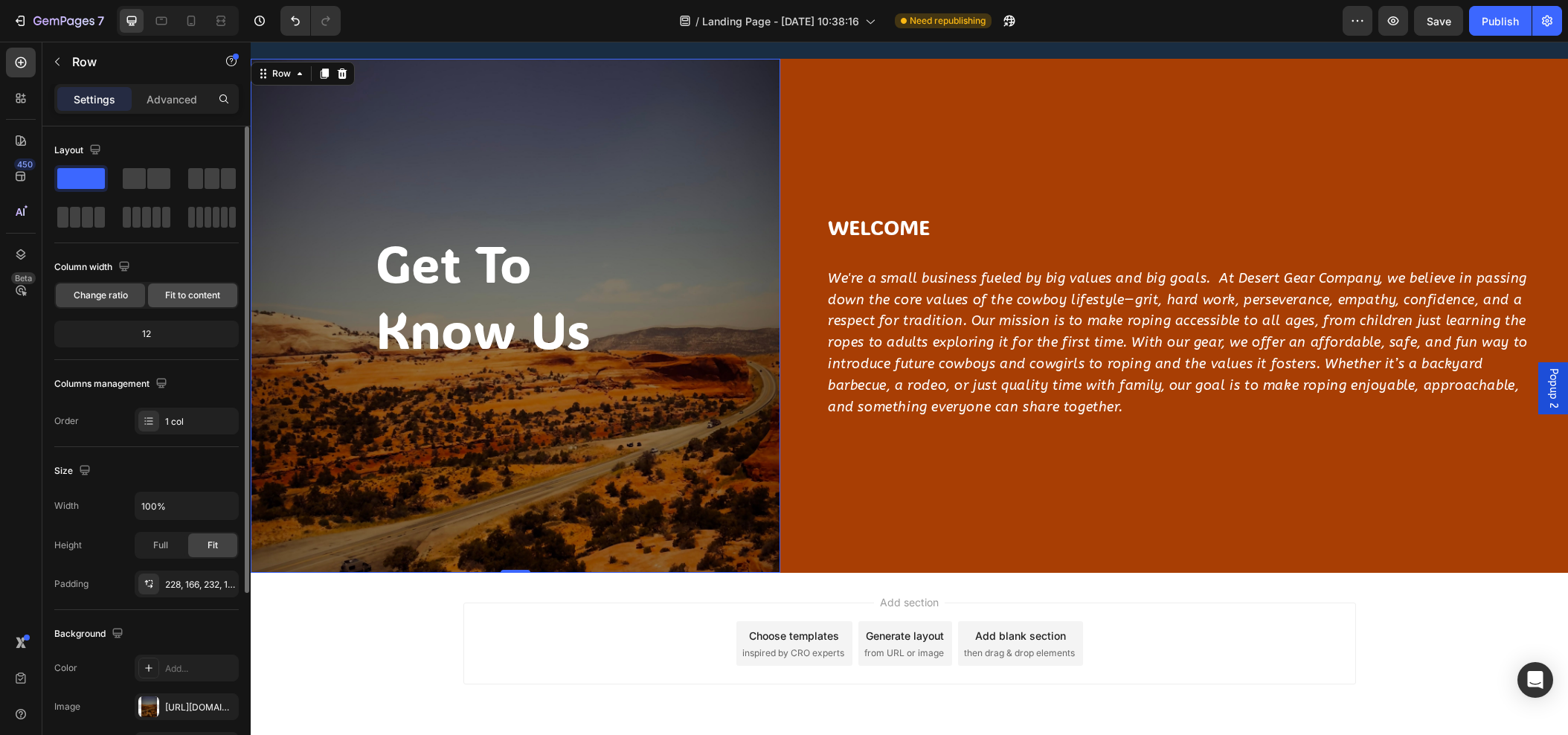
click at [187, 289] on span "Fit to content" at bounding box center [192, 296] width 55 height 14
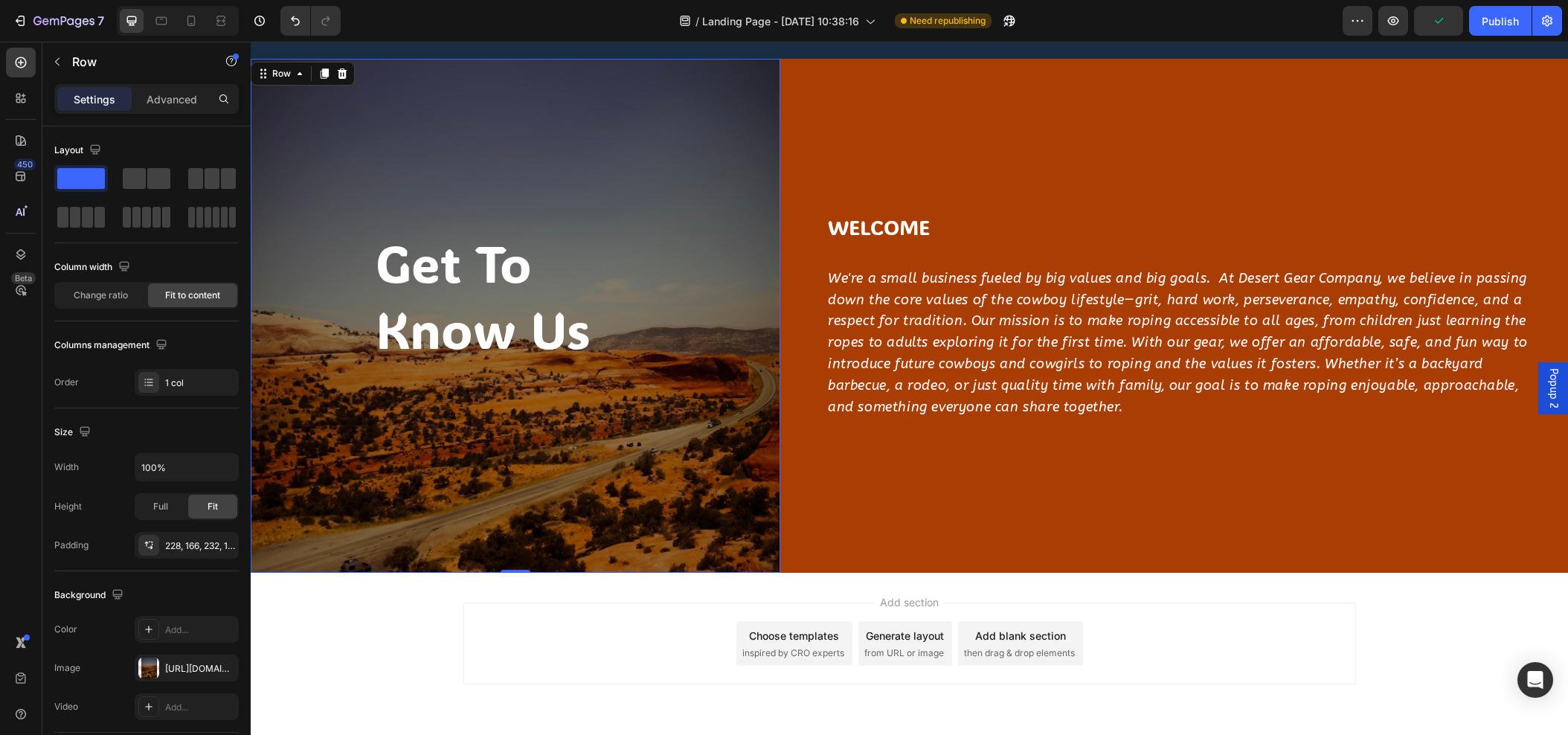
click at [348, 460] on div "get to know us Heading Row 0" at bounding box center [515, 316] width 529 height 514
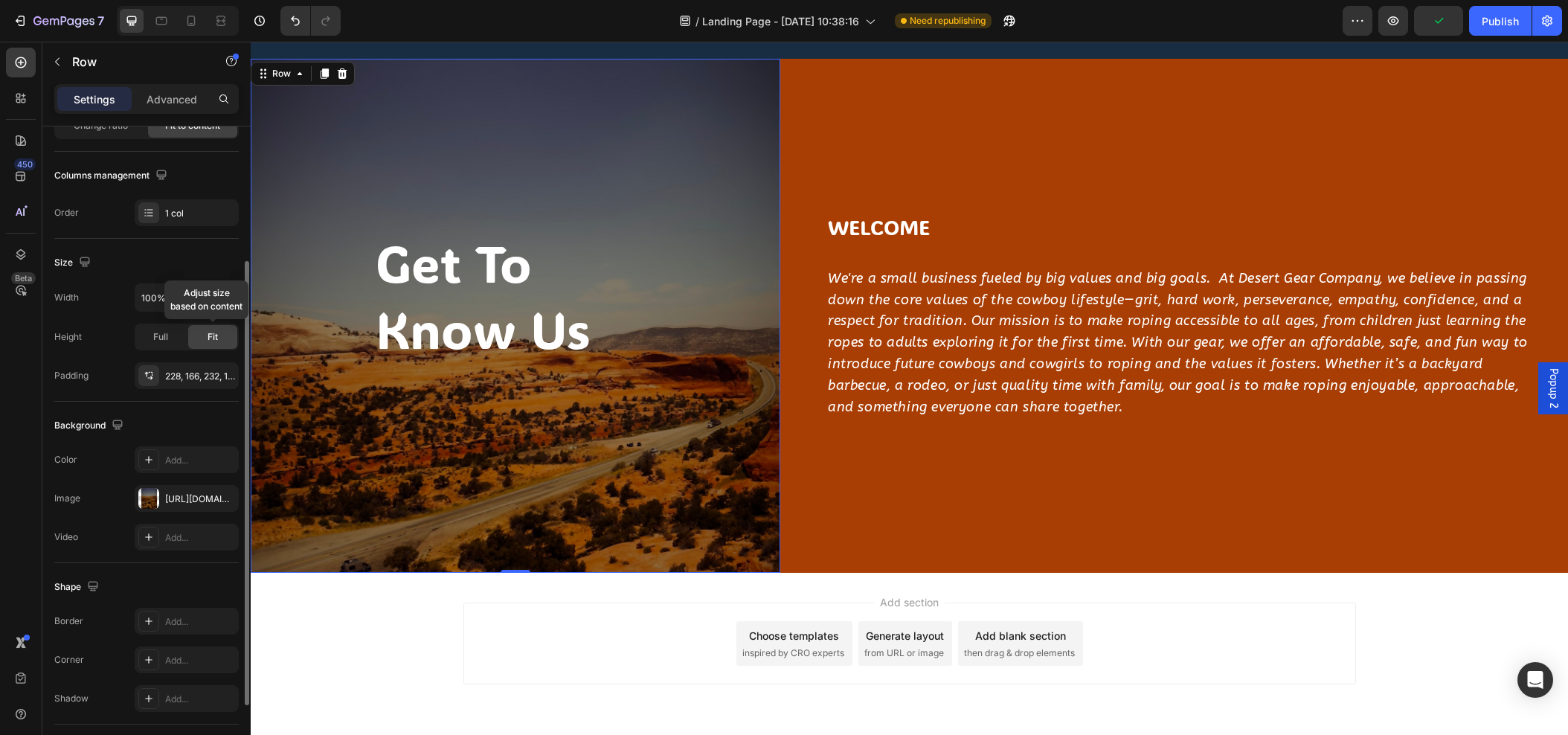
scroll to position [181, 0]
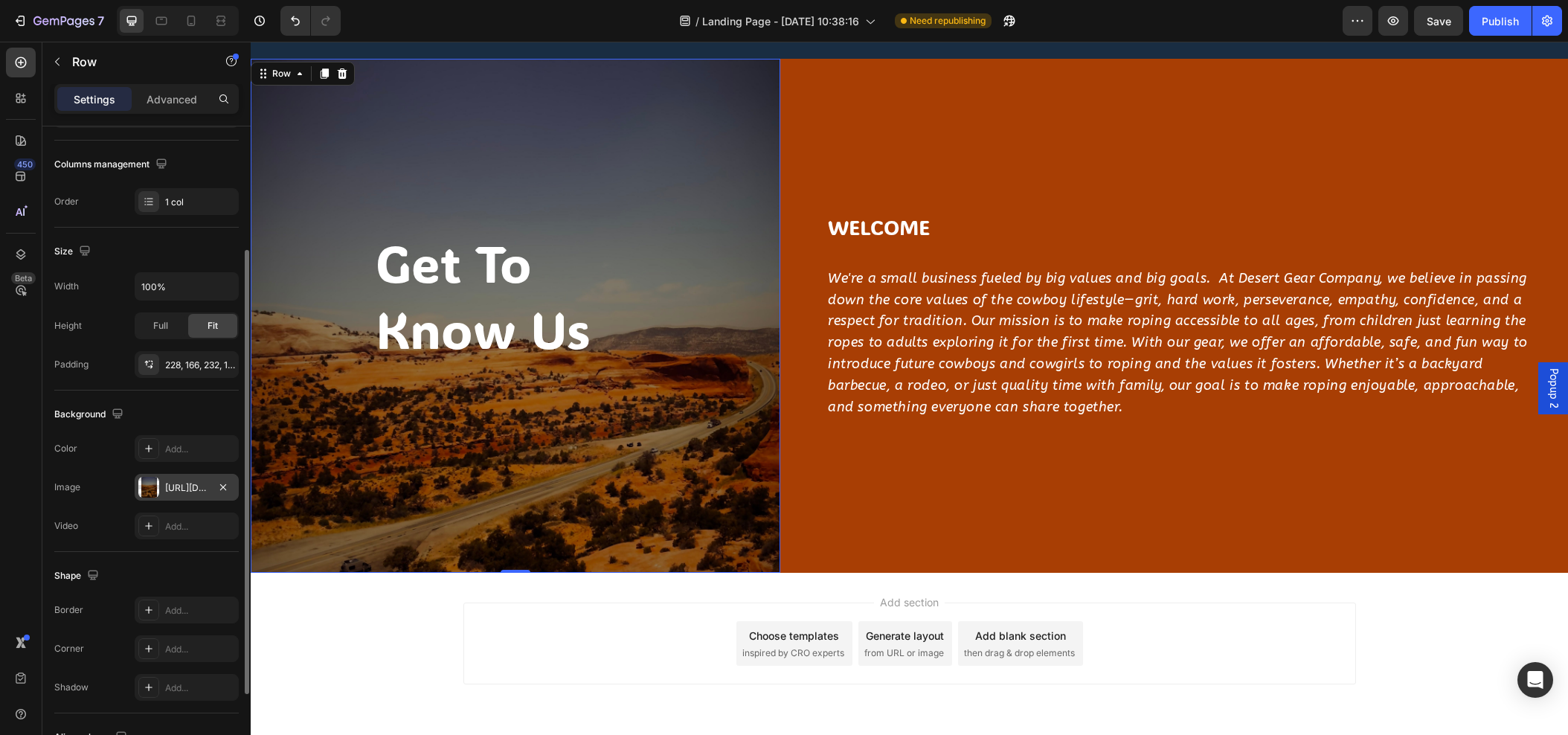
click at [187, 494] on div "https://cdn.shopify.com/s/files/1/0761/5142/3287/files/gempages_500952628281213…" at bounding box center [187, 488] width 43 height 14
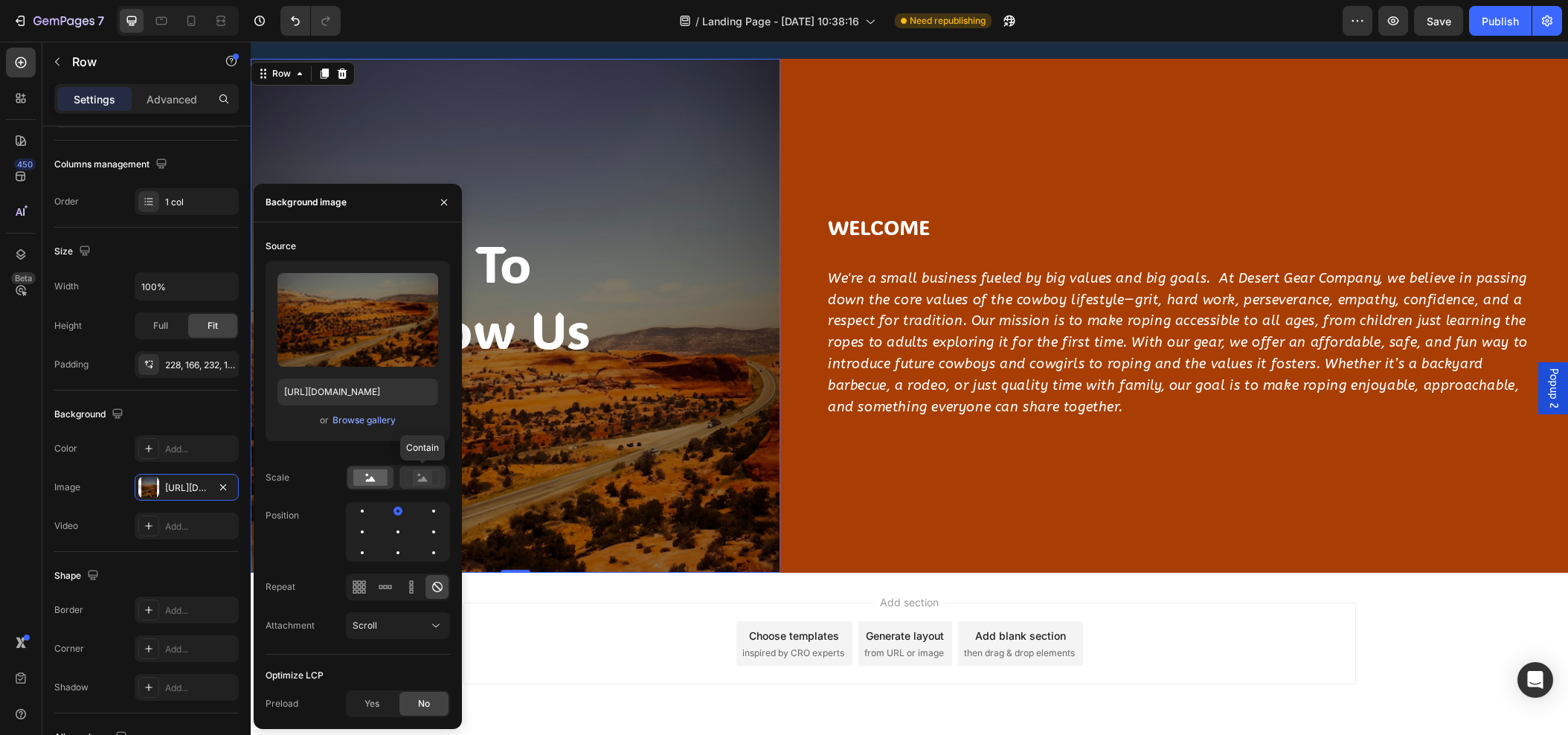
click at [424, 484] on rect at bounding box center [423, 478] width 19 height 15
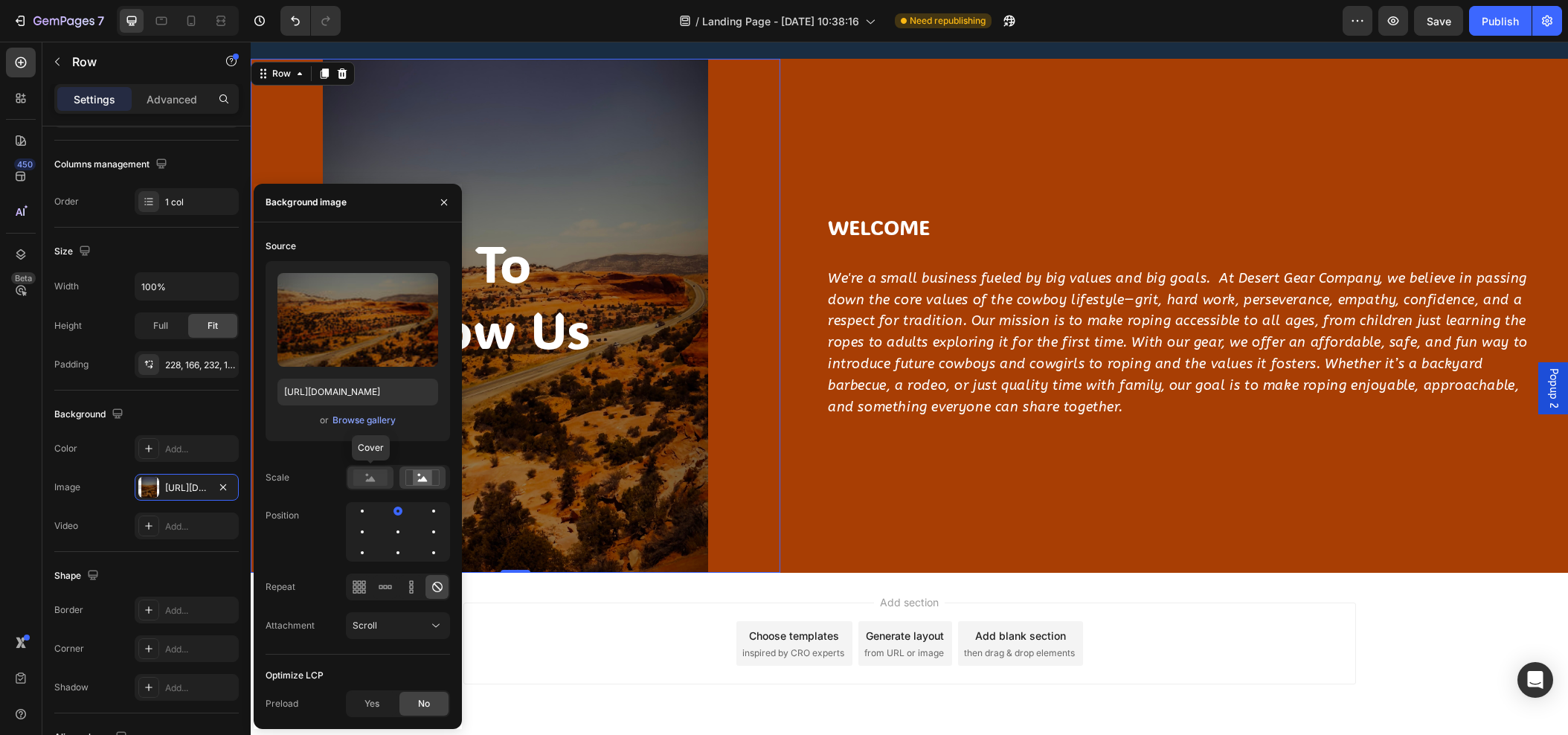
click at [371, 479] on icon at bounding box center [370, 478] width 10 height 5
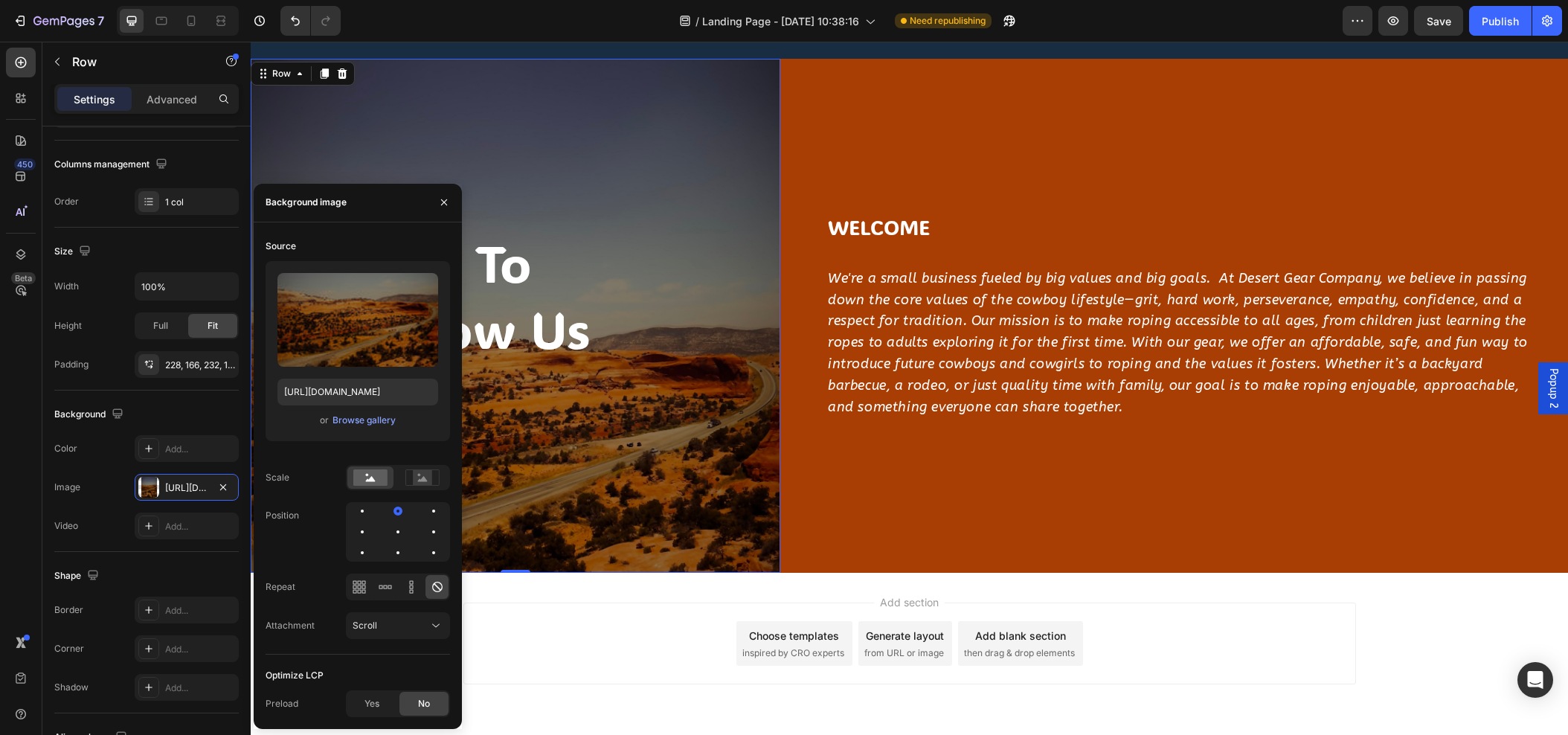
click at [424, 514] on div at bounding box center [397, 532] width 104 height 59
click at [371, 523] on div at bounding box center [362, 532] width 18 height 18
click at [424, 508] on div at bounding box center [433, 512] width 18 height 18
click at [424, 528] on div at bounding box center [433, 532] width 18 height 18
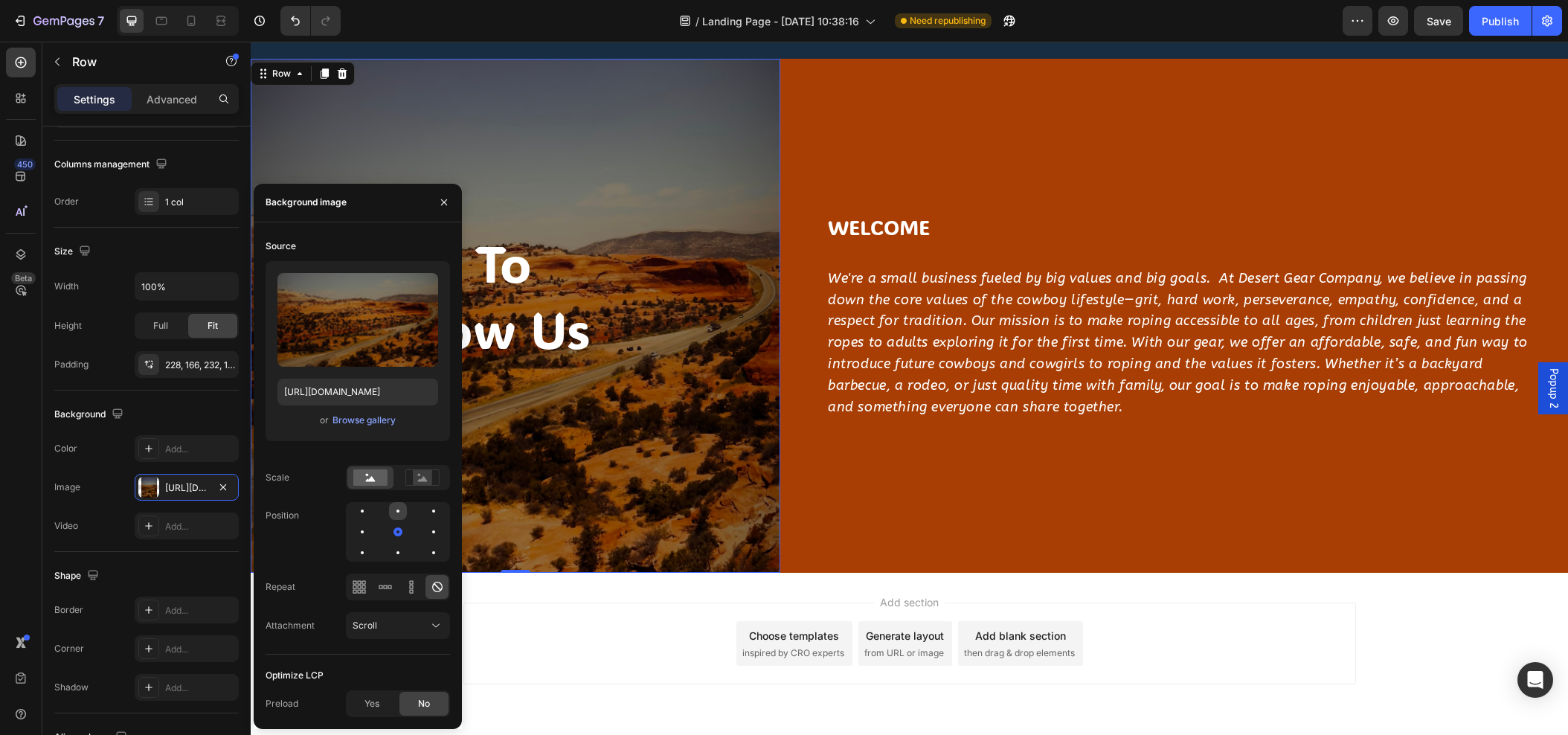
click at [424, 513] on div at bounding box center [433, 512] width 18 height 18
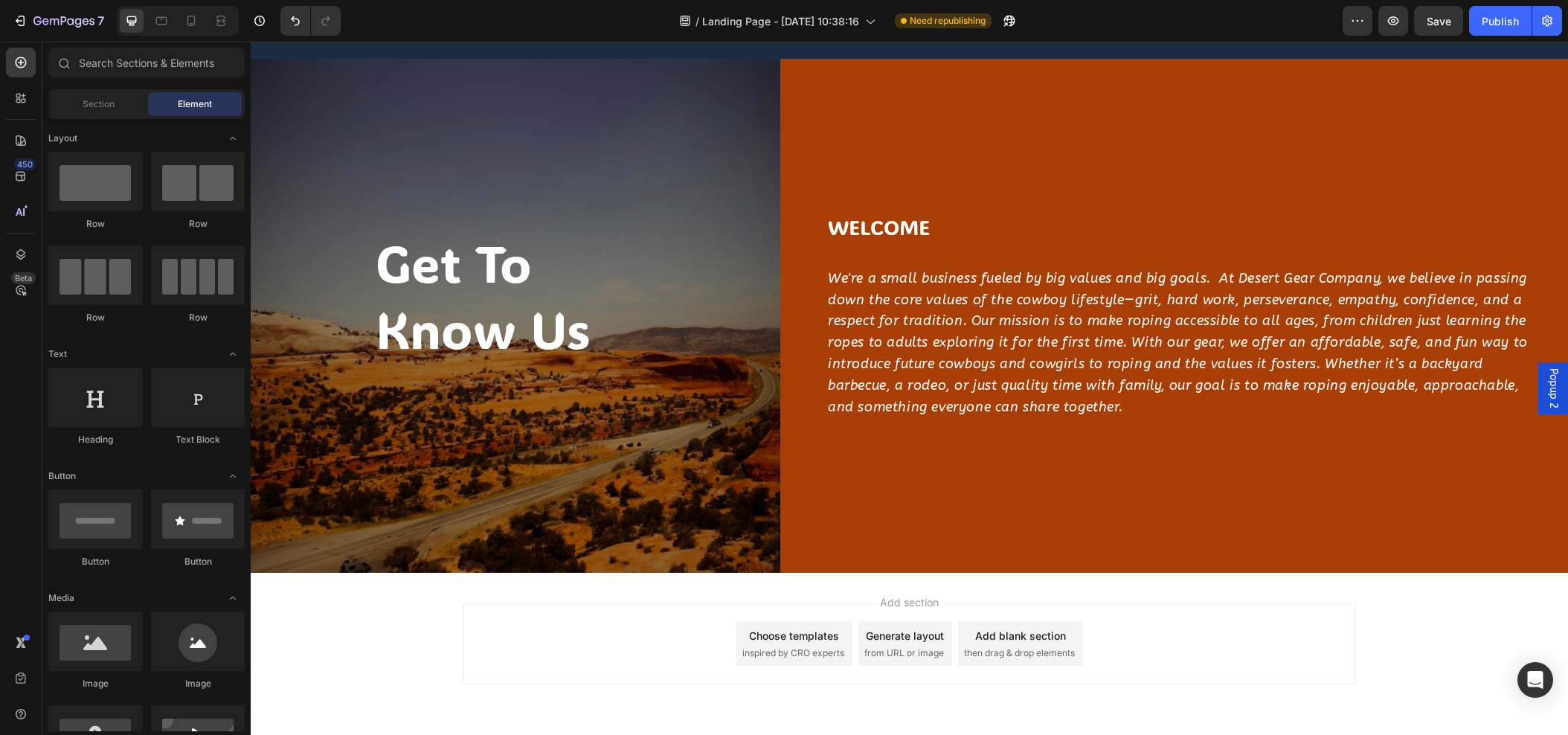
click at [500, 610] on div "Add section Choose templates inspired by CRO experts Generate layout from URL o…" at bounding box center [910, 644] width 893 height 82
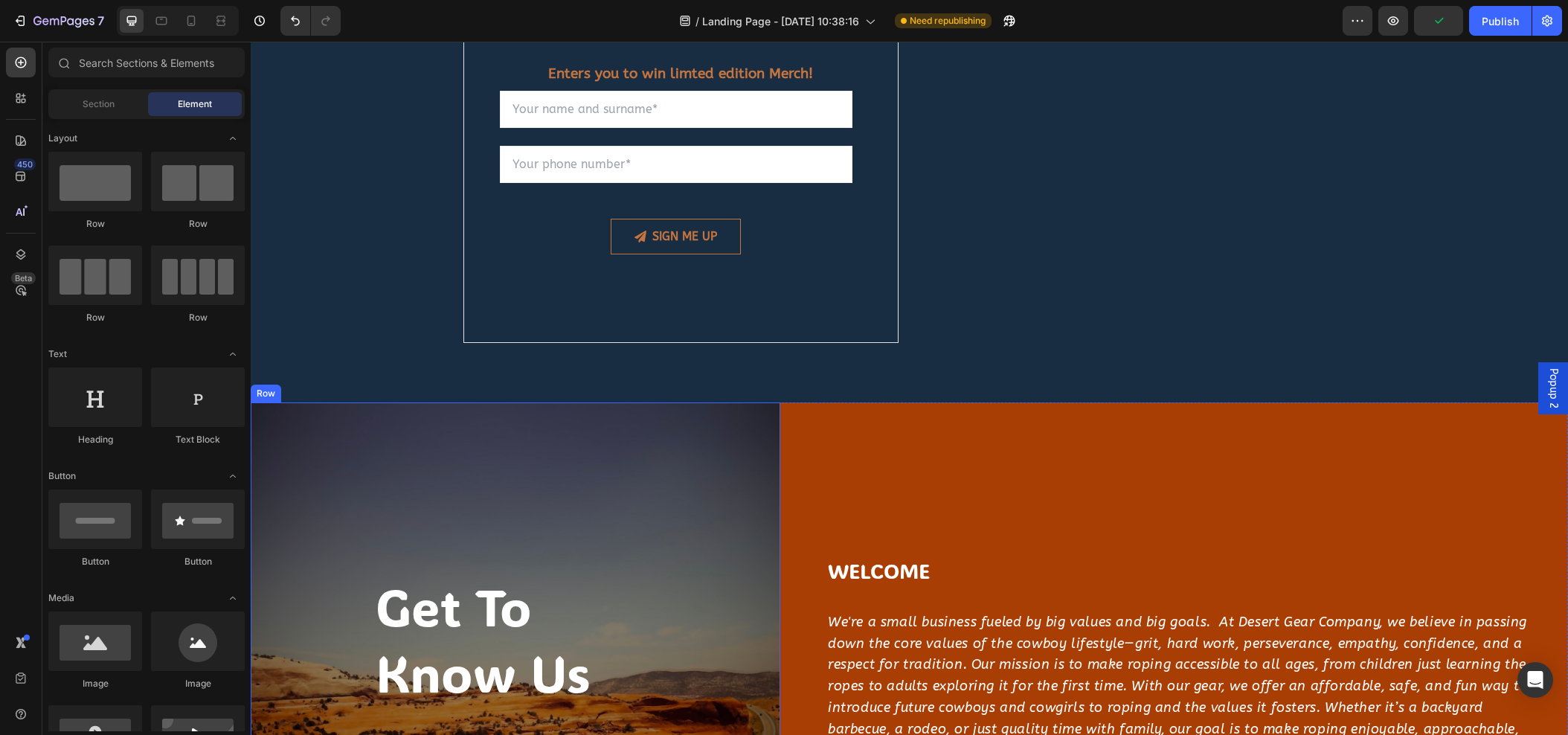
scroll to position [1474, 0]
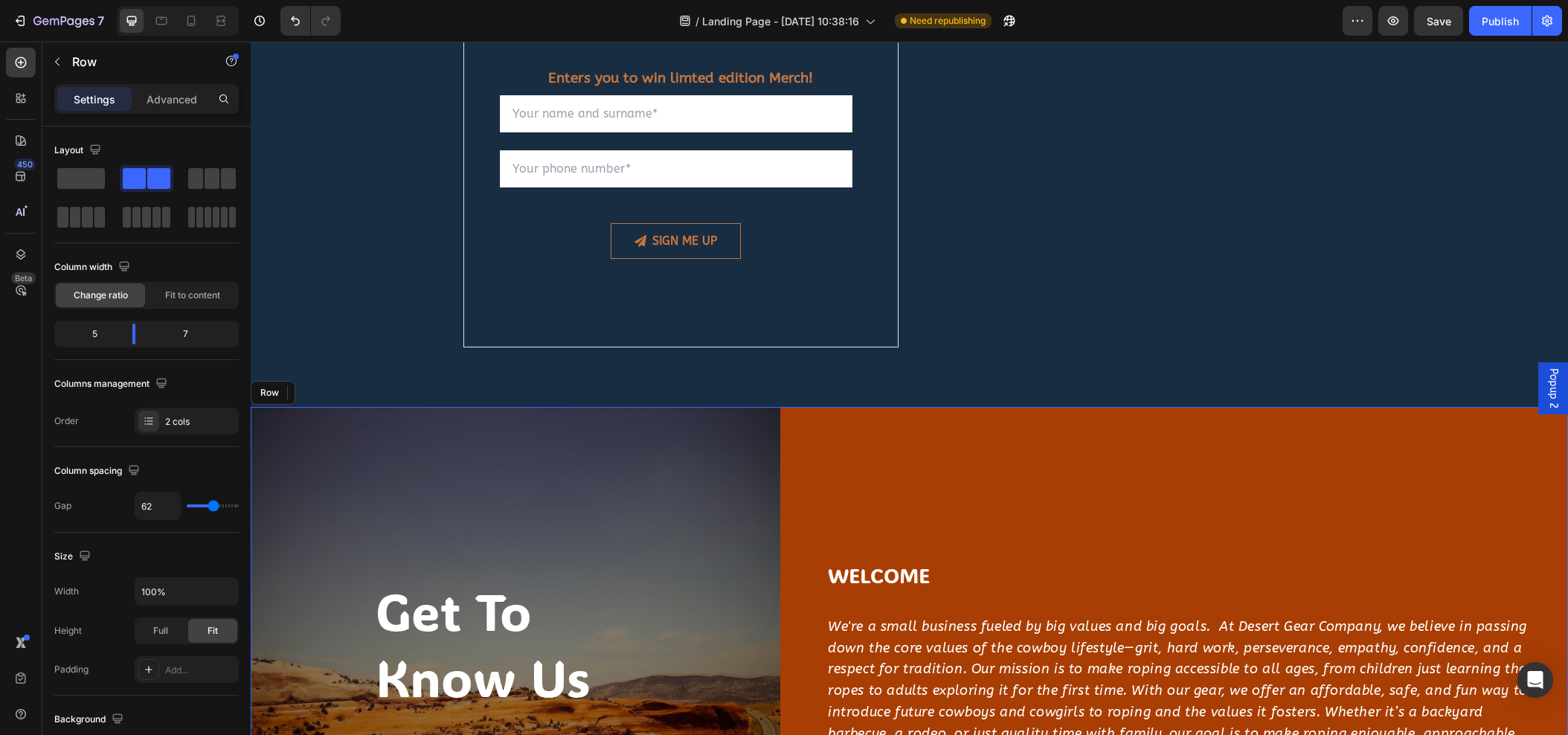
click at [925, 457] on div "WELCOME Heading We're a small business fueled by big values and big goals. At D…" at bounding box center [1197, 664] width 742 height 514
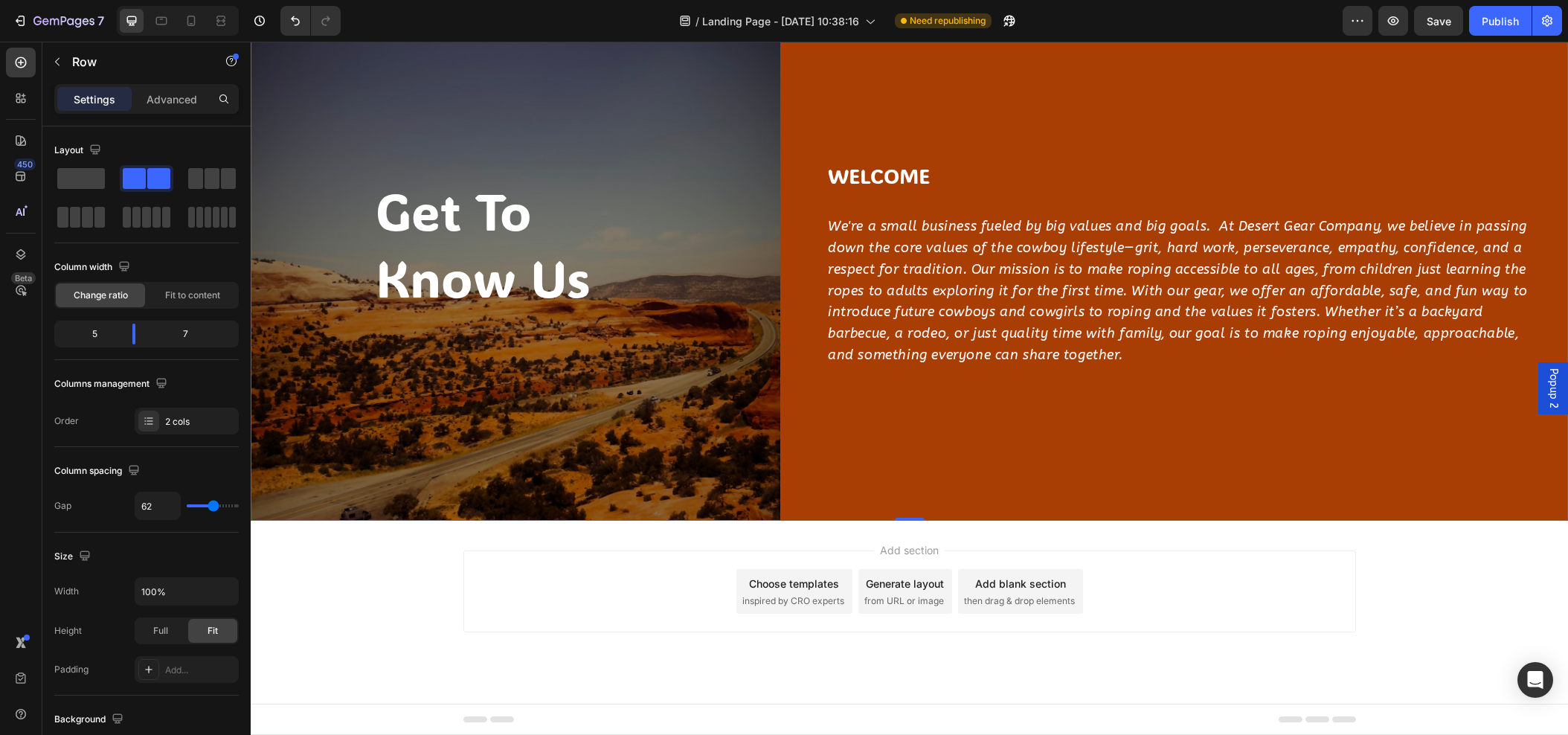
scroll to position [1873, 0]
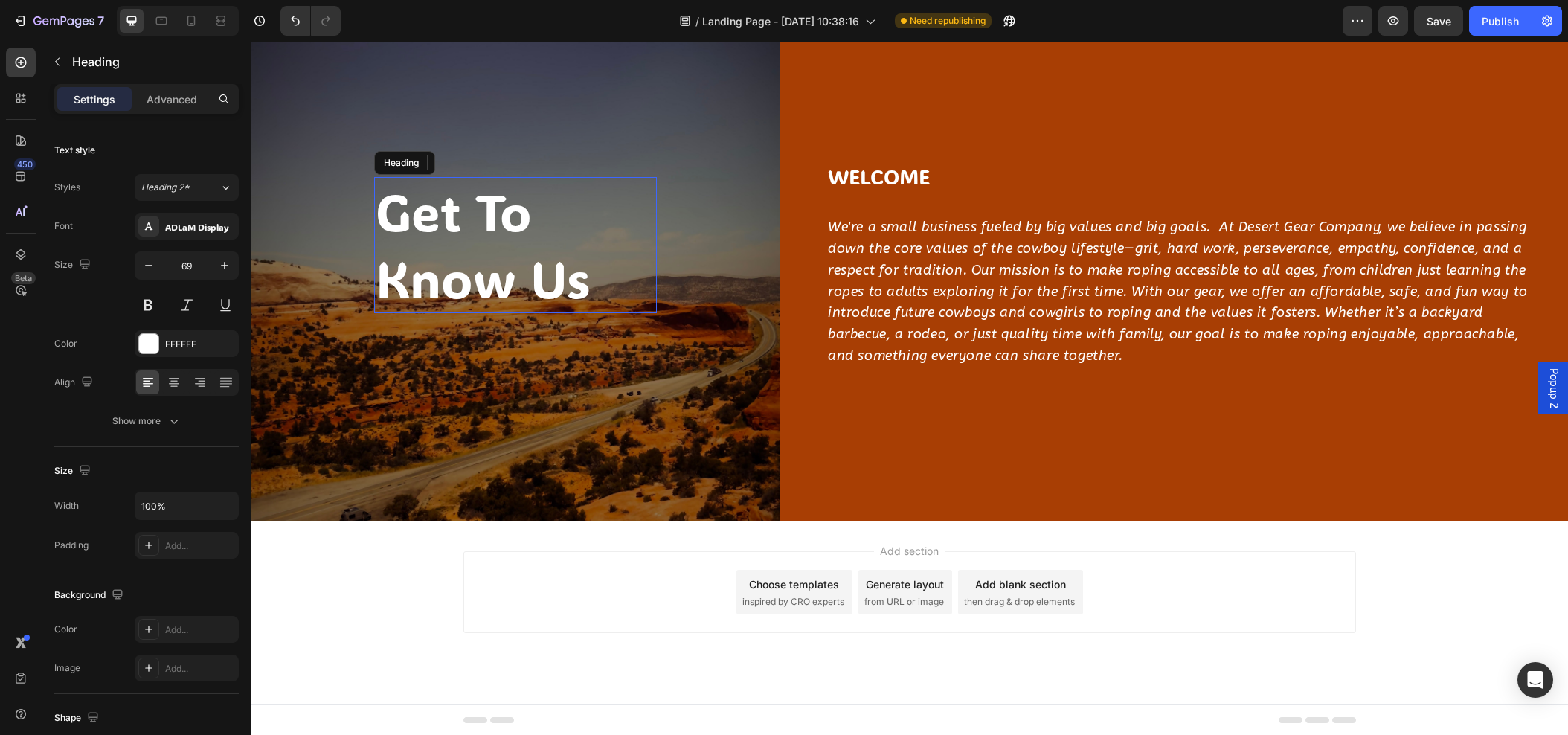
click at [469, 253] on h2 "get to know us" at bounding box center [515, 245] width 283 height 136
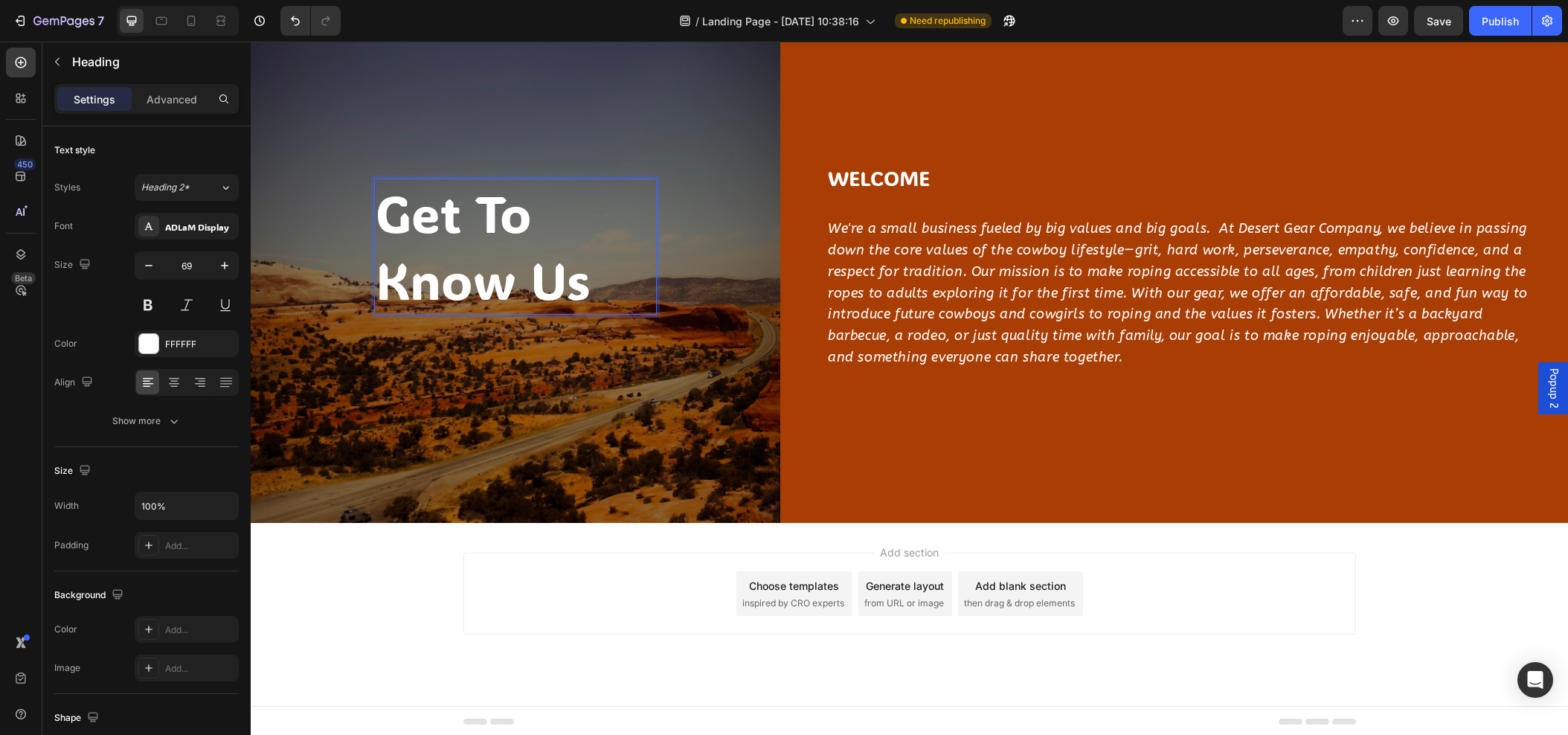
click at [392, 266] on p "get to know us" at bounding box center [515, 247] width 280 height 134
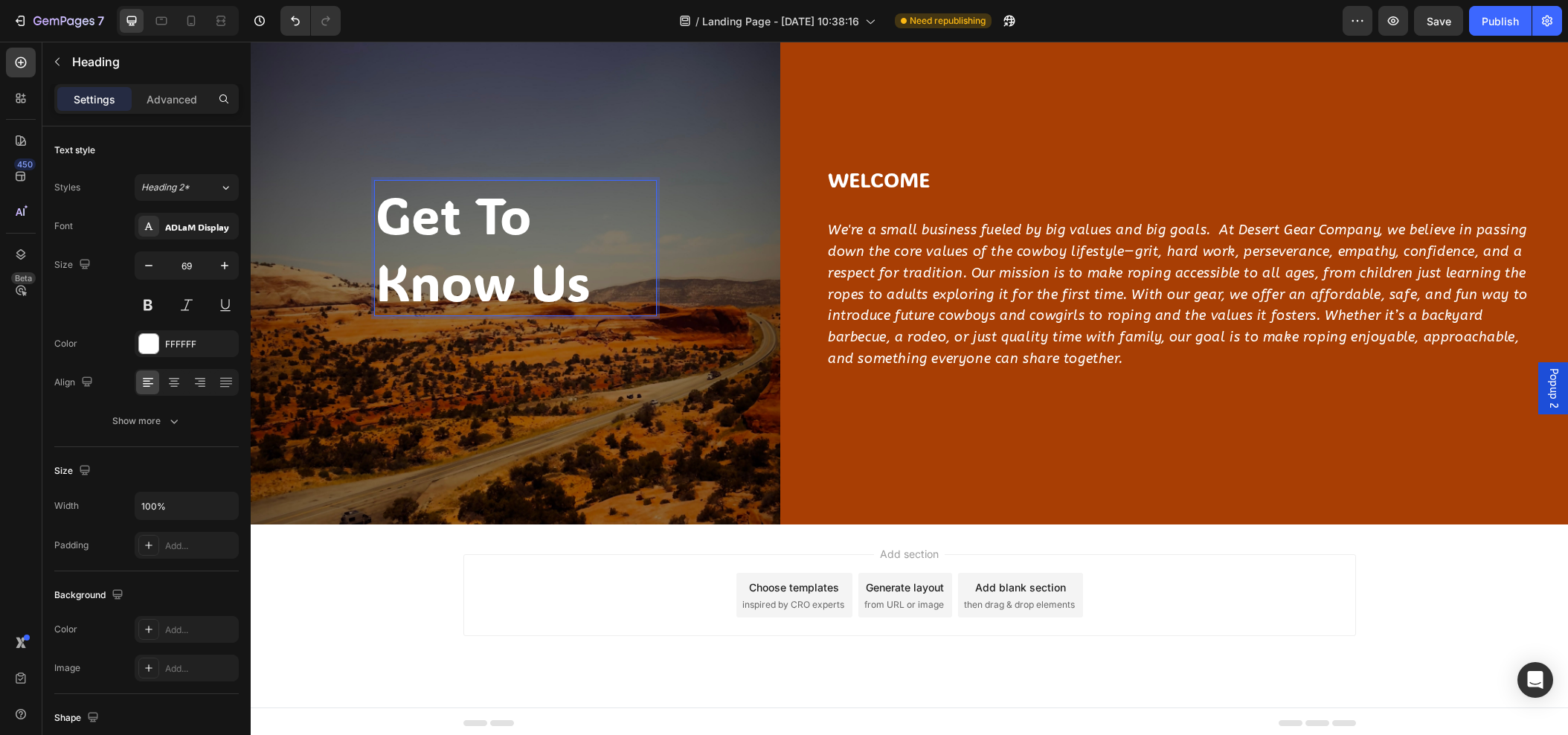
scroll to position [1869, 0]
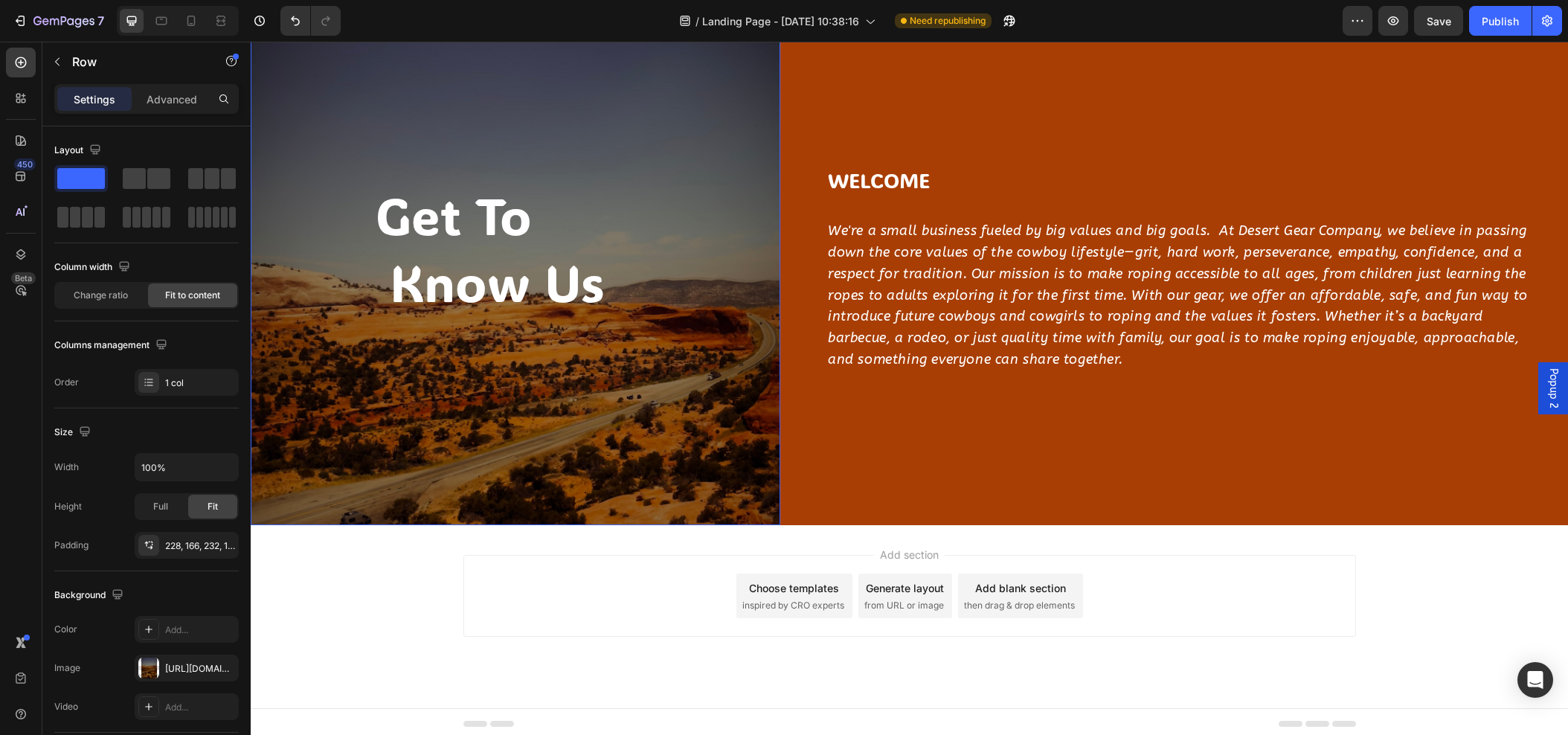
click at [603, 346] on div "get to know us Heading 48" at bounding box center [515, 266] width 283 height 172
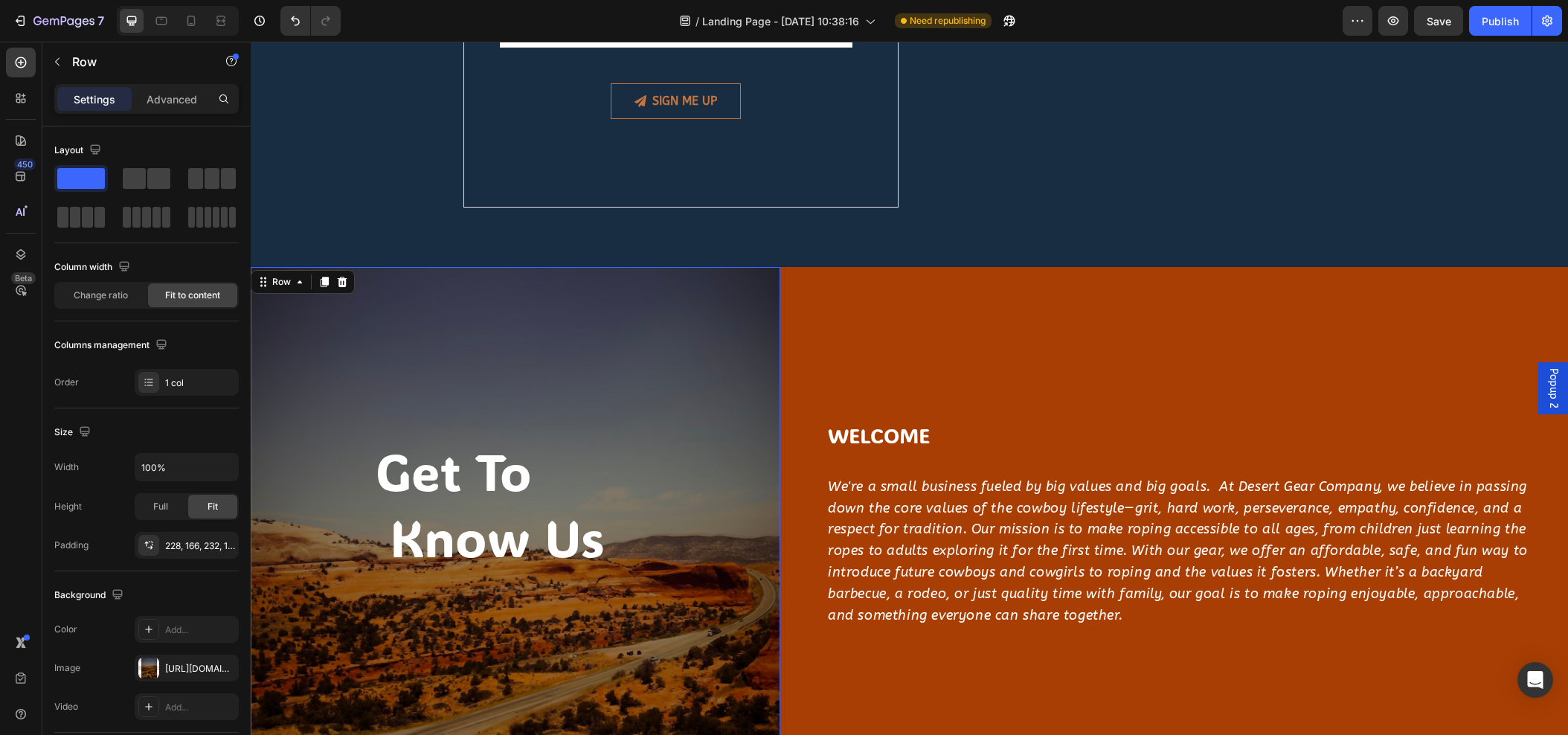
scroll to position [1600, 0]
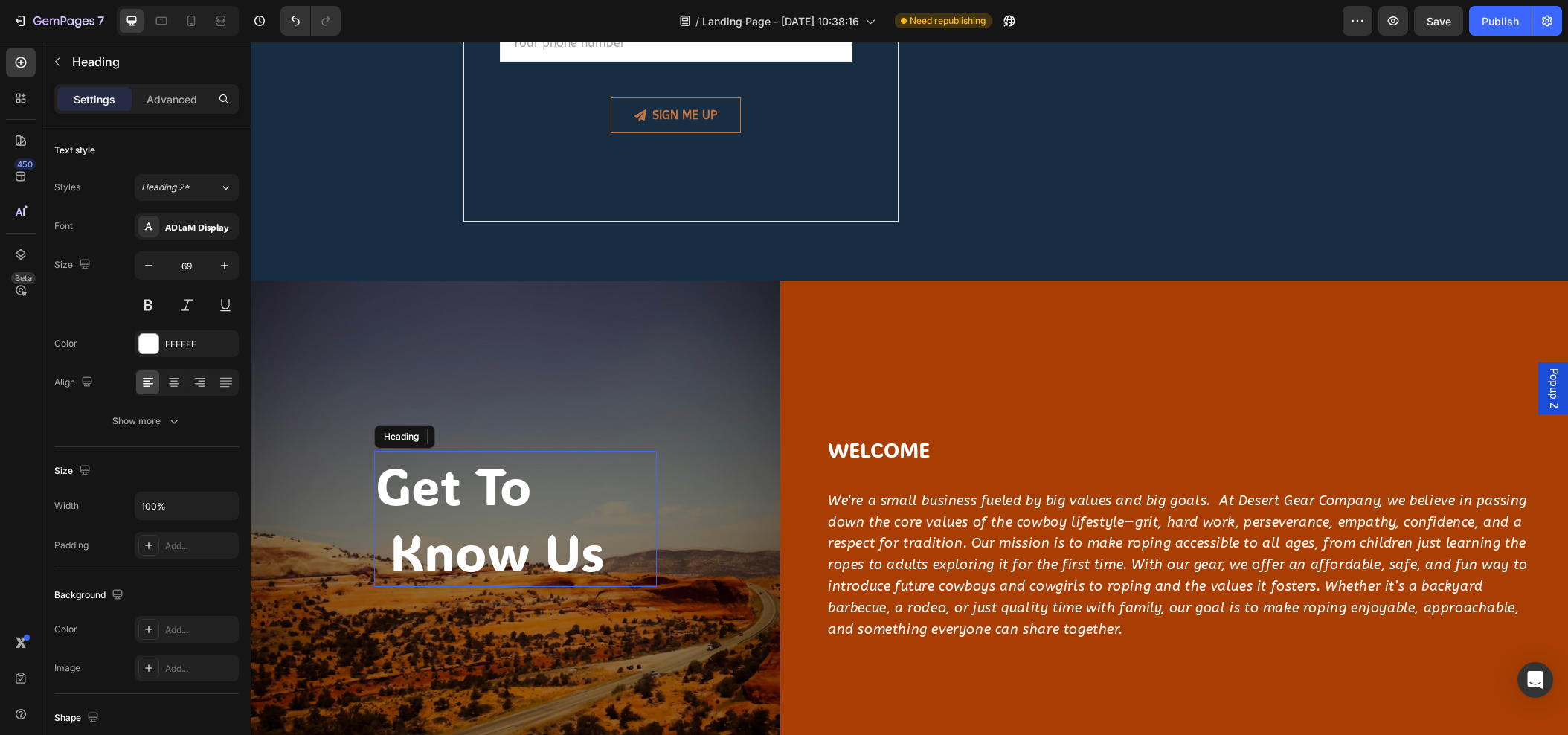
click at [436, 521] on p "get to know us" at bounding box center [515, 519] width 280 height 134
click at [142, 263] on icon "button" at bounding box center [149, 266] width 15 height 15
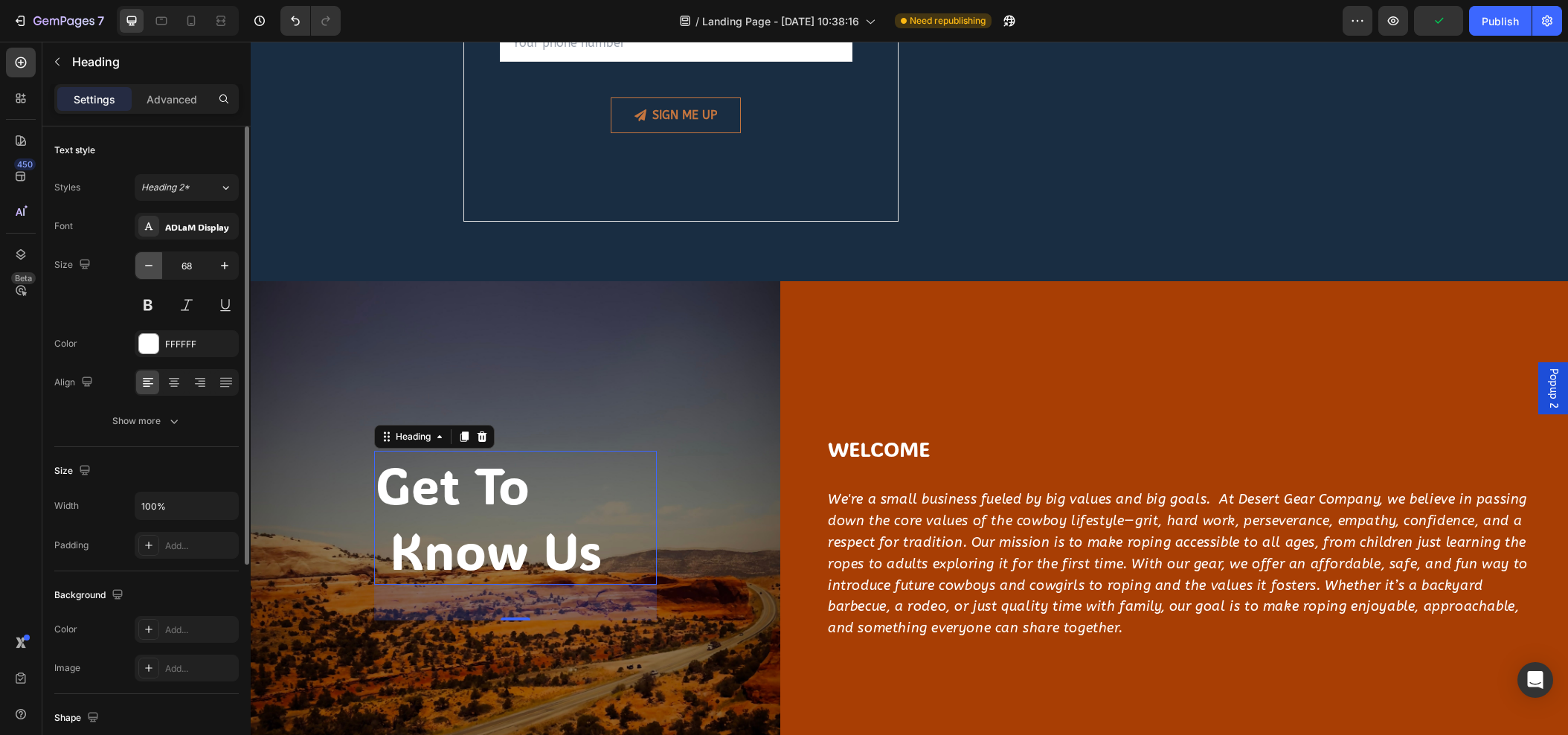
click at [142, 263] on icon "button" at bounding box center [149, 266] width 15 height 15
drag, startPoint x: 142, startPoint y: 268, endPoint x: 152, endPoint y: 287, distance: 21.5
click at [142, 268] on icon "button" at bounding box center [149, 266] width 15 height 15
type input "65"
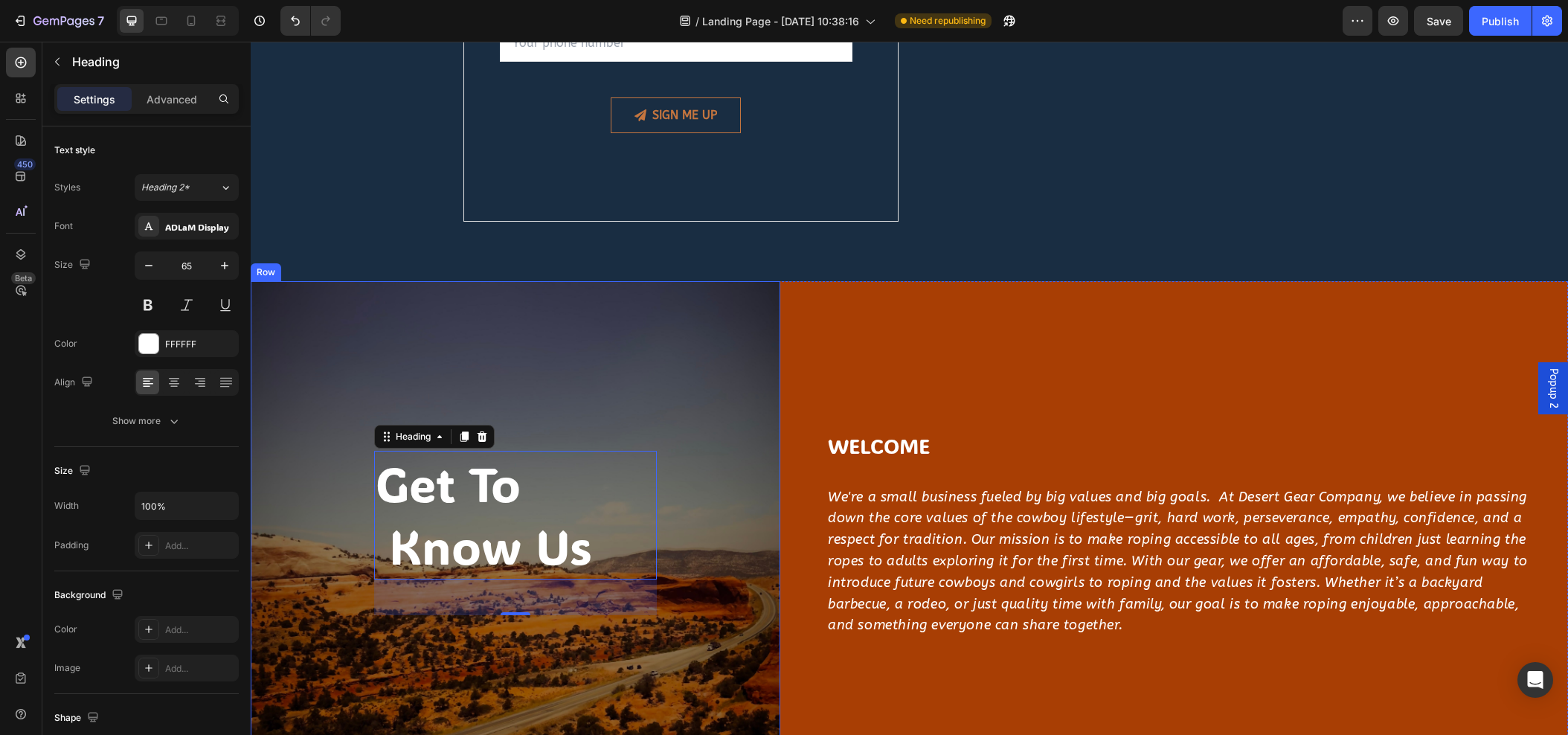
click at [367, 356] on div "get to know us Heading 48 Row" at bounding box center [515, 535] width 529 height 507
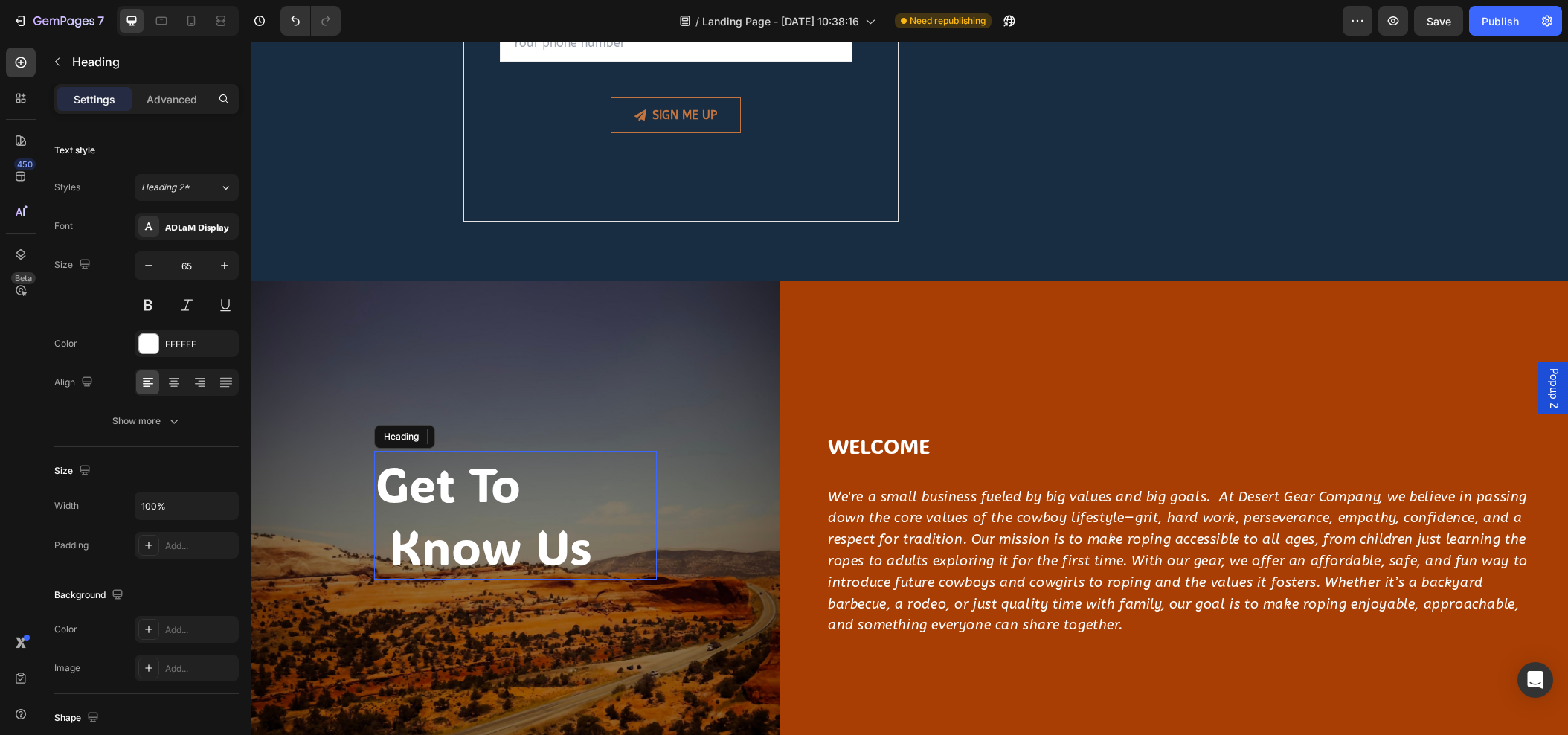
click at [507, 560] on p "get to know us" at bounding box center [515, 515] width 280 height 126
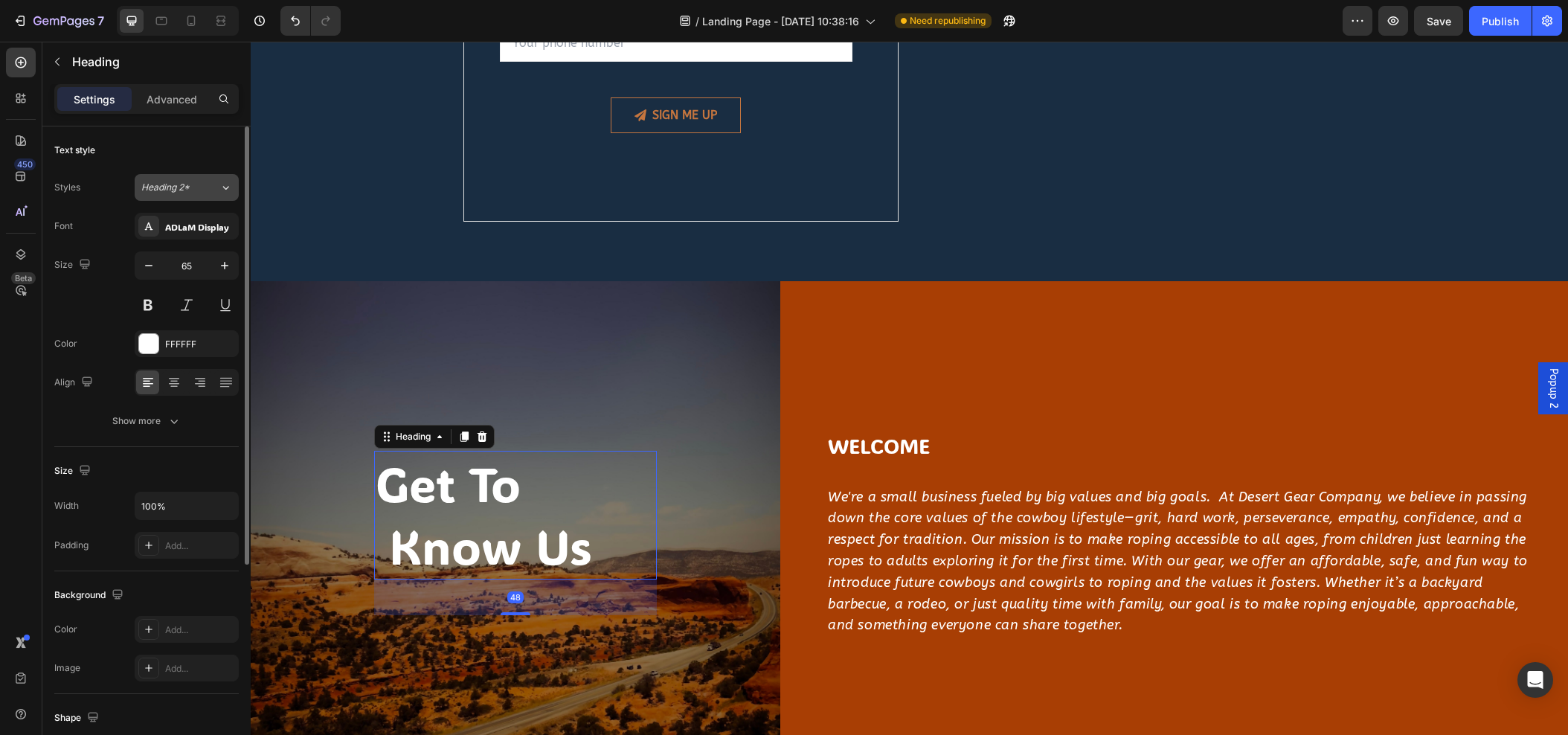
click at [199, 176] on button "Heading 2*" at bounding box center [187, 188] width 104 height 27
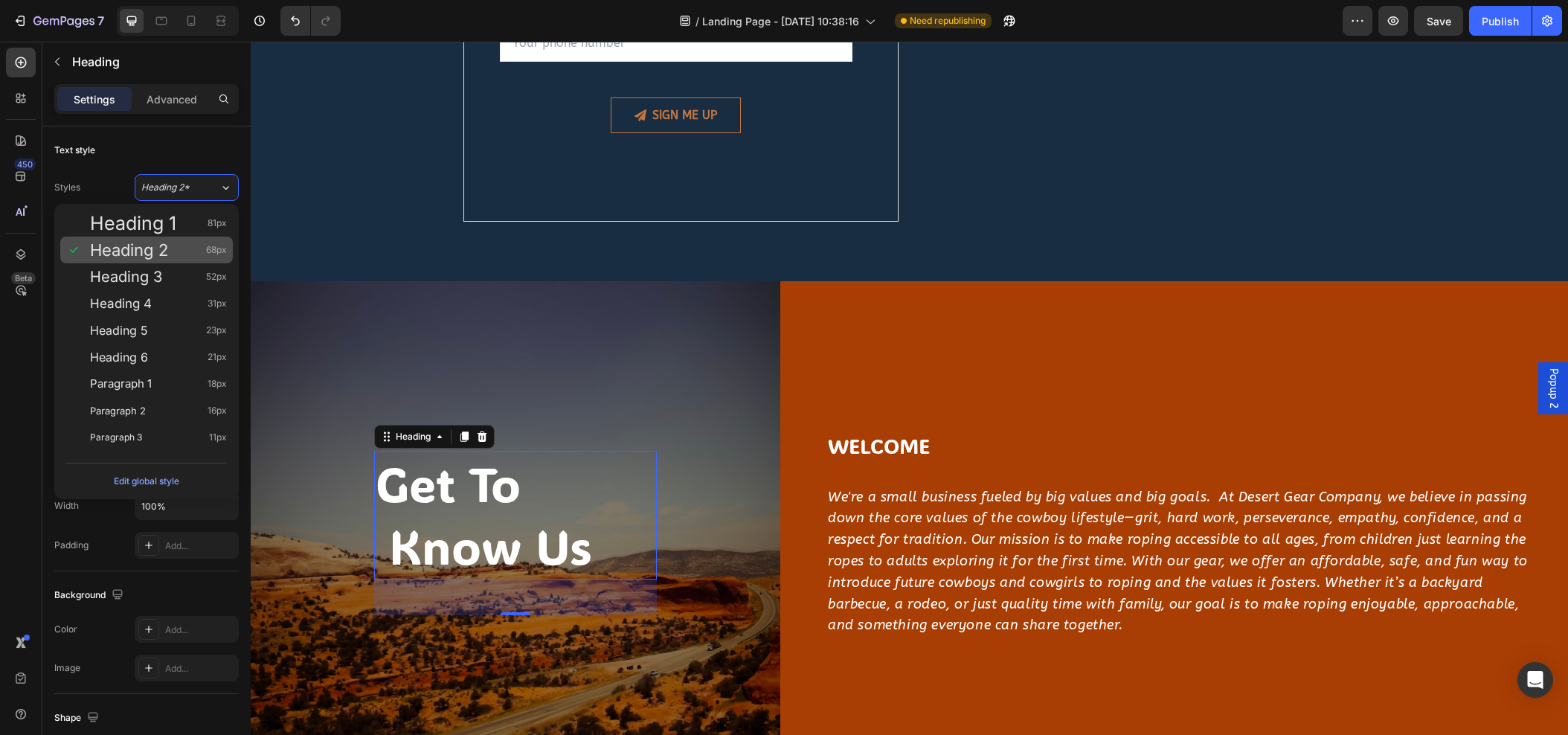
click at [184, 243] on div "Heading 2 68px" at bounding box center [158, 250] width 137 height 15
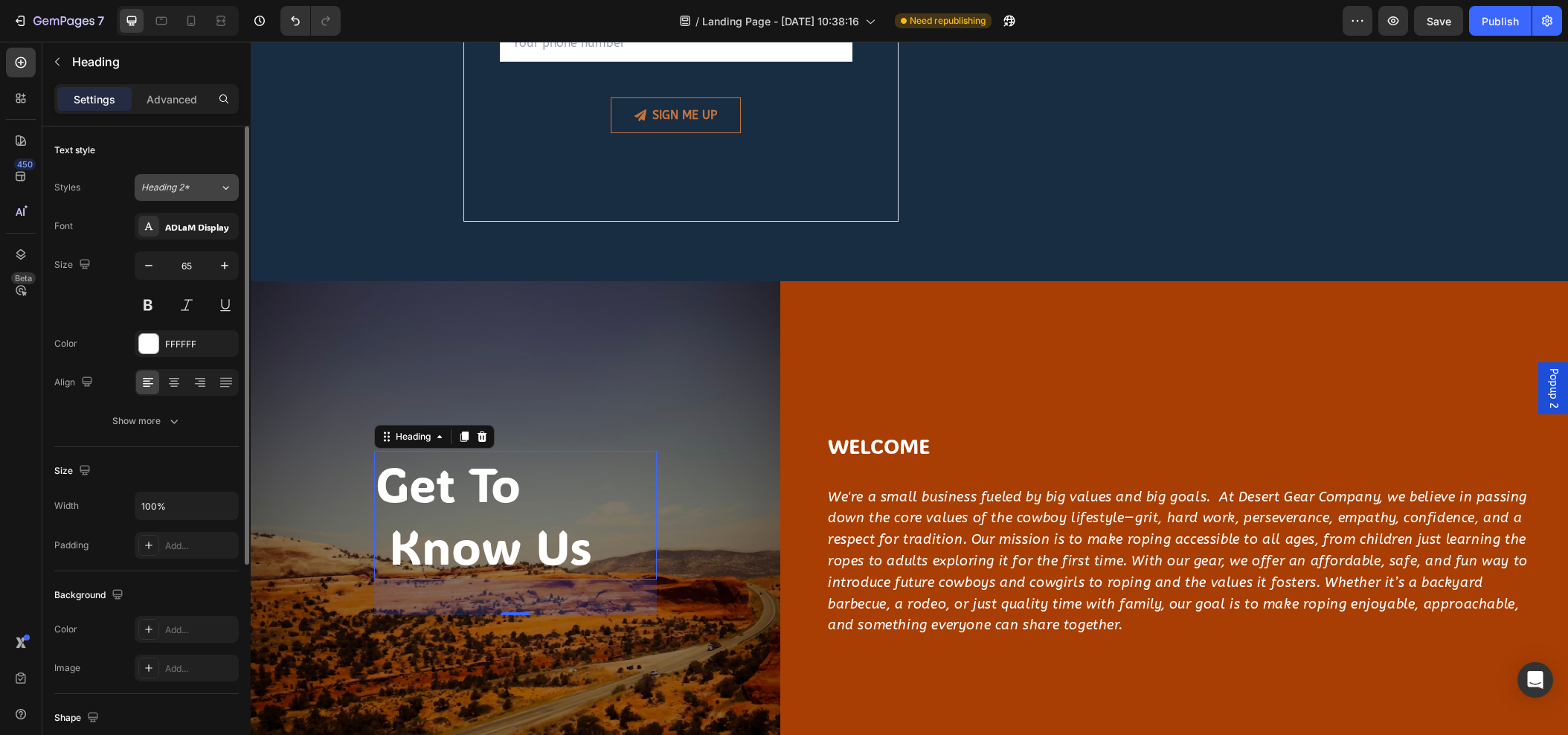
click at [190, 192] on div "Heading 2*" at bounding box center [172, 188] width 60 height 14
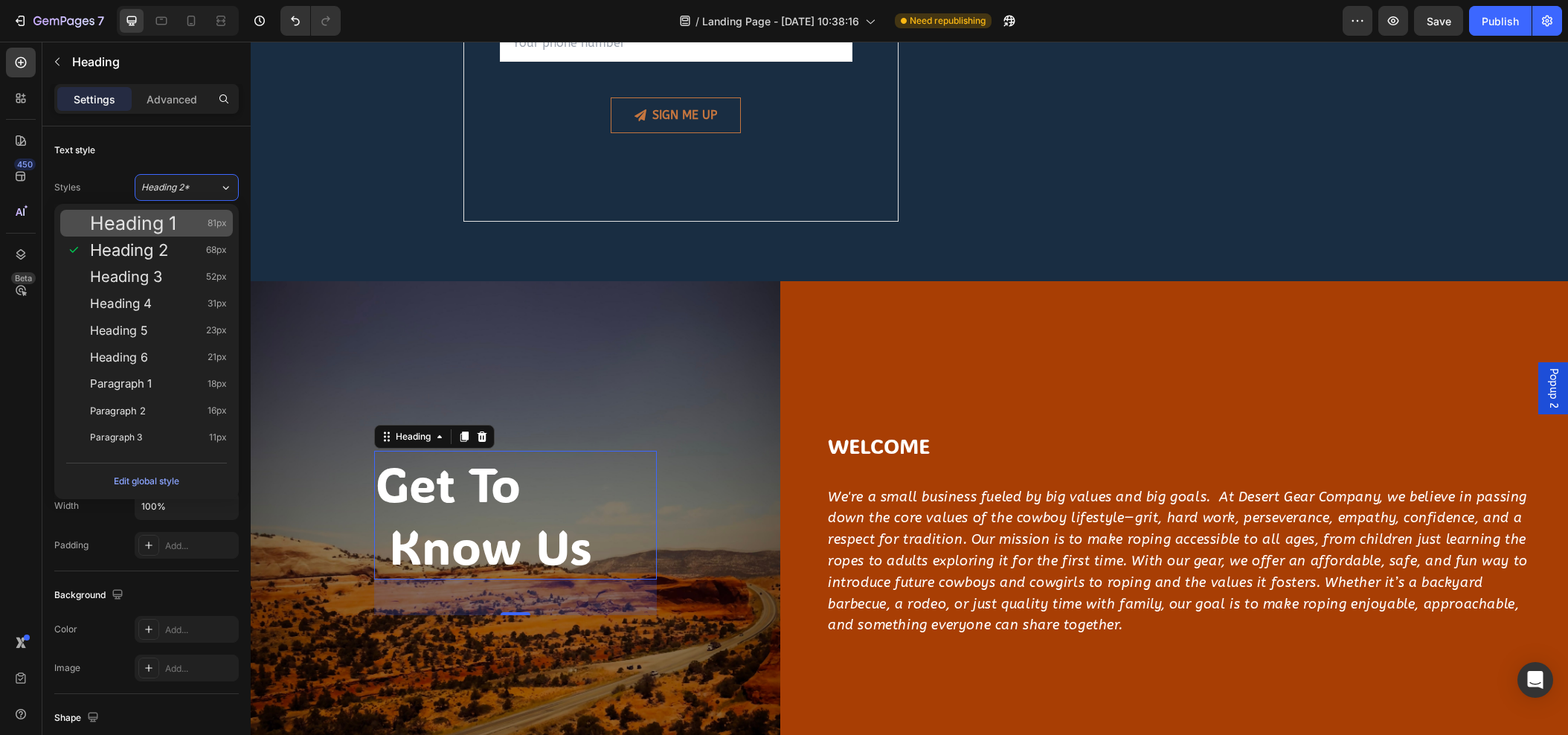
click at [182, 214] on div "Heading 1 81px" at bounding box center [146, 224] width 172 height 27
type input "81"
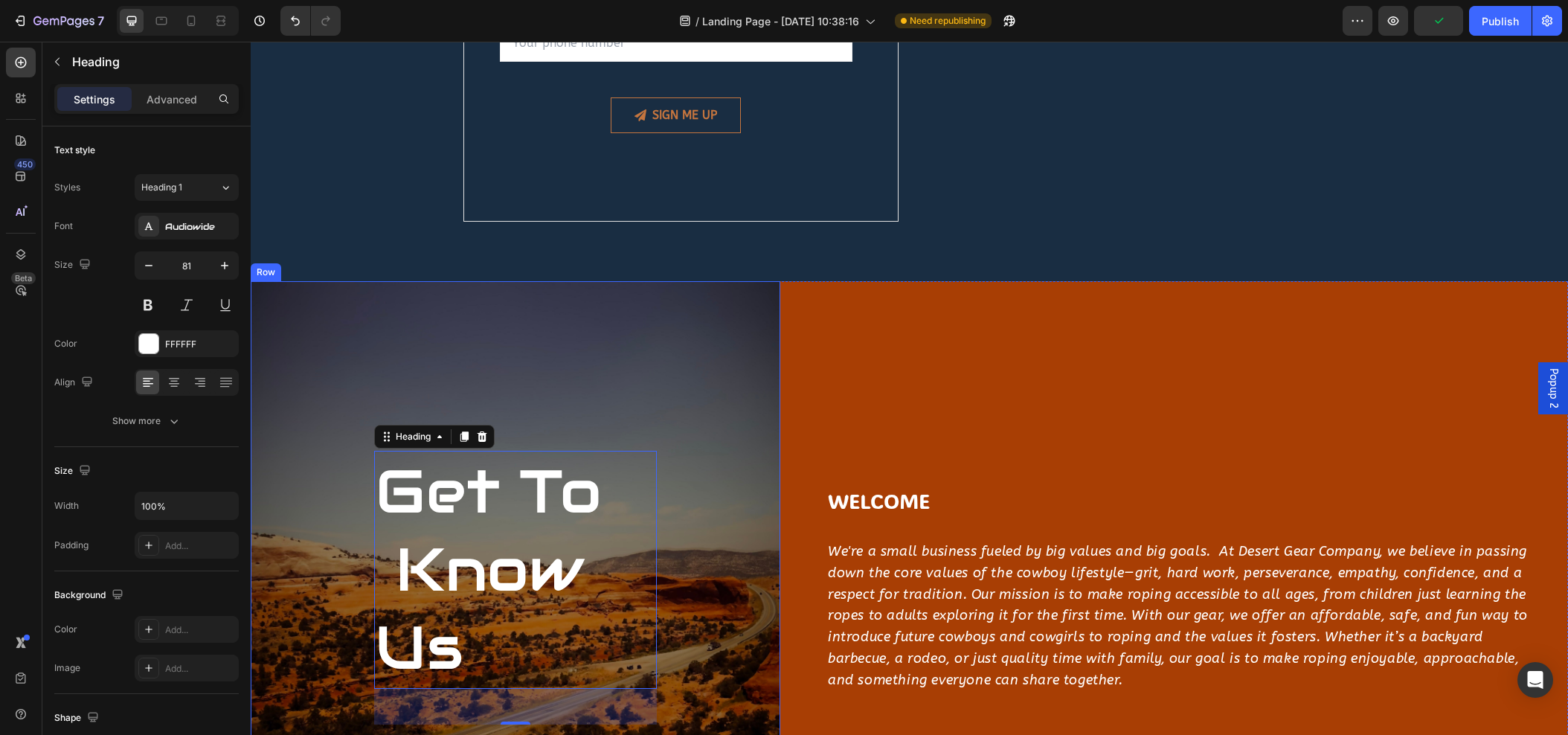
click at [420, 364] on div "get to know us Heading 48 Row" at bounding box center [515, 589] width 529 height 616
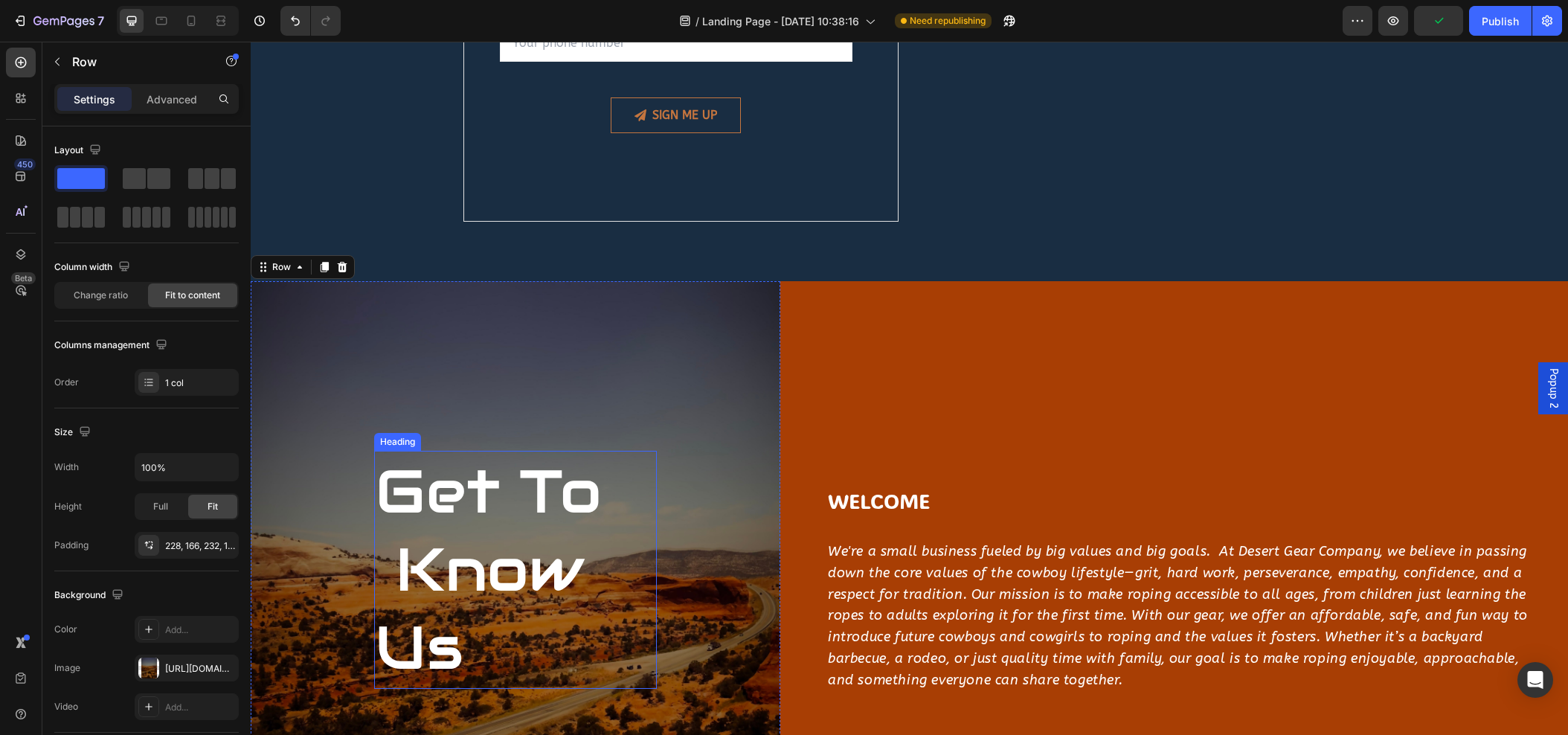
click at [427, 516] on p "get to know us" at bounding box center [515, 570] width 280 height 236
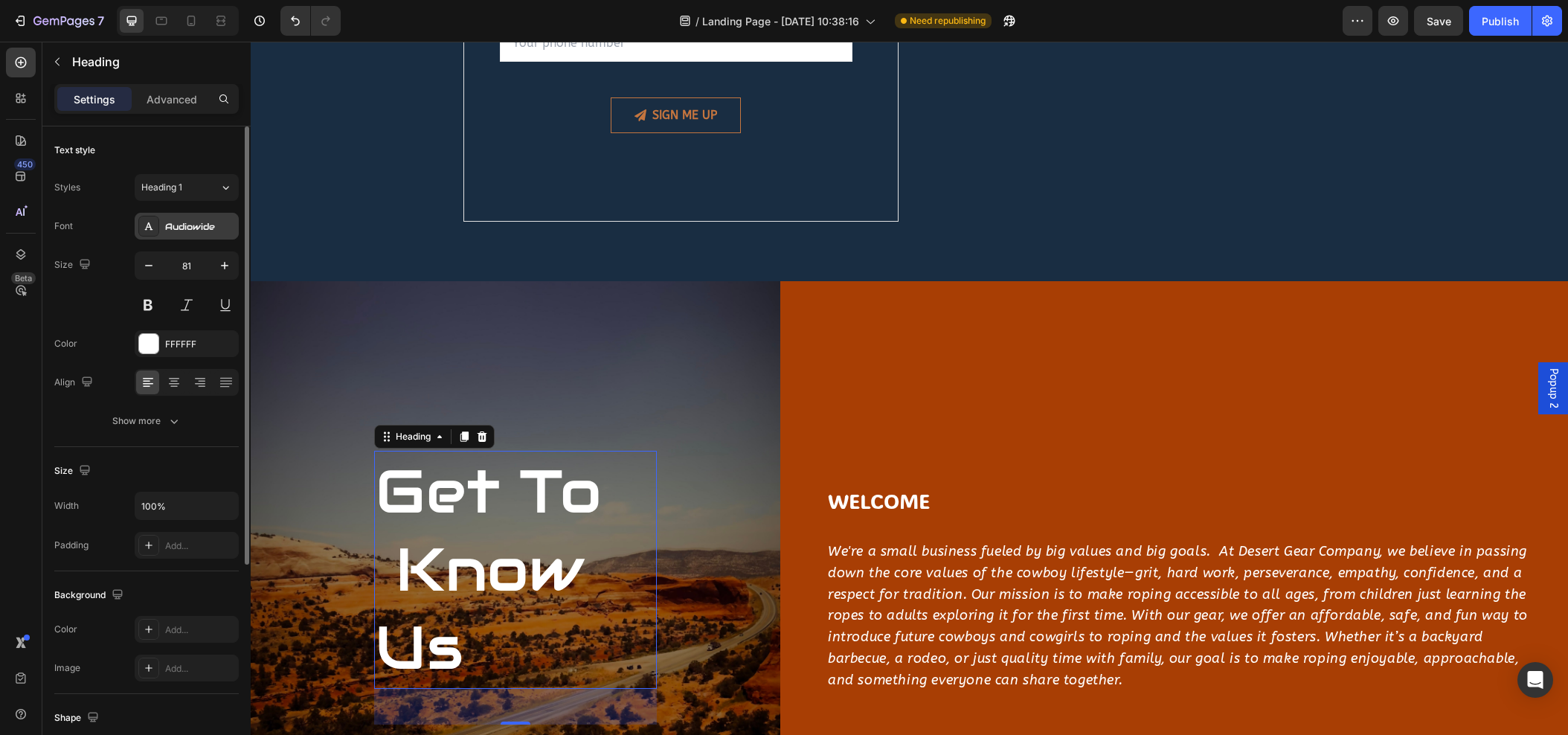
click at [180, 221] on div "Audiowide" at bounding box center [199, 227] width 70 height 14
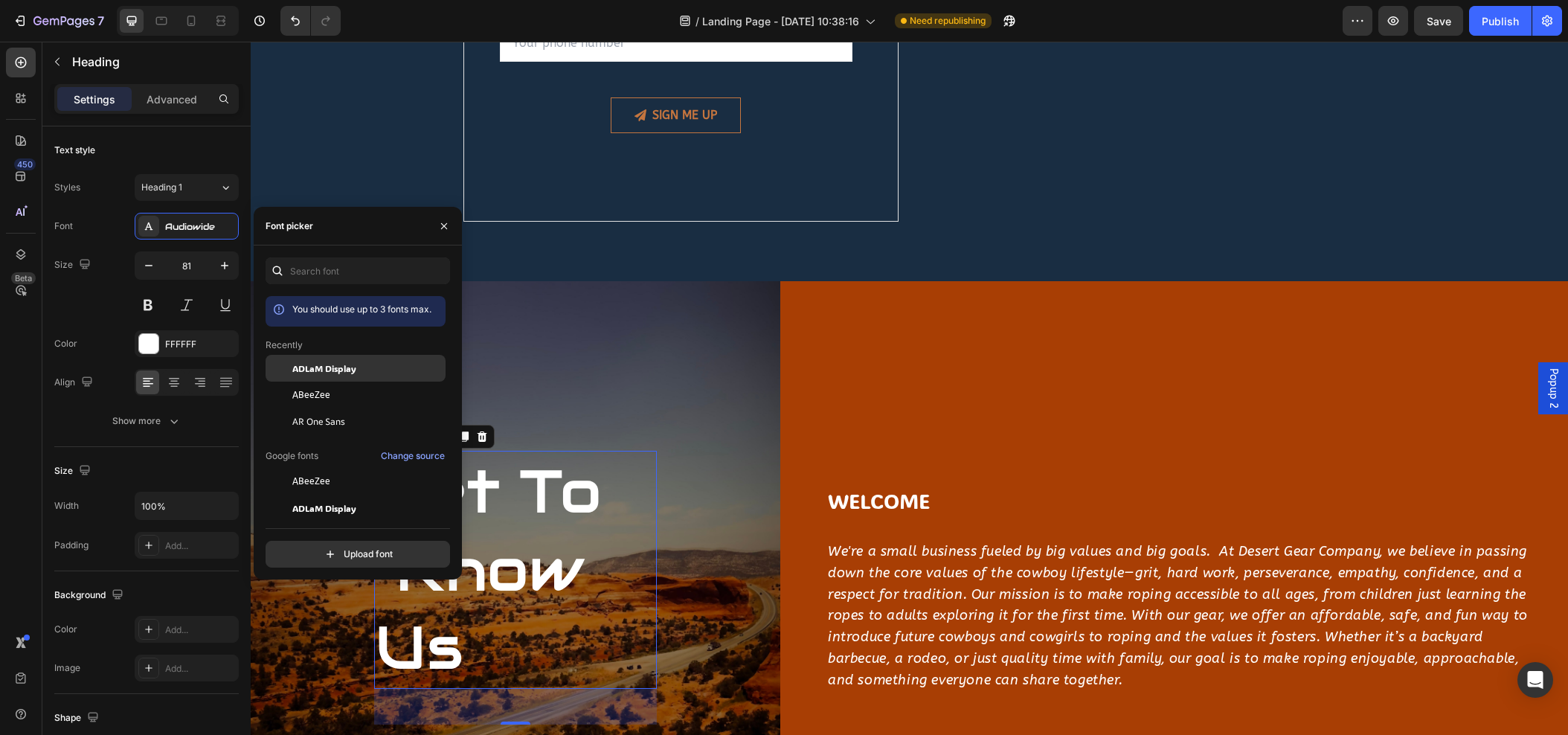
click at [321, 468] on div "ADLaM Display" at bounding box center [355, 482] width 180 height 27
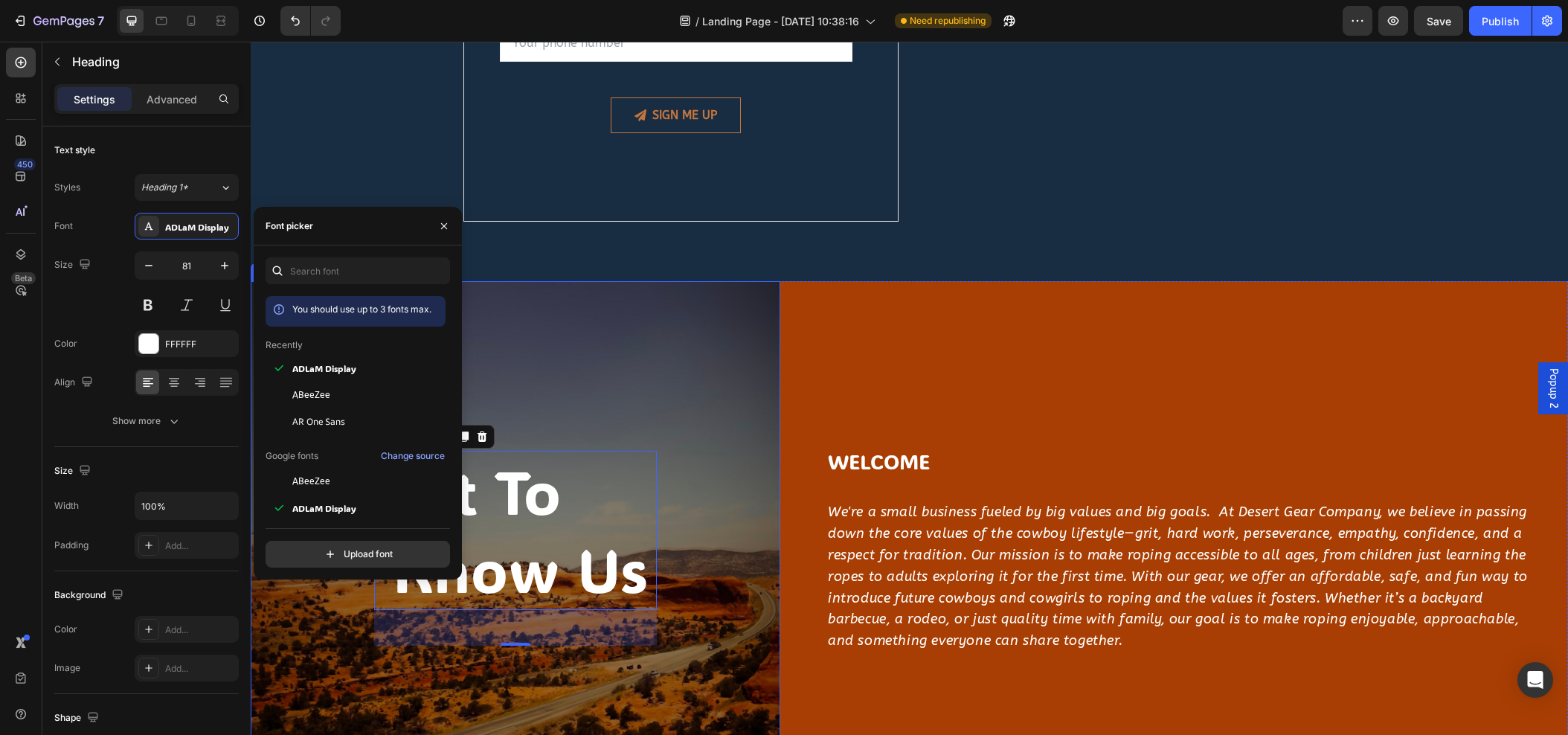
click at [583, 329] on div "get to know us Heading 48 Row" at bounding box center [515, 550] width 529 height 538
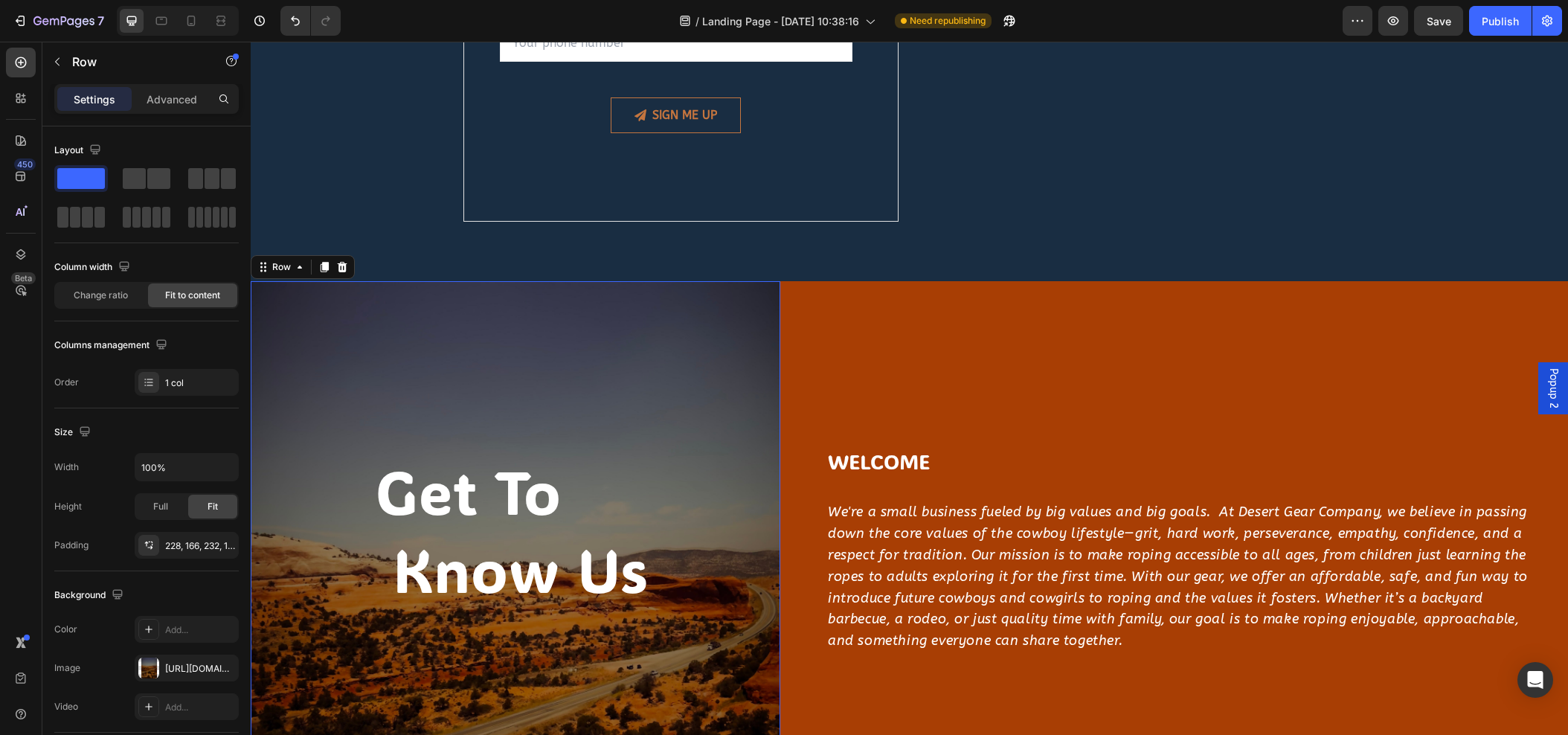
click at [582, 329] on div "get to know us Heading Row 0" at bounding box center [515, 550] width 529 height 538
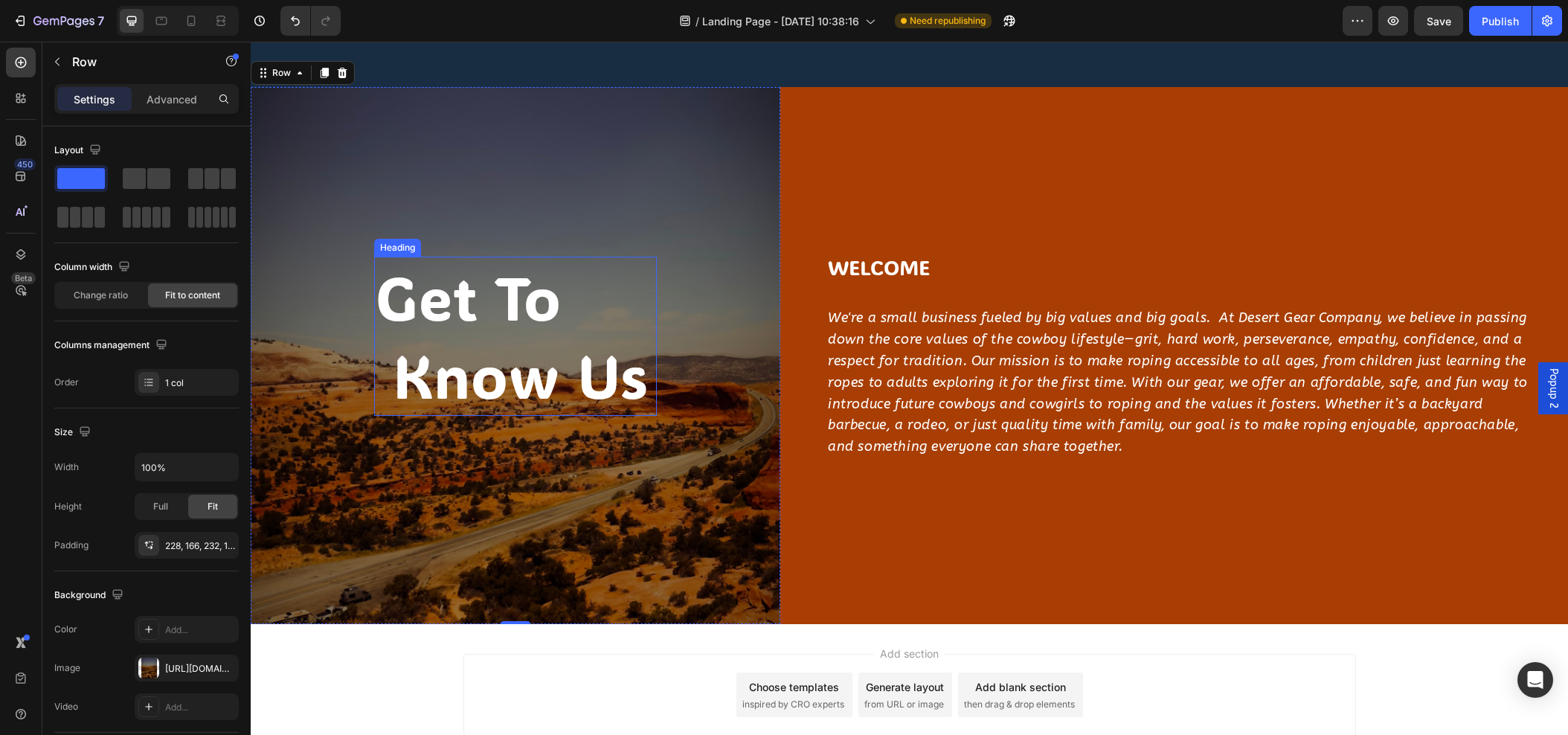
scroll to position [1792, 0]
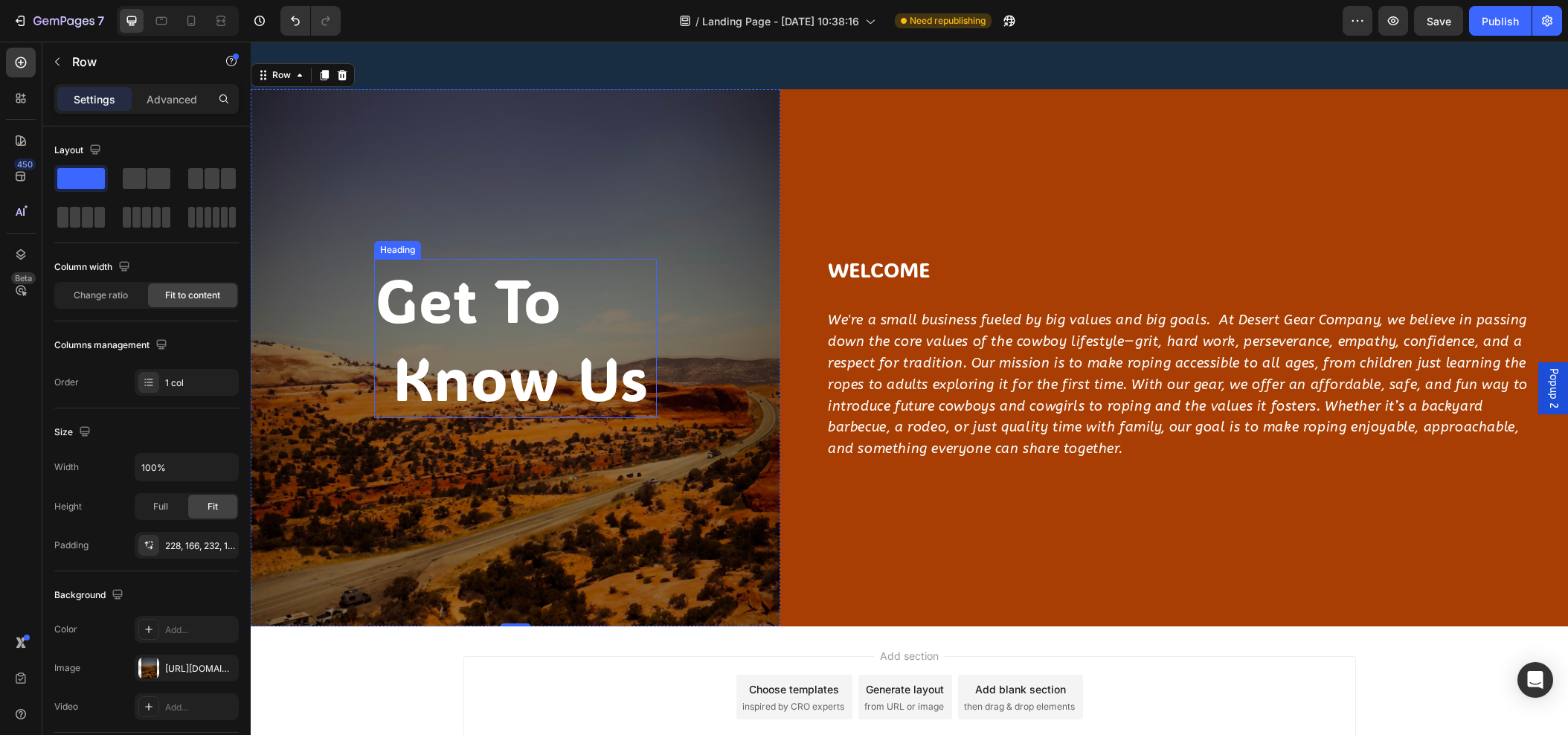
click at [582, 329] on p "get to know us" at bounding box center [515, 338] width 280 height 157
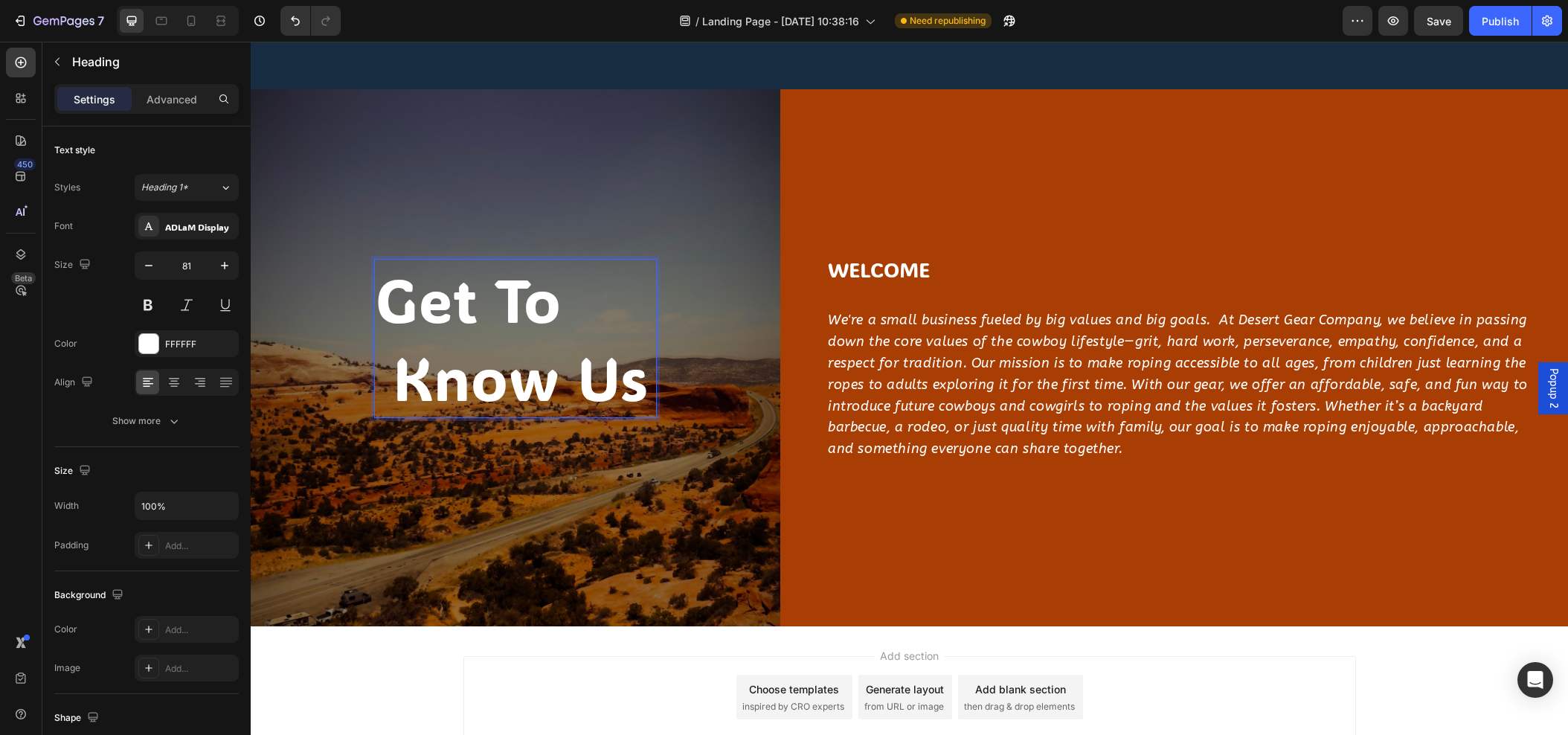
scroll to position [1790, 0]
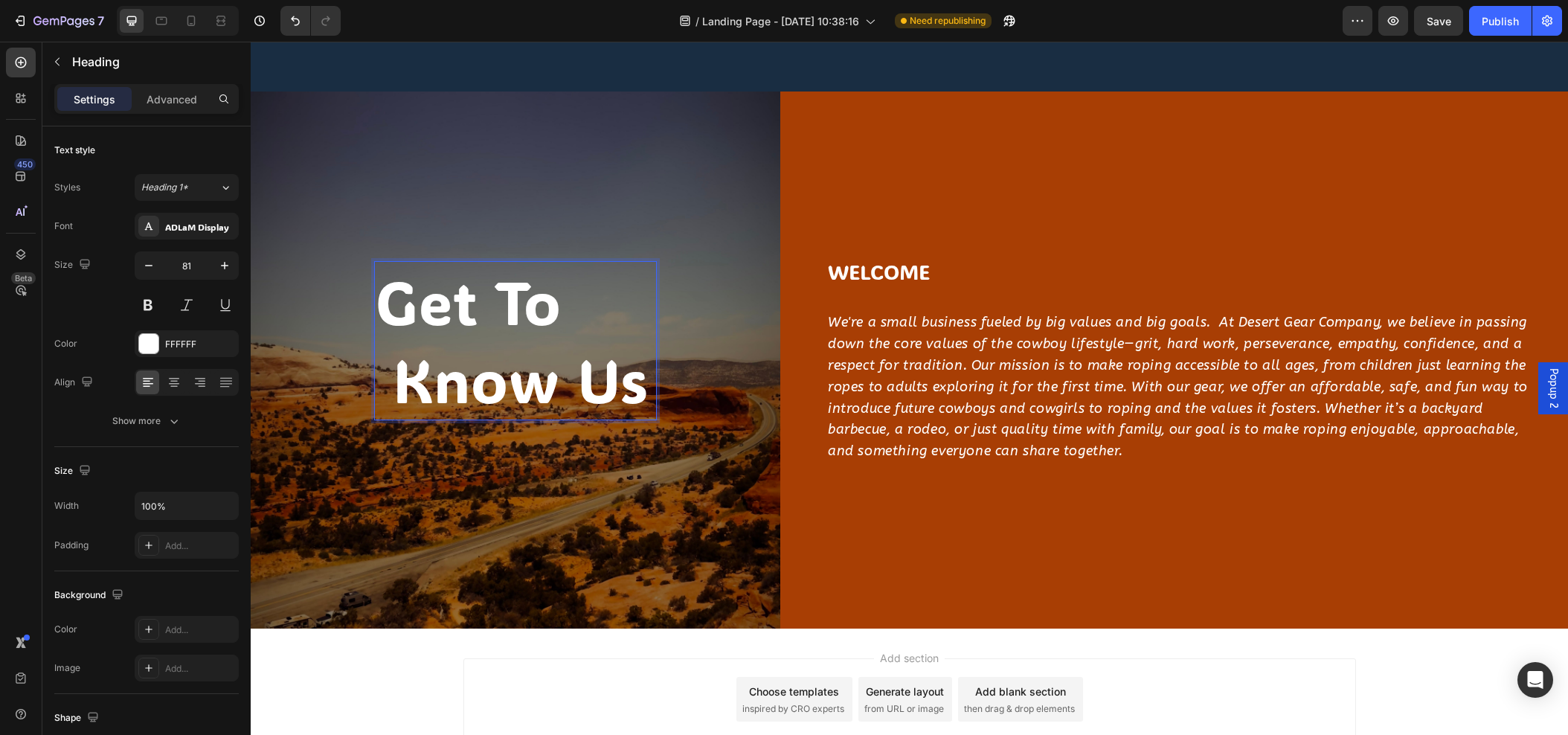
click at [379, 388] on p "get to know us" at bounding box center [515, 340] width 280 height 157
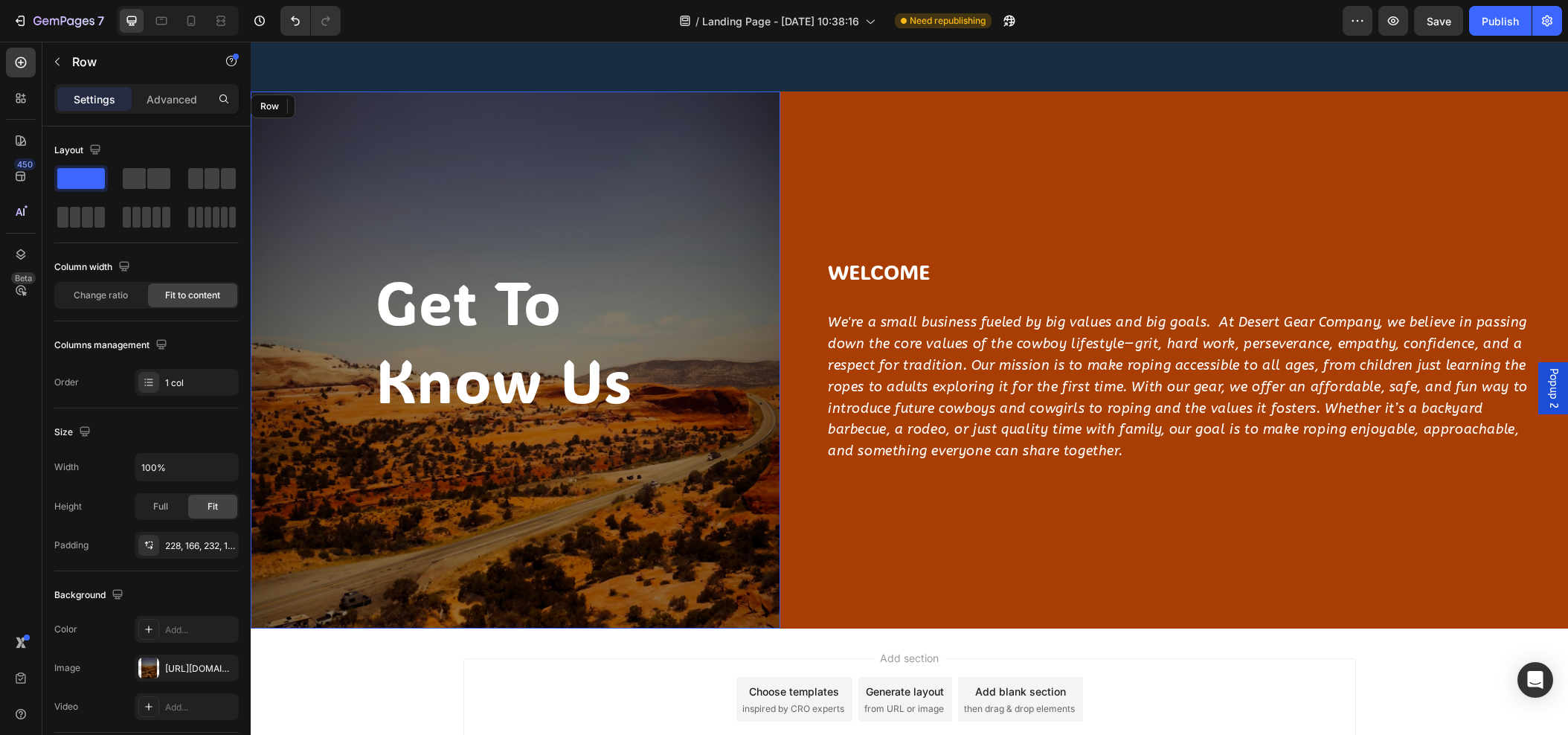
click at [373, 502] on div "get to know us Heading 48 Row" at bounding box center [515, 360] width 529 height 538
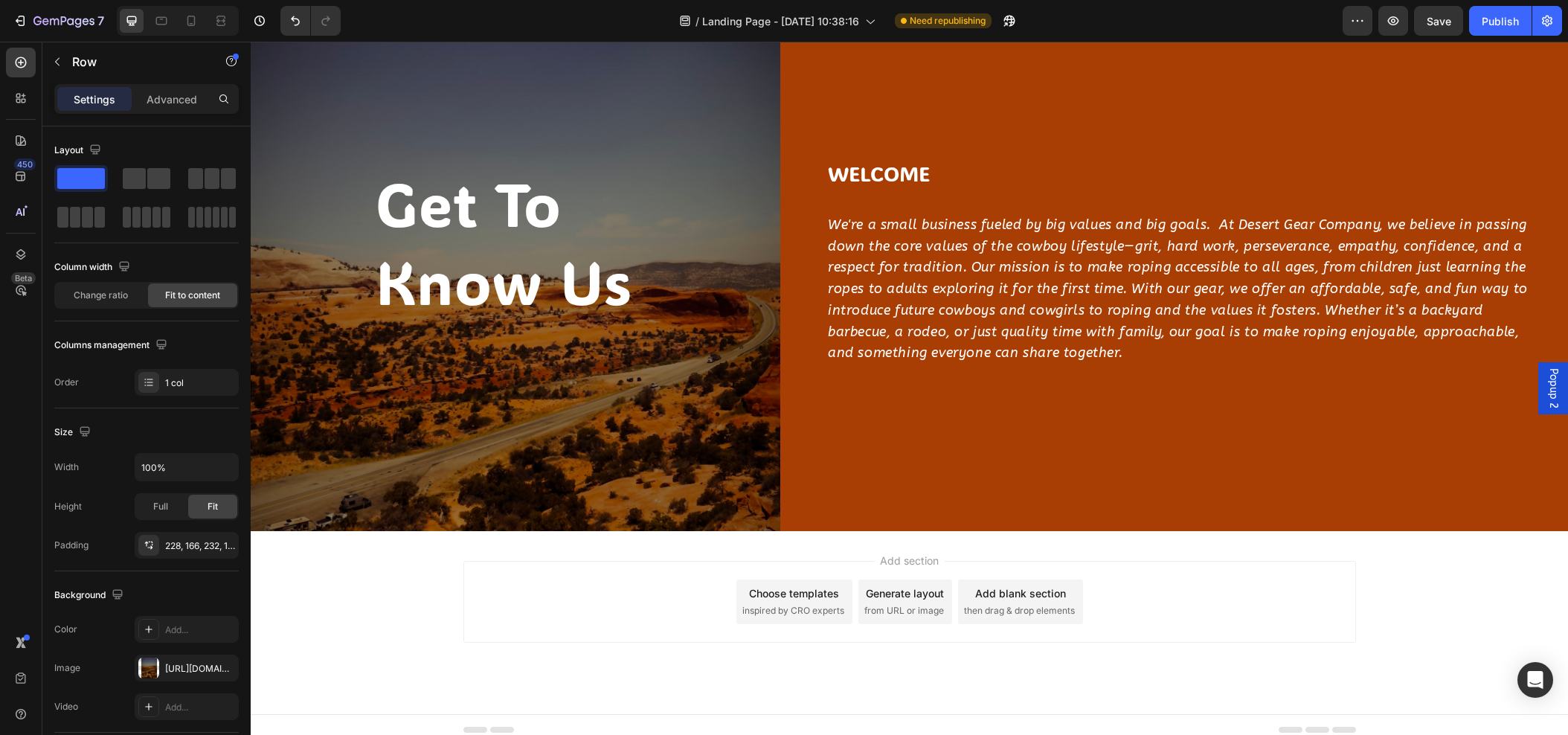
scroll to position [1882, 0]
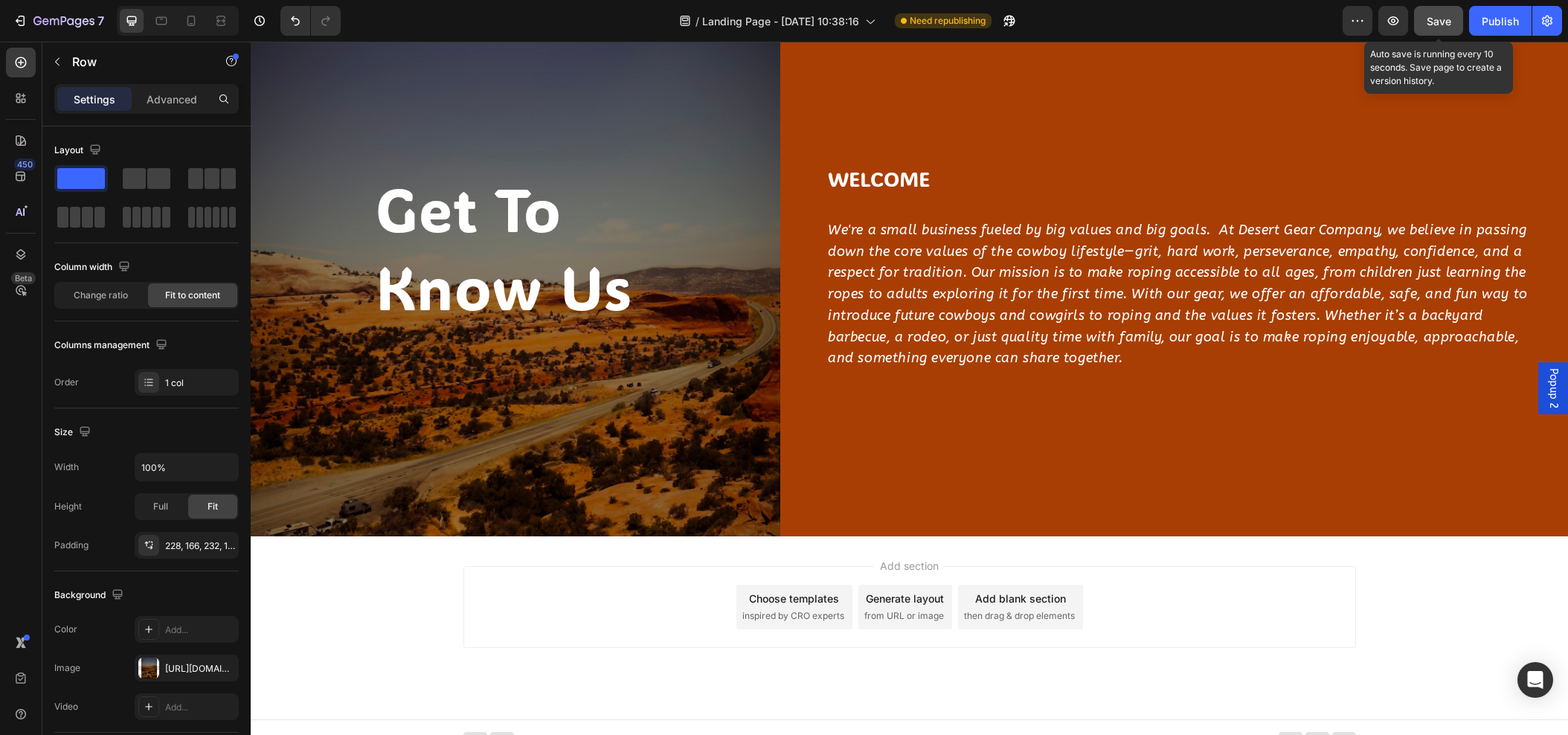
click at [1447, 23] on span "Save" at bounding box center [1439, 21] width 25 height 13
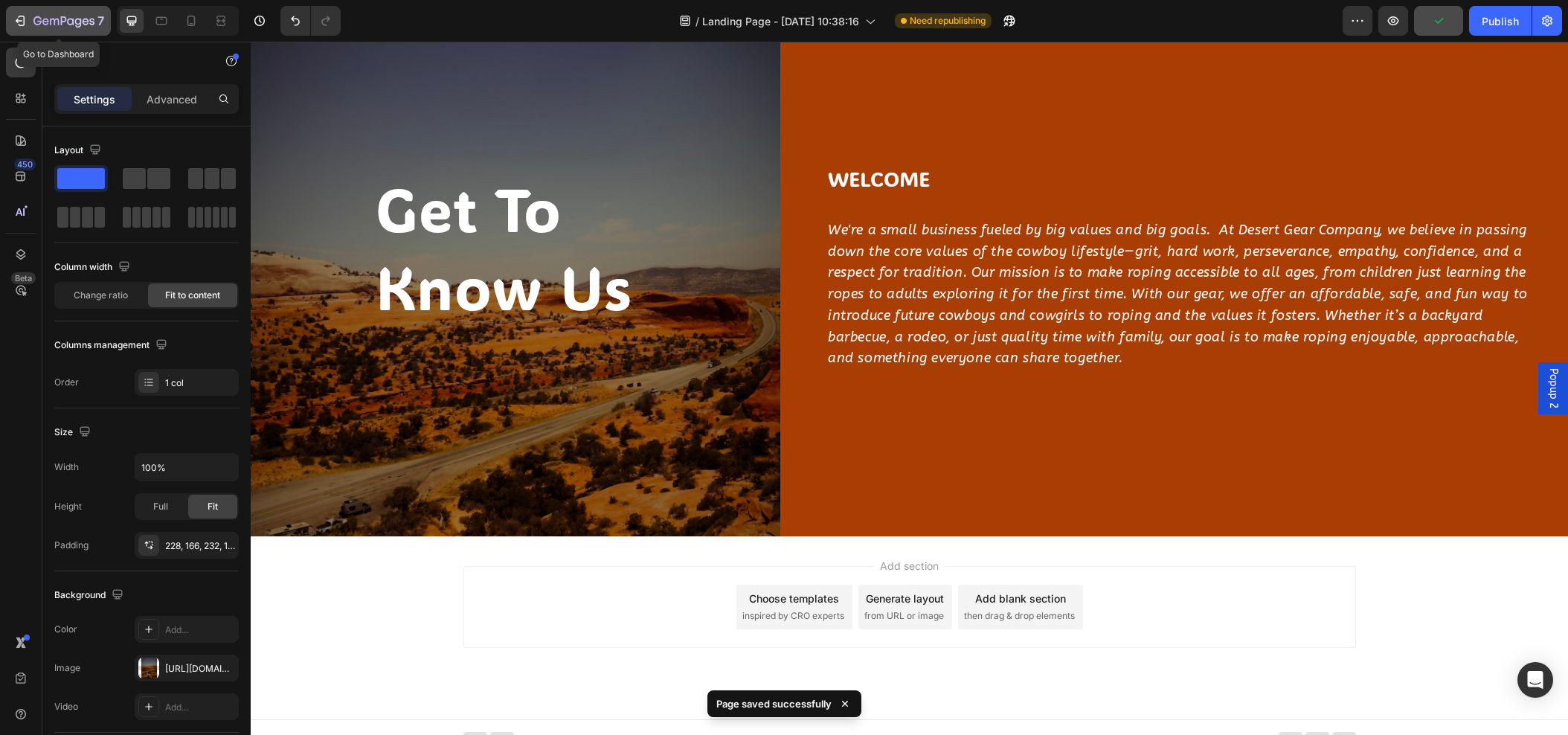
click at [27, 20] on icon "button" at bounding box center [20, 21] width 15 height 15
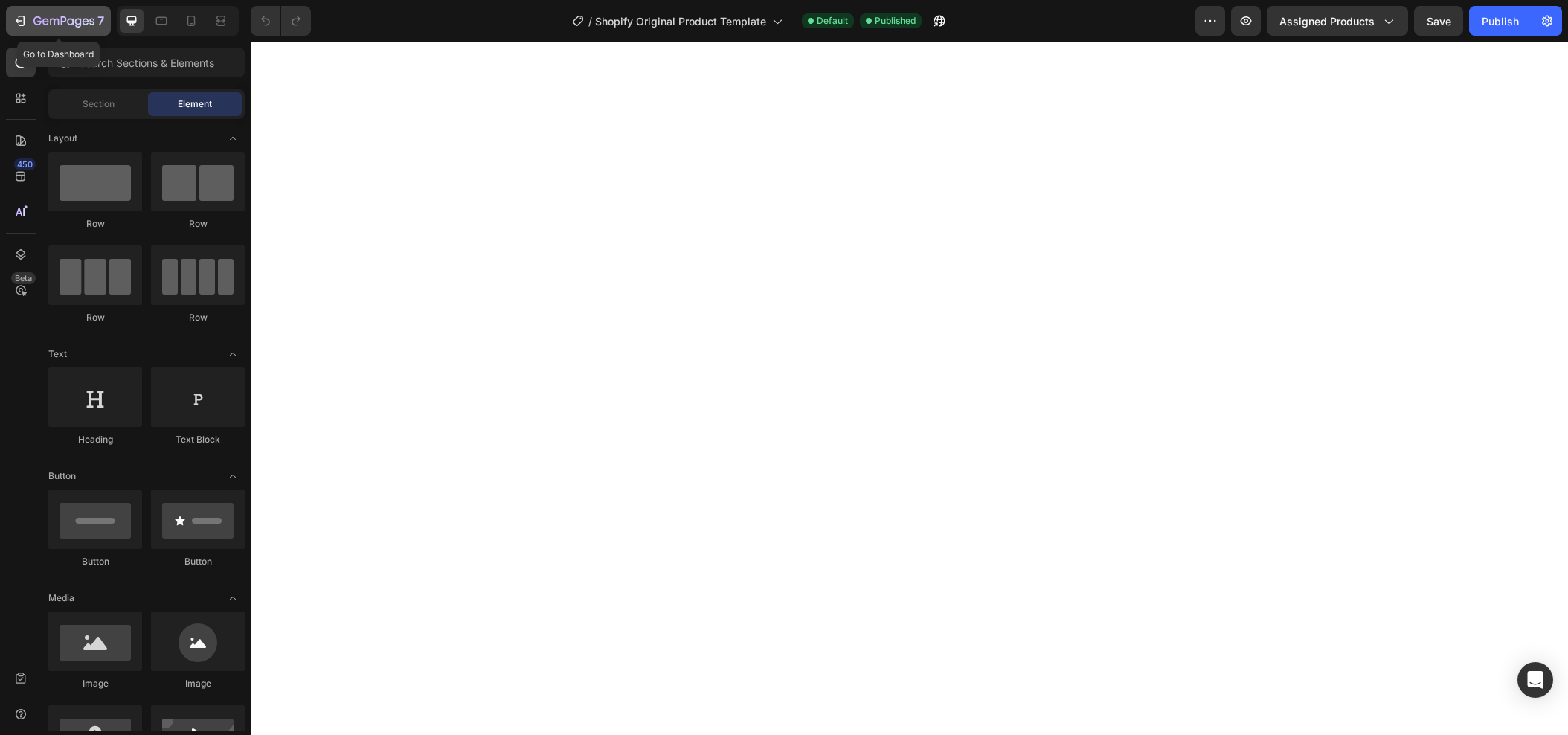
click at [28, 15] on div "7" at bounding box center [58, 21] width 91 height 18
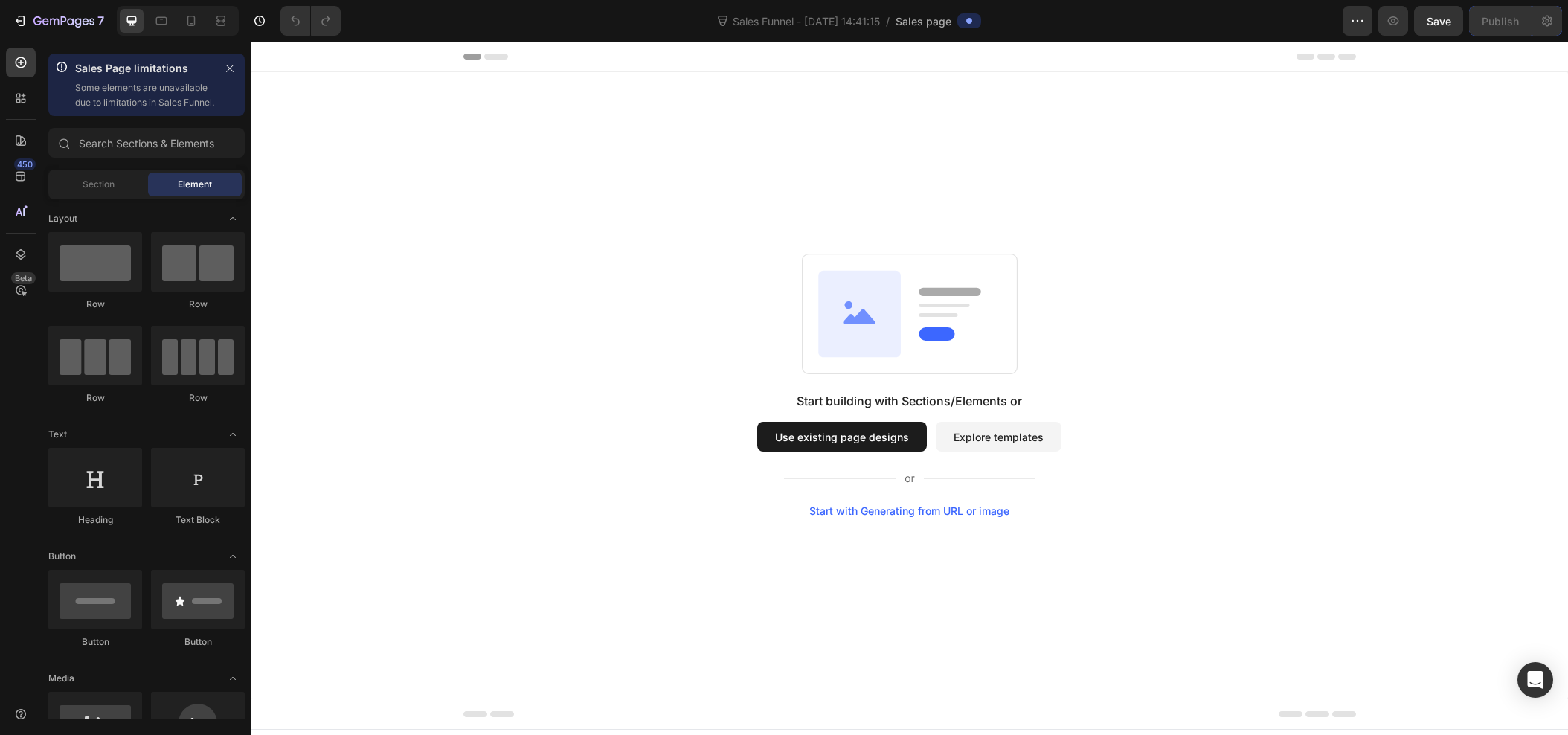
click at [972, 428] on button "Explore templates" at bounding box center [999, 437] width 126 height 30
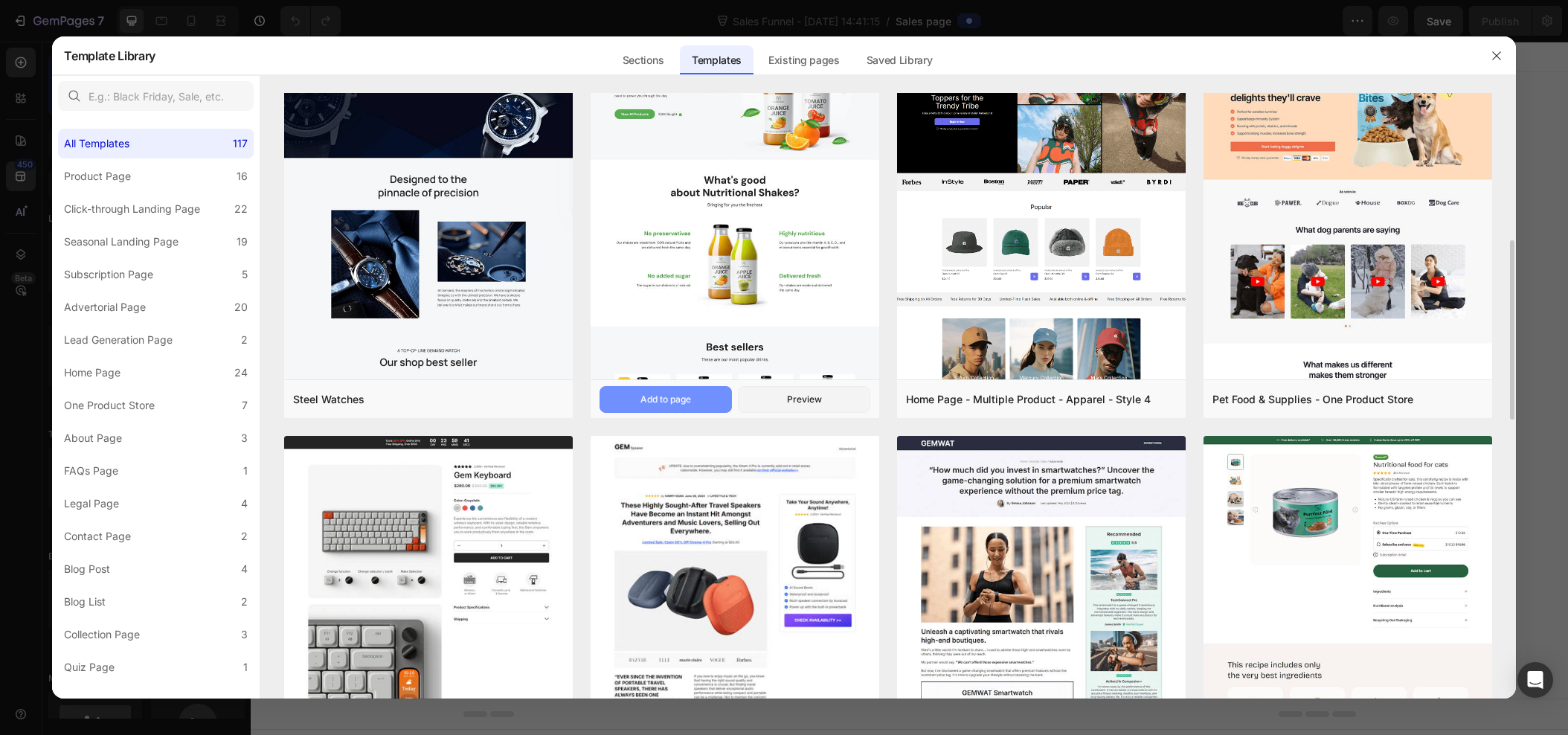
scroll to position [478, 0]
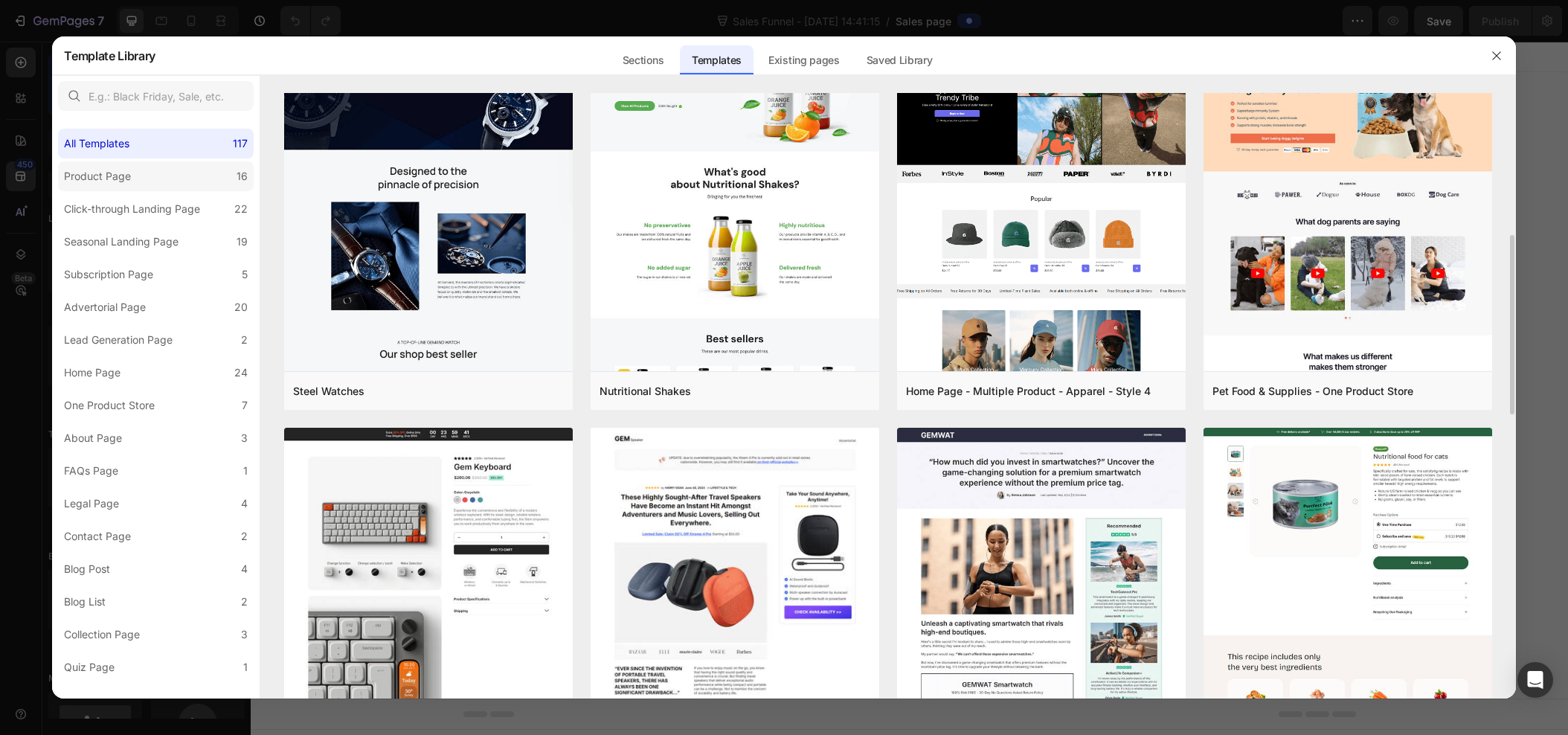
click at [148, 183] on label "Product Page 16" at bounding box center [155, 176] width 196 height 30
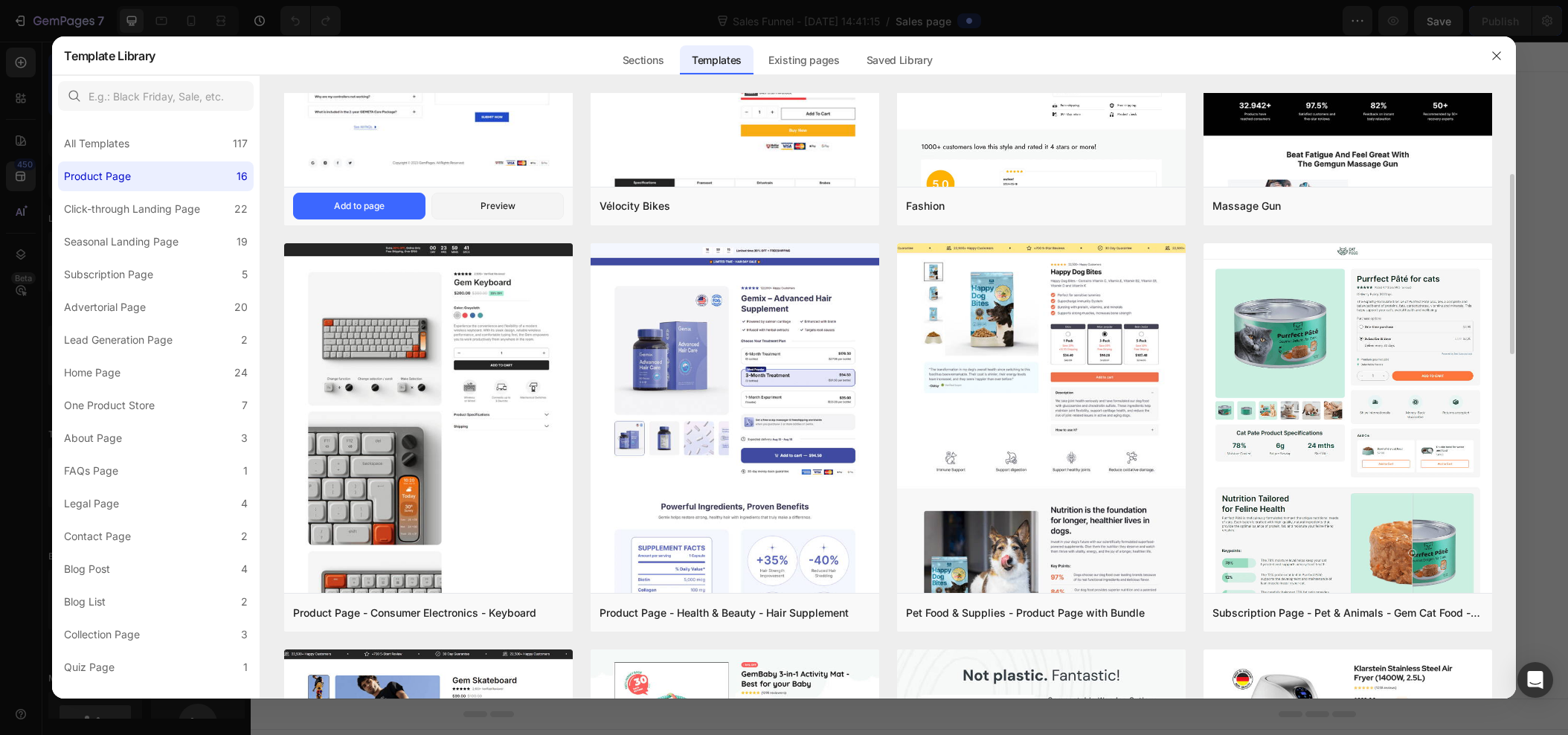
scroll to position [261, 0]
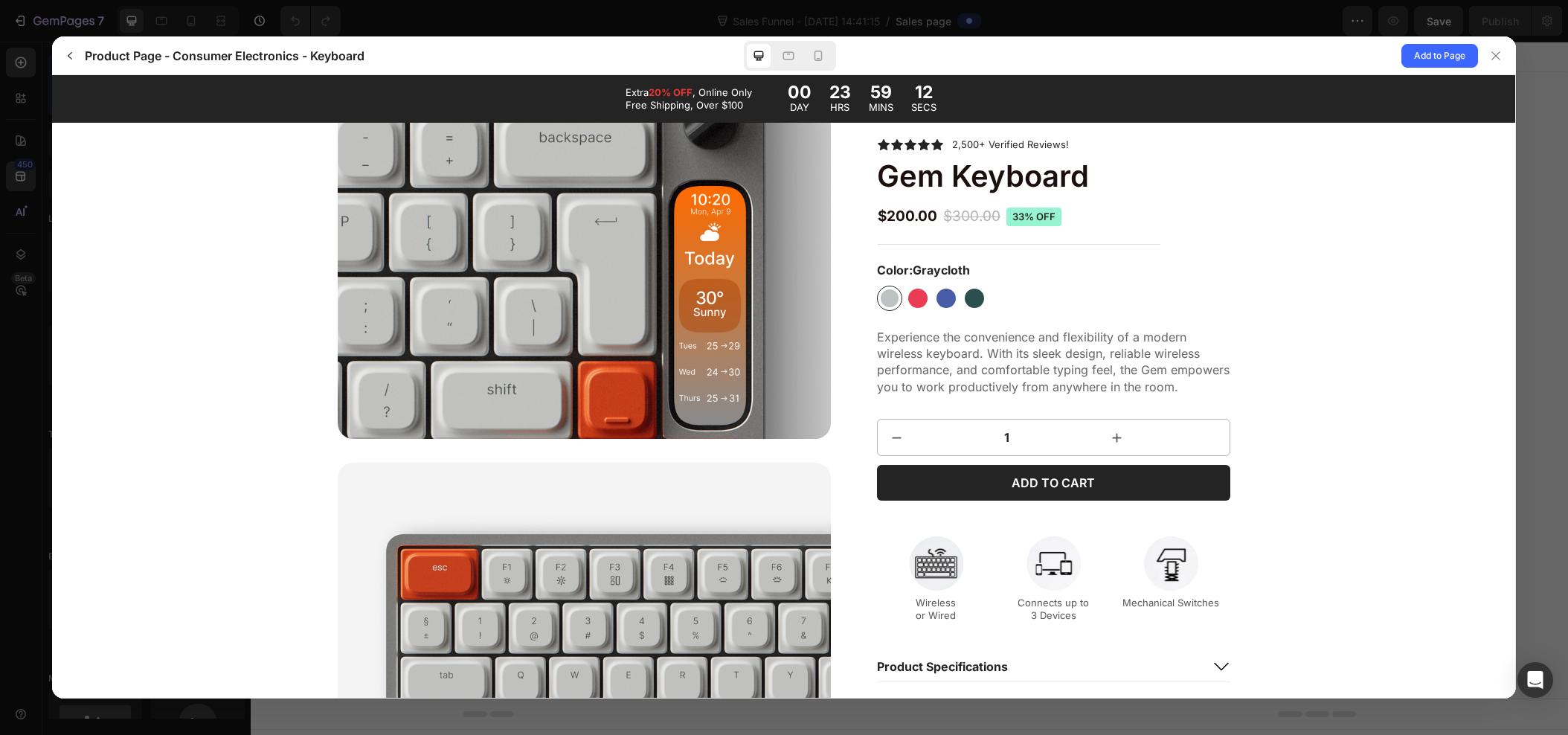
scroll to position [784, 0]
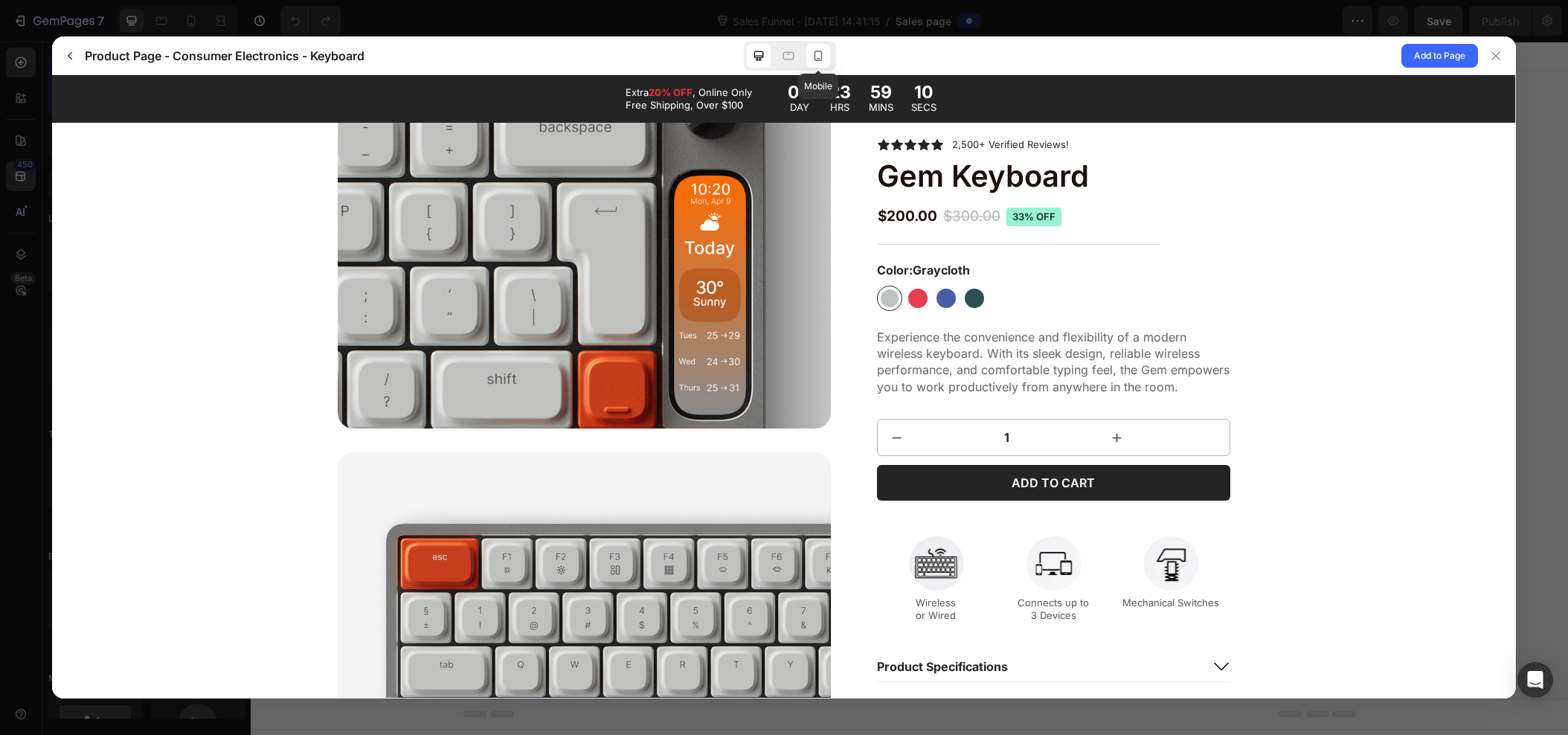
click at [825, 64] on div at bounding box center [818, 56] width 24 height 24
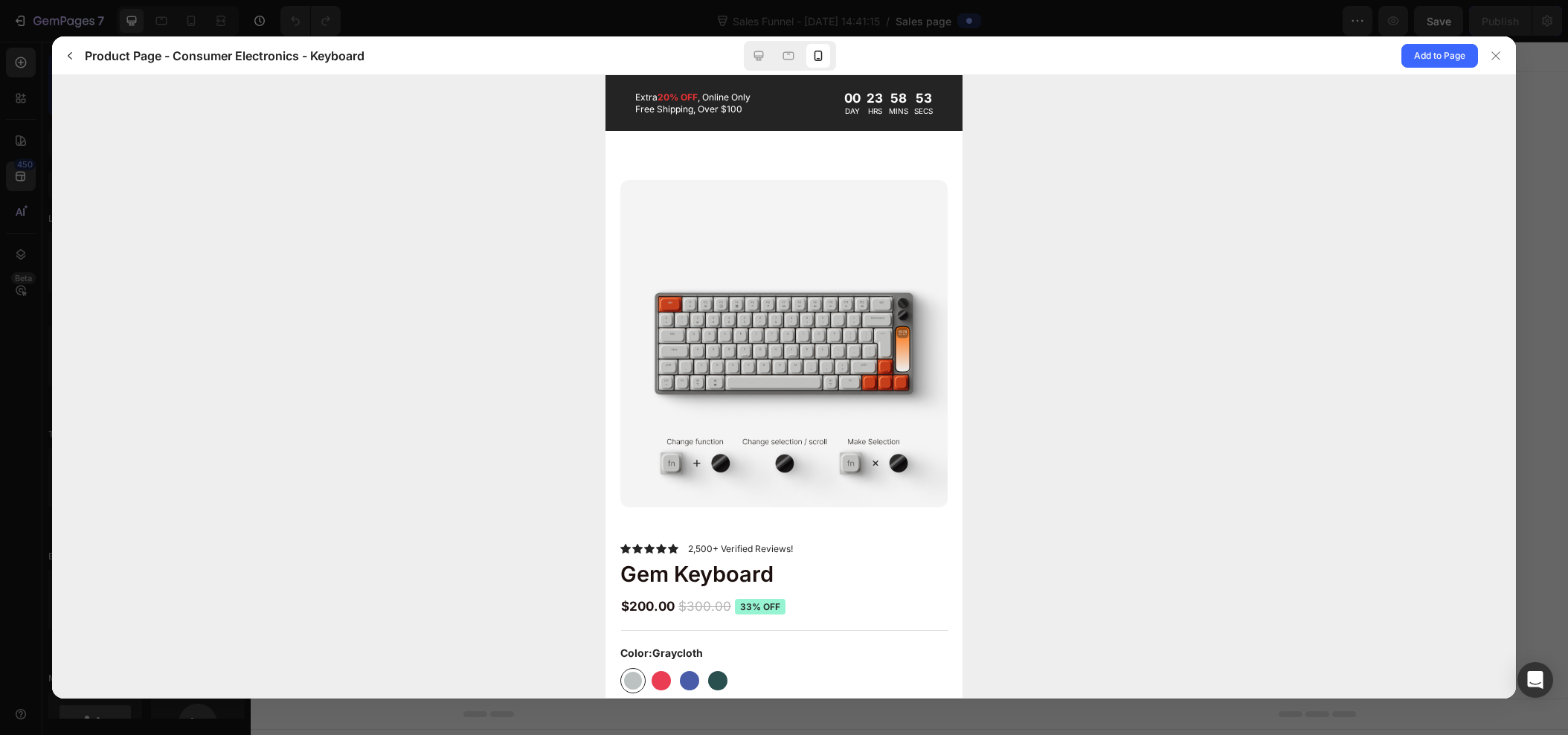
scroll to position [0, 0]
click at [766, 61] on icon at bounding box center [759, 56] width 15 height 15
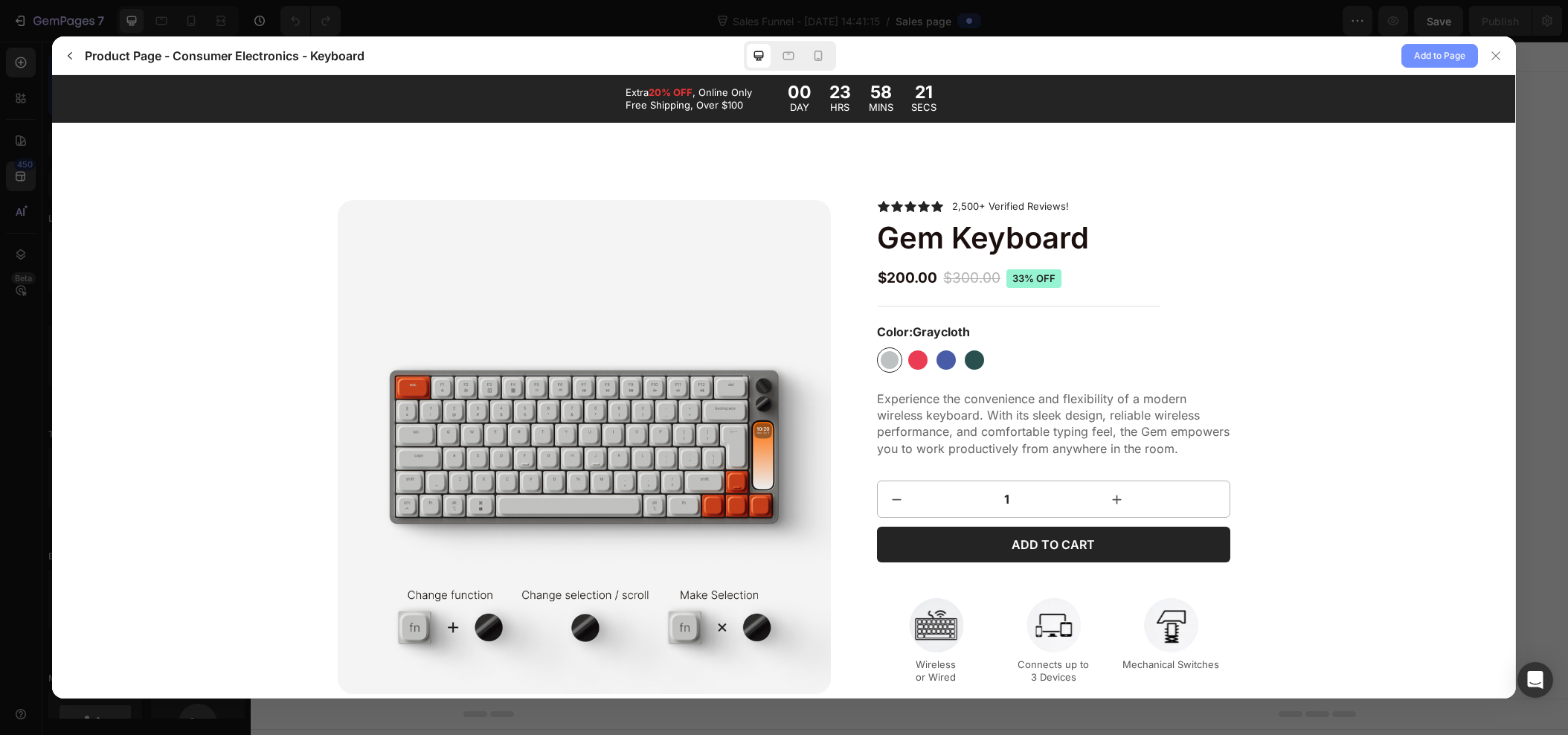
click at [1432, 61] on span "Add to Page" at bounding box center [1440, 56] width 51 height 18
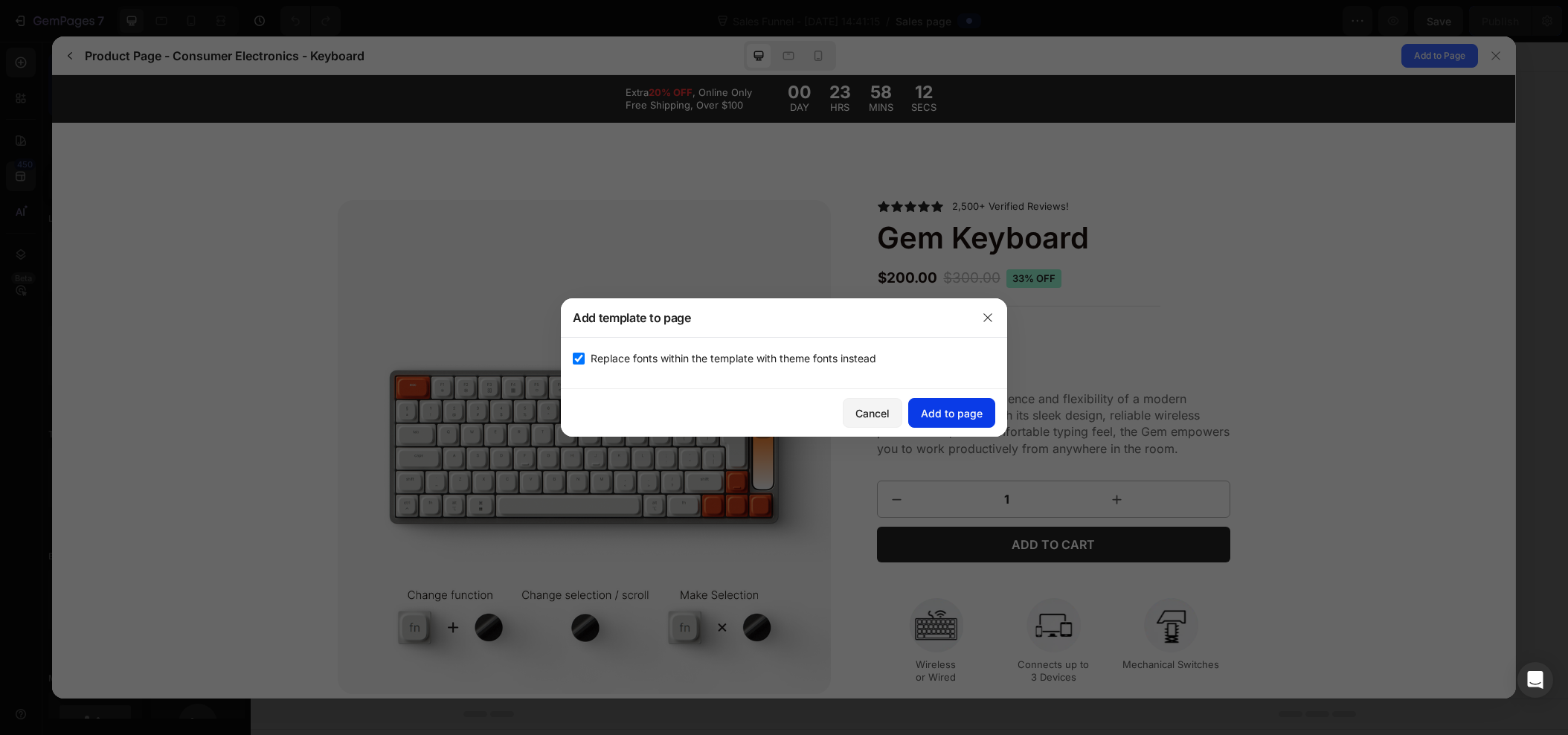
click at [946, 407] on div "Add to page" at bounding box center [952, 413] width 61 height 16
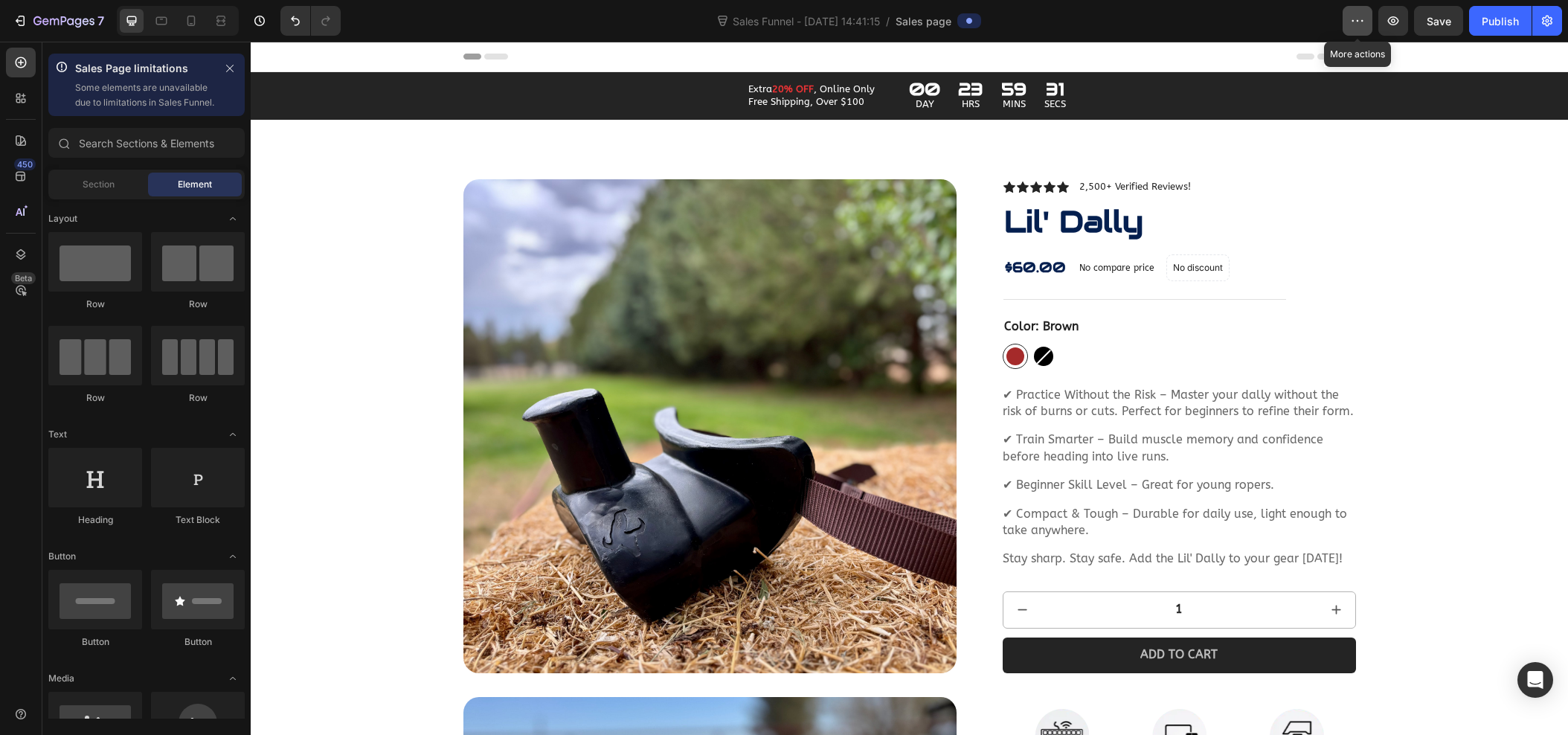
click at [1357, 29] on button "button" at bounding box center [1358, 21] width 30 height 30
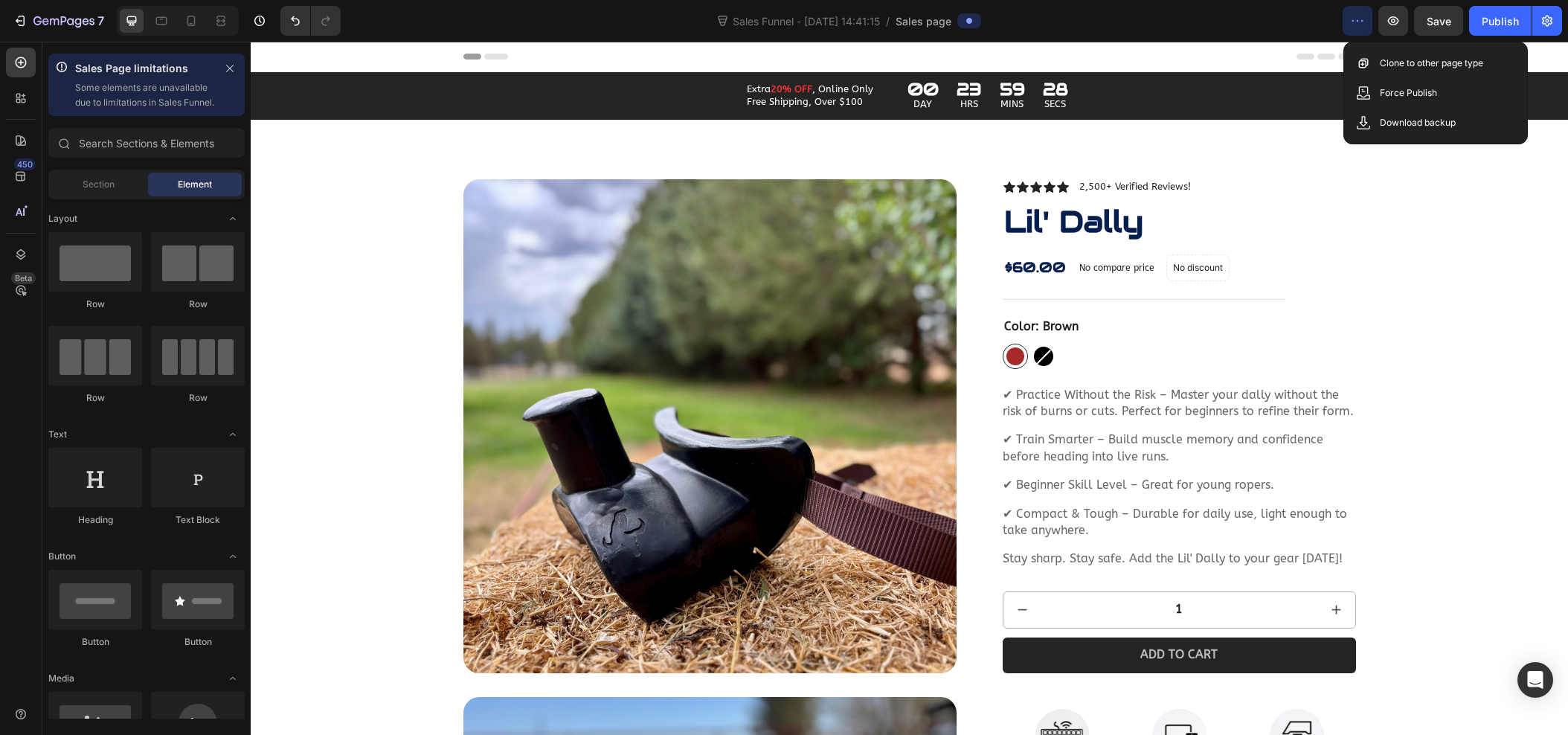
click at [1228, 55] on div "Header" at bounding box center [910, 57] width 893 height 30
click at [1540, 22] on icon "button" at bounding box center [1548, 21] width 15 height 15
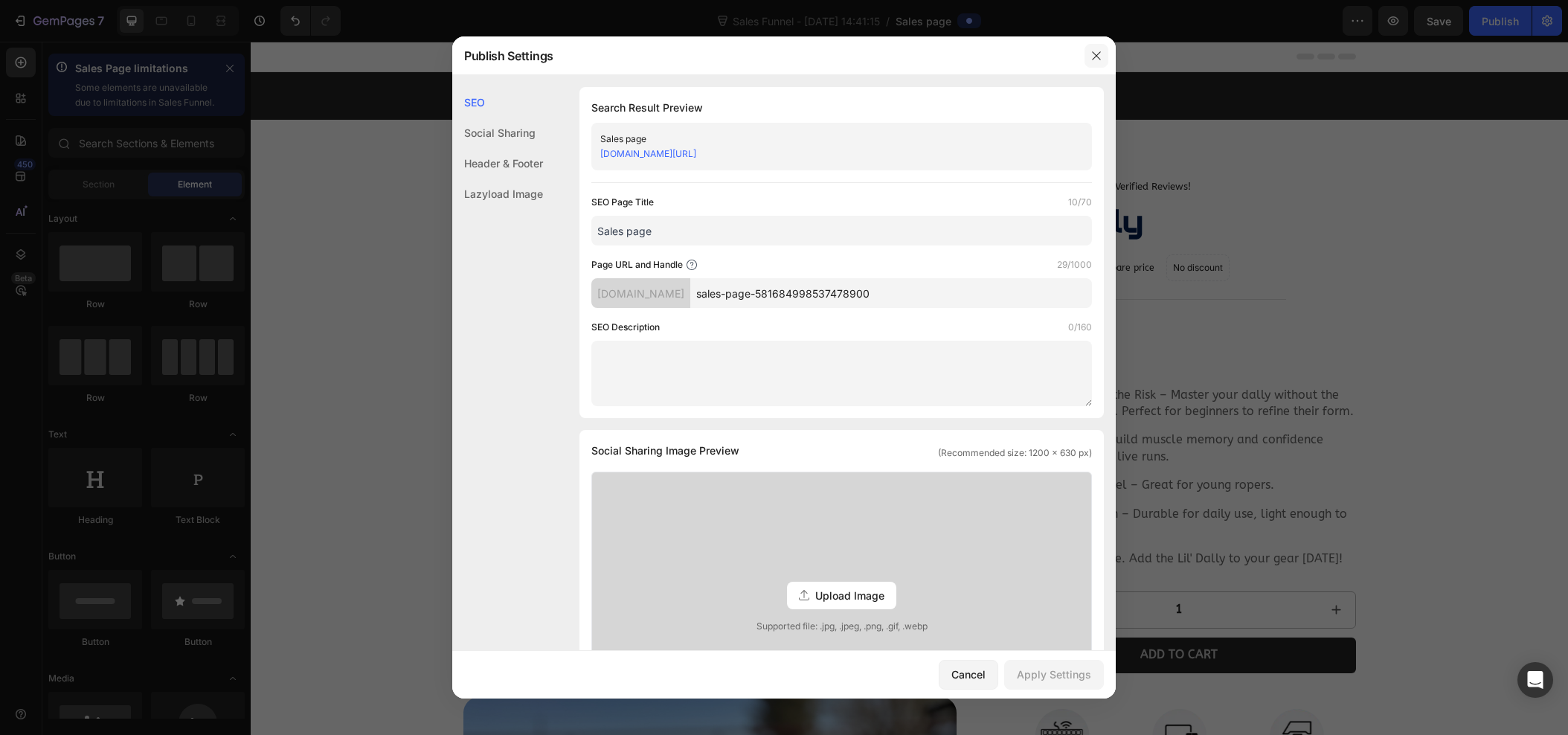
click at [1101, 55] on icon "button" at bounding box center [1096, 56] width 12 height 12
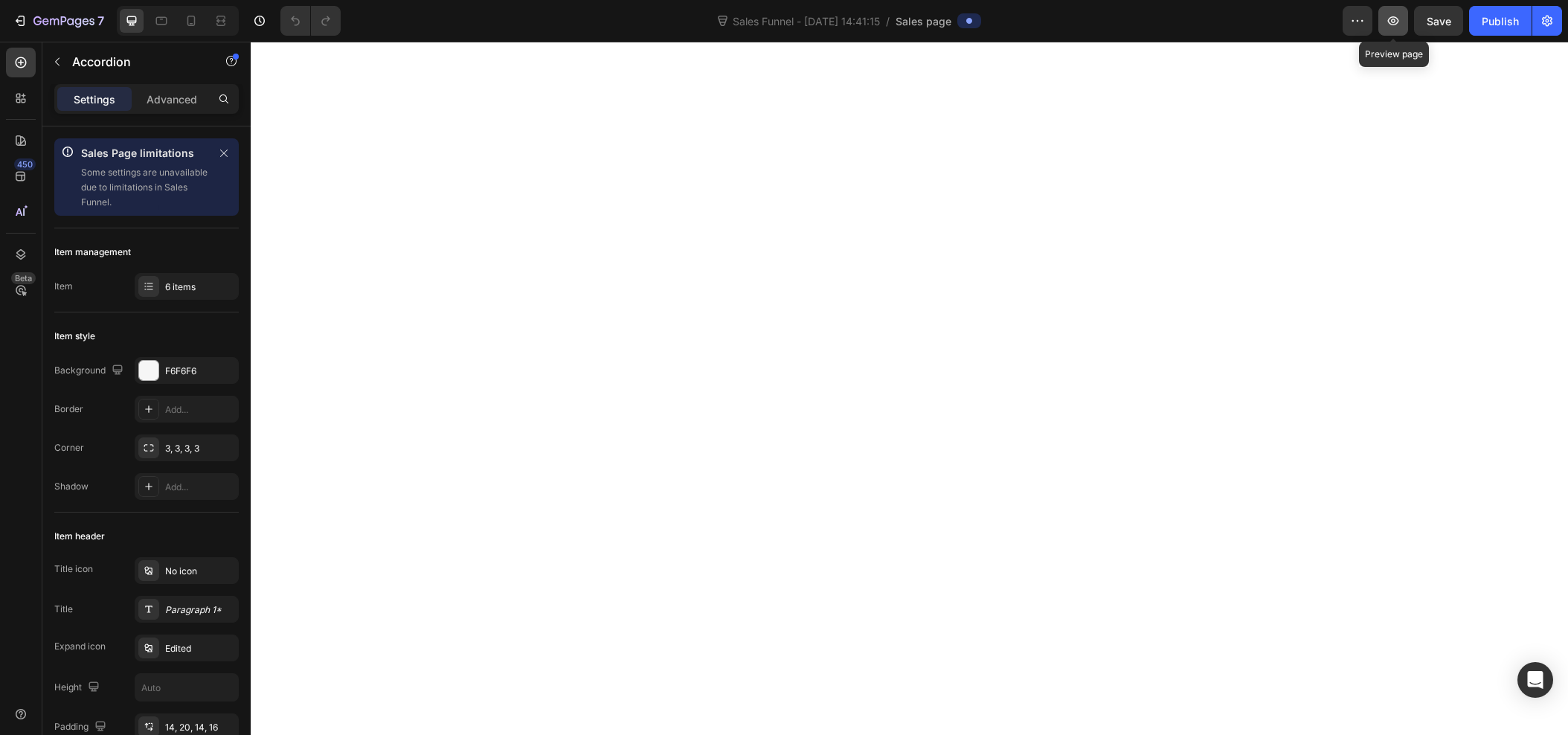
click at [1395, 26] on icon "button" at bounding box center [1393, 21] width 15 height 15
click at [1429, 15] on span "Save" at bounding box center [1439, 21] width 25 height 13
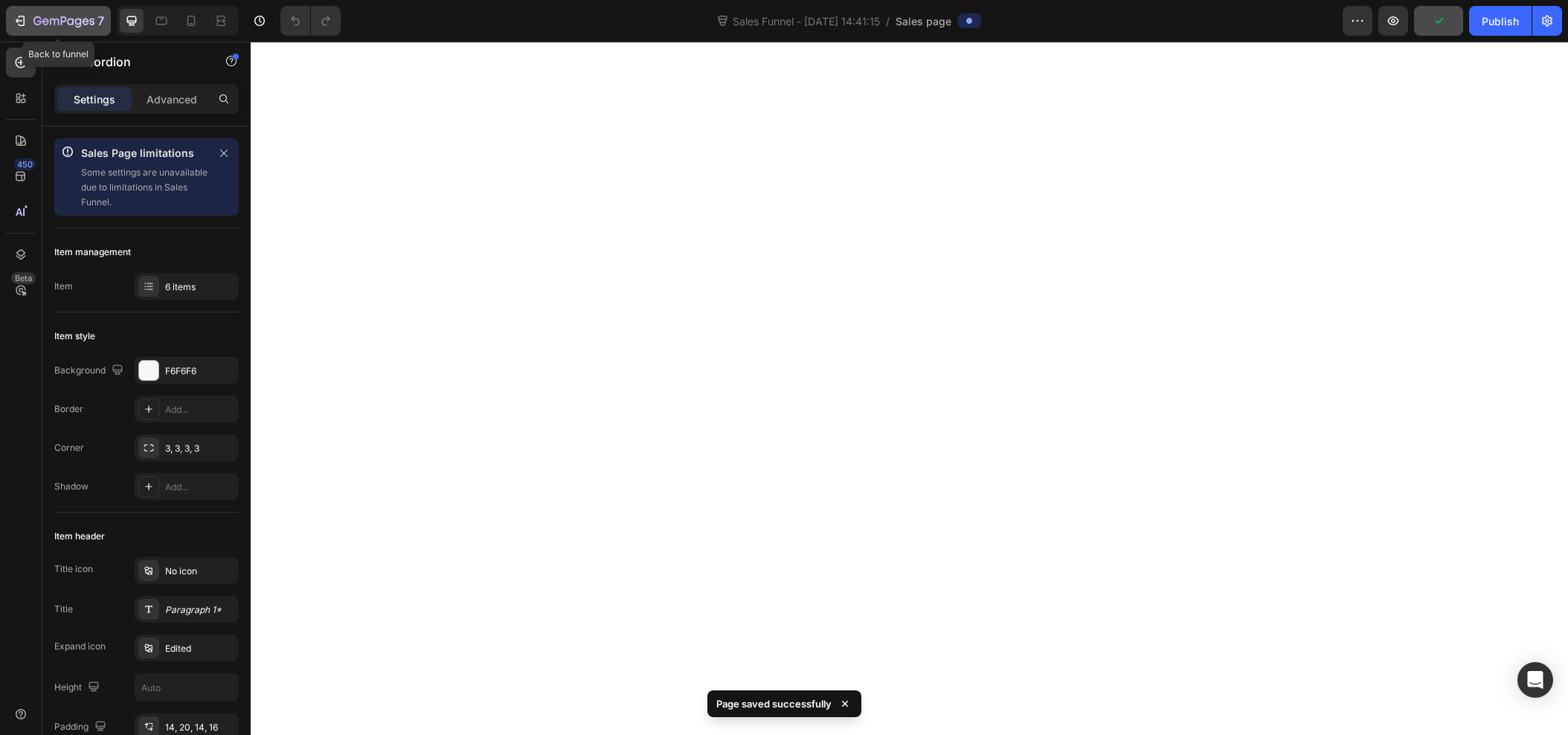
click at [31, 18] on div "7" at bounding box center [58, 21] width 91 height 18
